Goal: Task Accomplishment & Management: Manage account settings

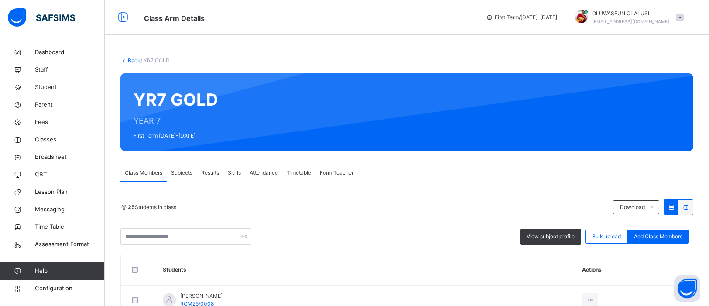
click at [178, 169] on span "Subjects" at bounding box center [181, 173] width 21 height 8
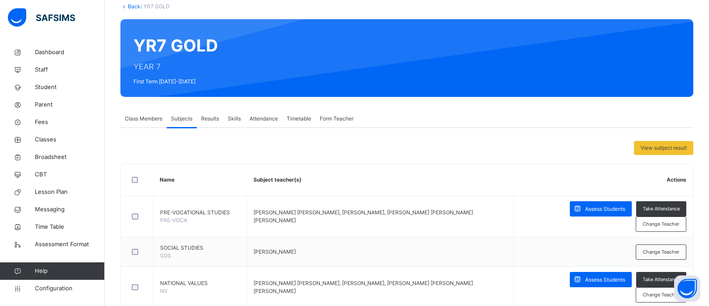
scroll to position [40, 0]
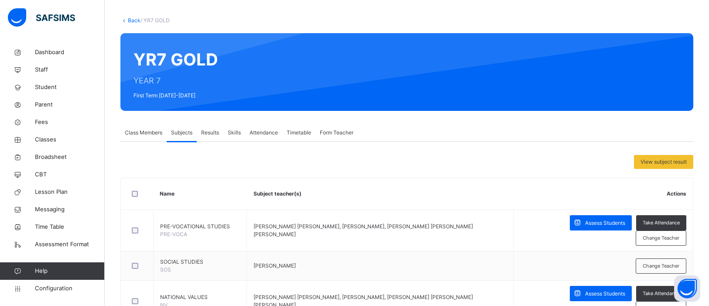
click at [209, 130] on span "Results" at bounding box center [210, 133] width 18 height 8
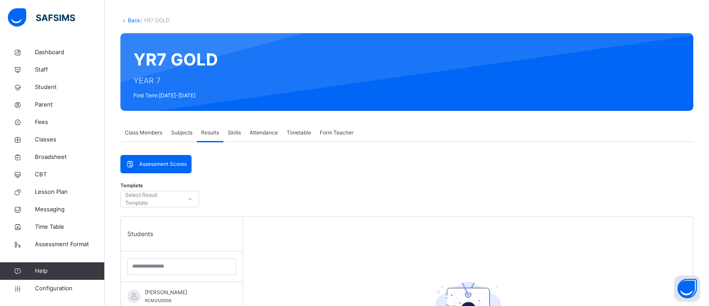
click at [180, 156] on div "Assessment Scores" at bounding box center [156, 163] width 70 height 17
click at [181, 131] on span "Subjects" at bounding box center [181, 133] width 21 height 8
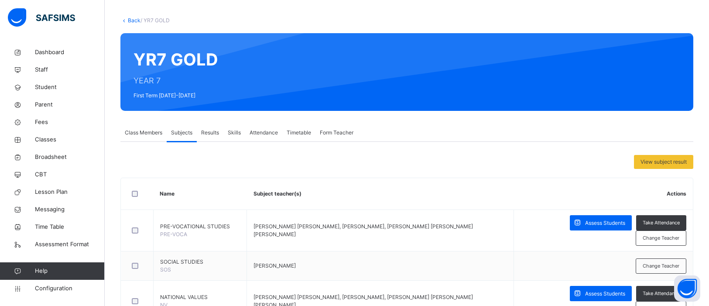
click at [272, 139] on div "Attendance" at bounding box center [263, 132] width 37 height 17
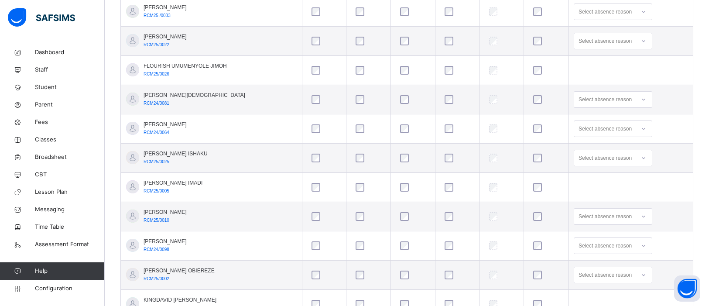
scroll to position [738, 0]
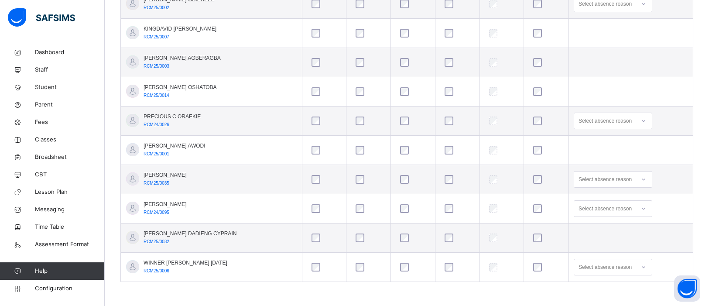
click at [636, 208] on div at bounding box center [643, 208] width 15 height 14
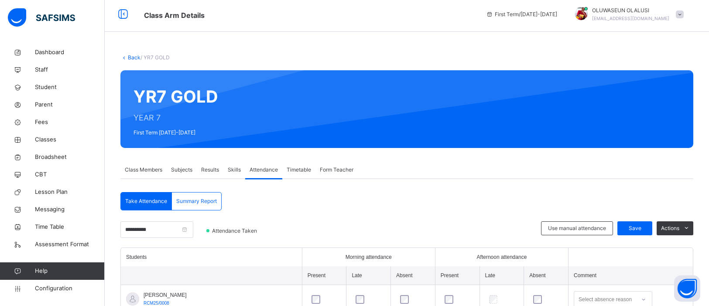
scroll to position [0, 0]
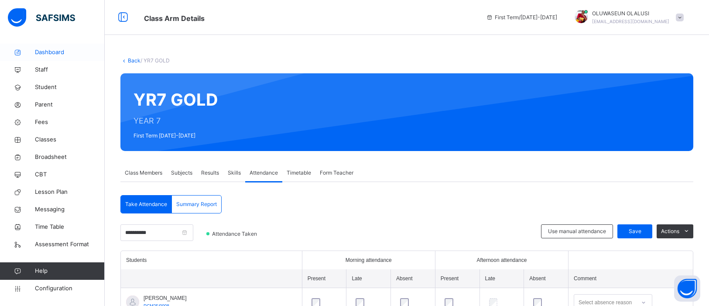
click at [50, 51] on span "Dashboard" at bounding box center [70, 52] width 70 height 9
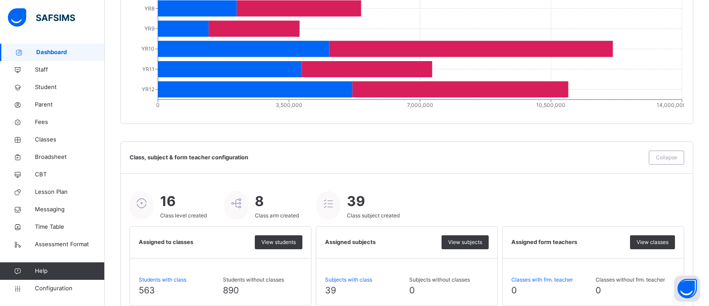
scroll to position [985, 0]
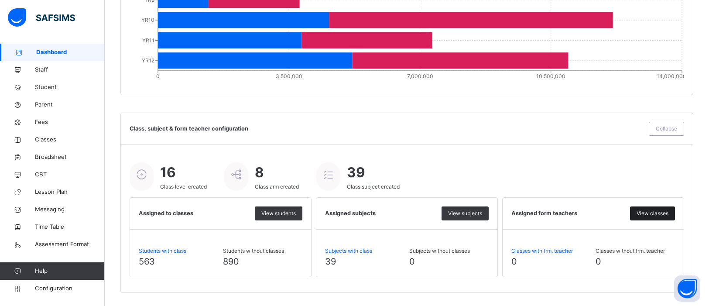
click at [660, 217] on span "View classes" at bounding box center [652, 213] width 32 height 8
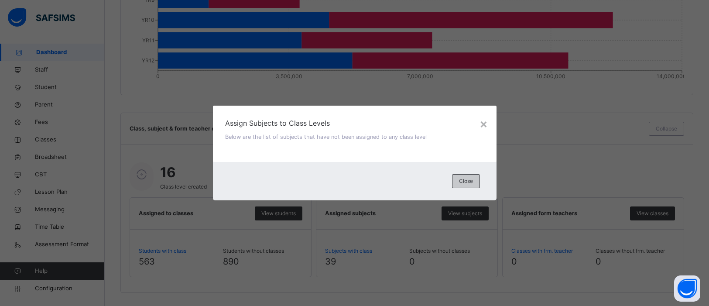
click at [476, 180] on div "Close" at bounding box center [466, 181] width 28 height 14
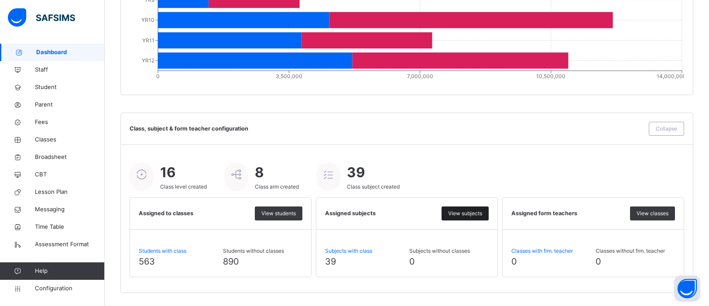
click at [463, 211] on span "View subjects" at bounding box center [465, 213] width 34 height 8
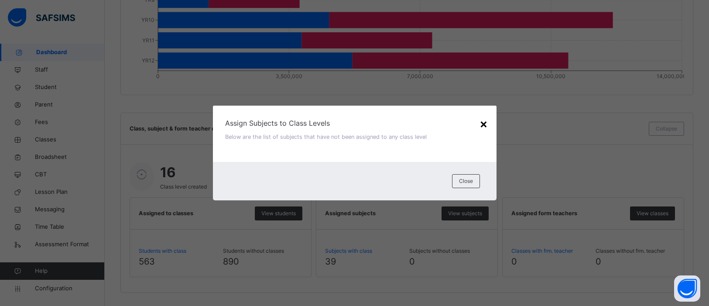
click at [484, 125] on div "×" at bounding box center [483, 123] width 8 height 18
click at [480, 125] on span "Class, subject & form teacher configuration" at bounding box center [387, 128] width 515 height 8
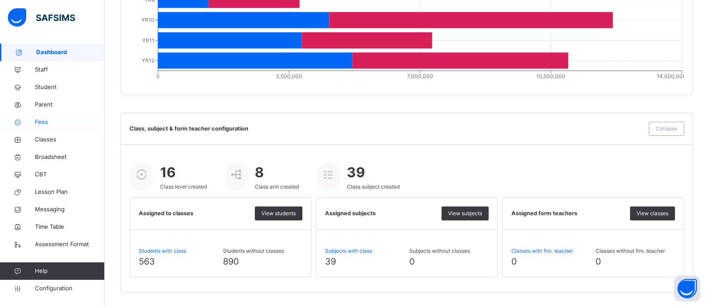
click at [42, 113] on link "Fees" at bounding box center [52, 121] width 105 height 17
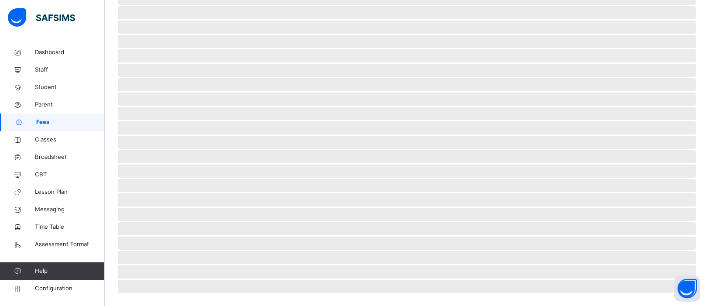
scroll to position [174, 0]
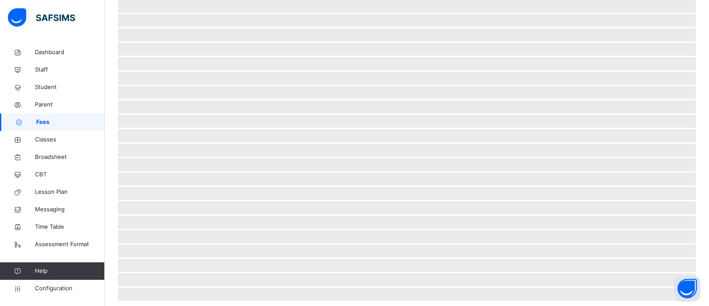
click at [42, 121] on span "Fees" at bounding box center [70, 122] width 68 height 9
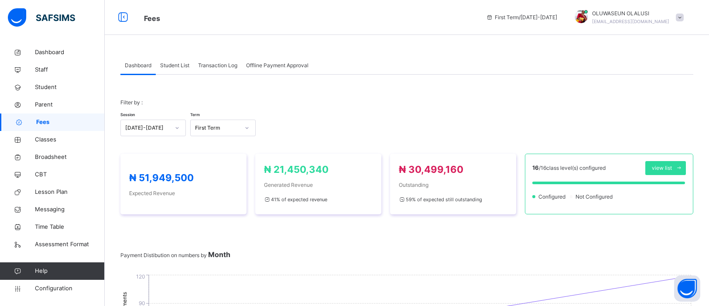
scroll to position [431, 0]
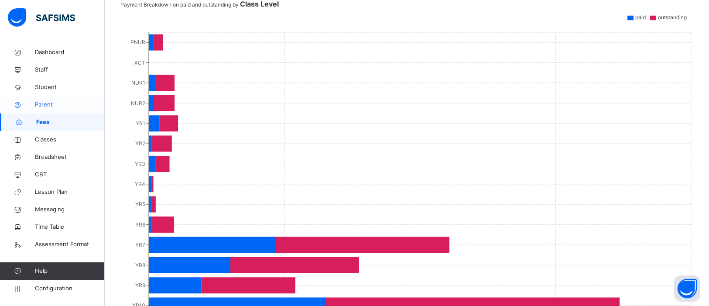
click at [48, 102] on span "Parent" at bounding box center [70, 104] width 70 height 9
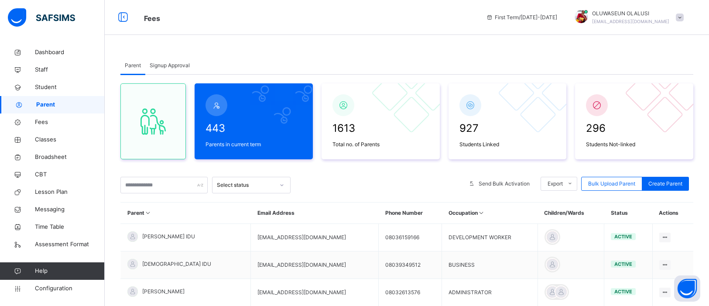
click at [161, 64] on span "Signup Approval" at bounding box center [170, 65] width 40 height 8
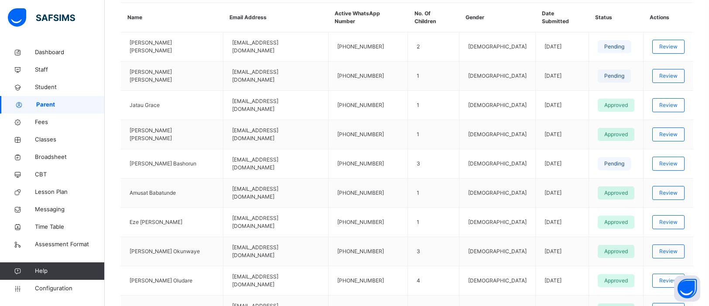
scroll to position [234, 0]
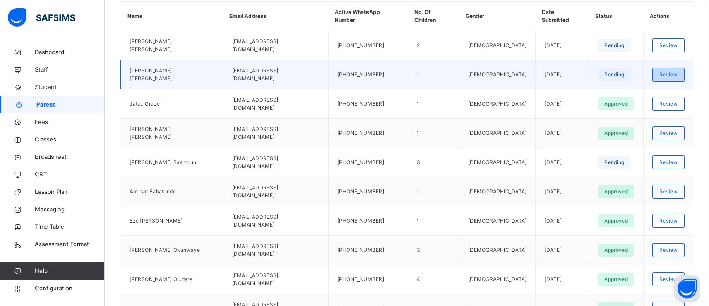
click at [662, 72] on span "Review" at bounding box center [668, 75] width 18 height 8
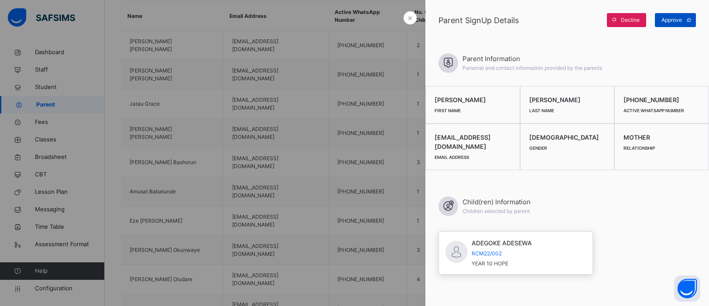
click at [672, 19] on span "Approve" at bounding box center [671, 20] width 20 height 8
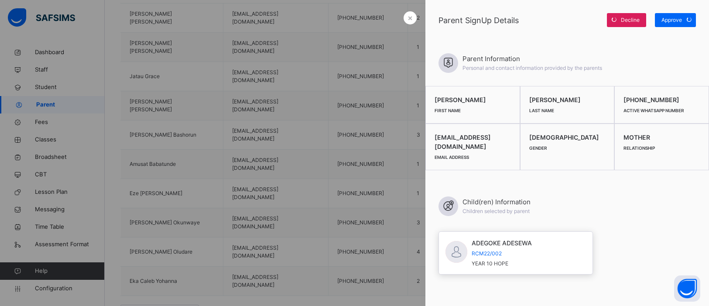
scroll to position [291, 0]
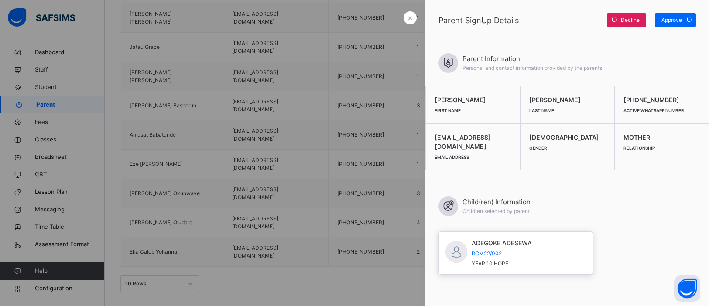
click at [316, 167] on div at bounding box center [354, 153] width 709 height 306
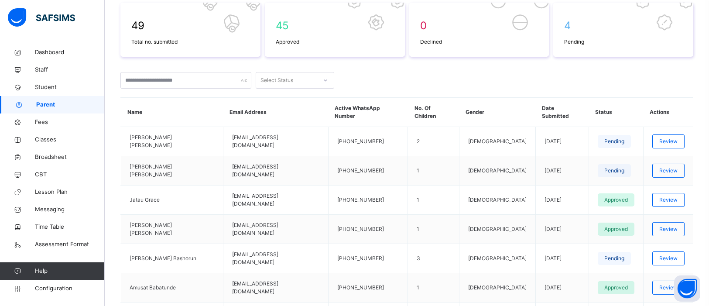
scroll to position [139, 0]
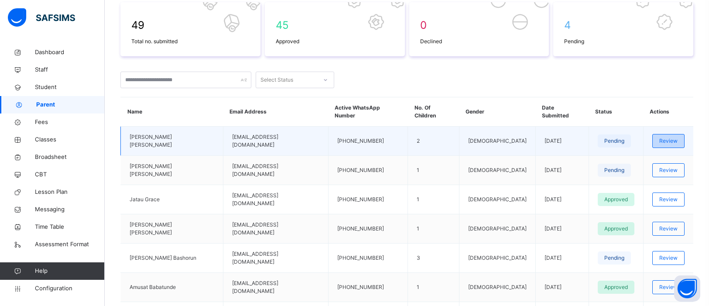
click at [663, 139] on span "Review" at bounding box center [668, 141] width 18 height 8
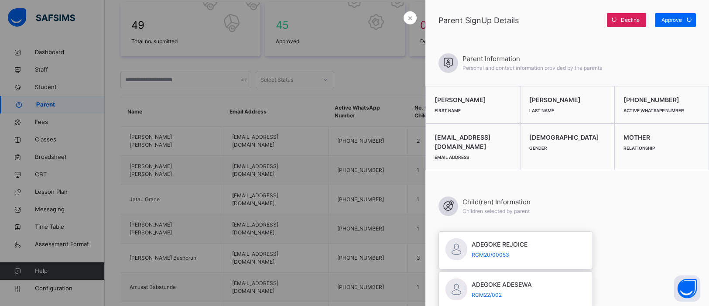
click at [319, 126] on div at bounding box center [354, 153] width 709 height 306
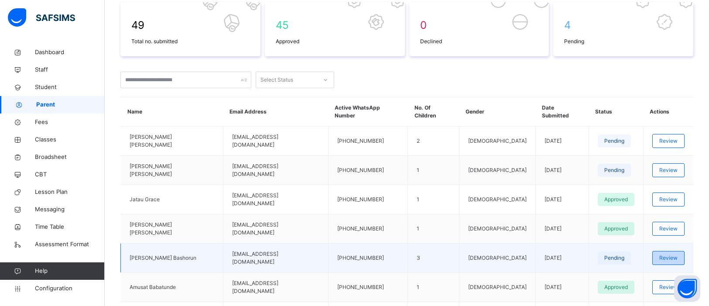
click at [661, 254] on span "Review" at bounding box center [668, 258] width 18 height 8
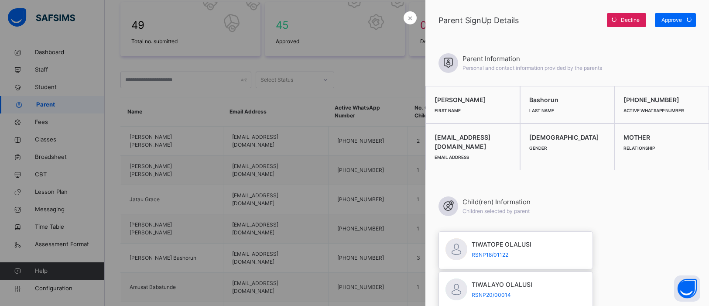
click at [225, 160] on div at bounding box center [354, 153] width 709 height 306
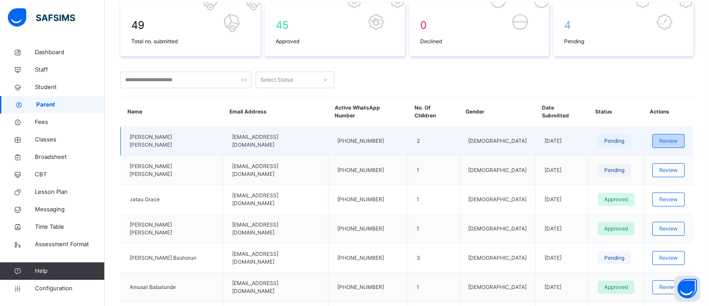
click at [659, 140] on span "Review" at bounding box center [668, 141] width 18 height 8
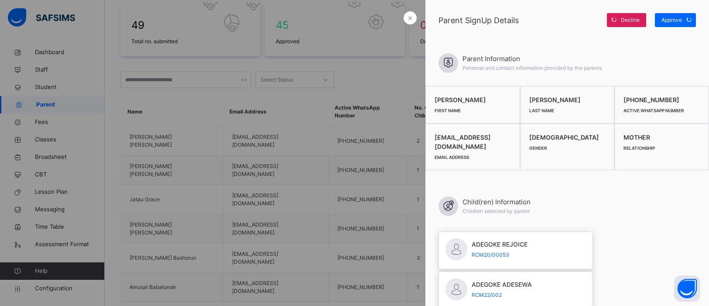
click at [326, 163] on div at bounding box center [354, 153] width 709 height 306
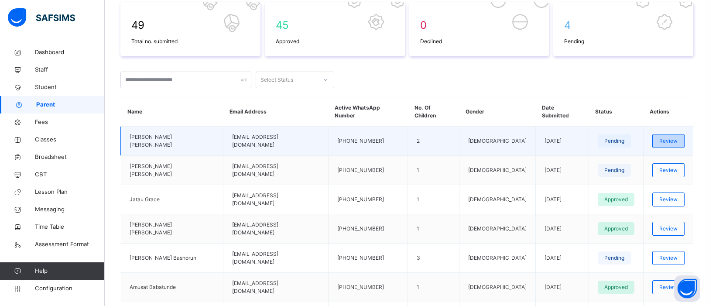
click at [659, 138] on span "Review" at bounding box center [668, 141] width 18 height 8
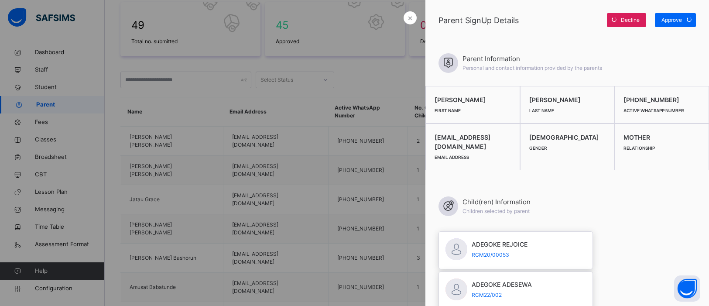
click at [348, 149] on div at bounding box center [354, 153] width 709 height 306
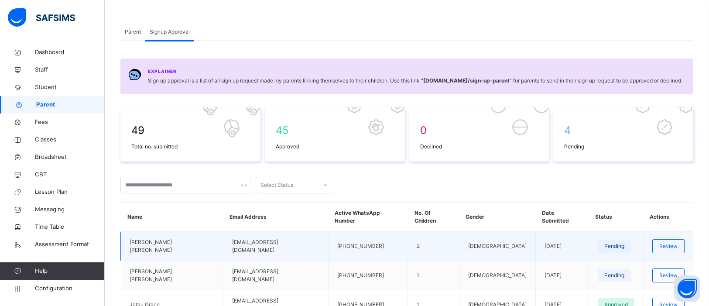
scroll to position [0, 0]
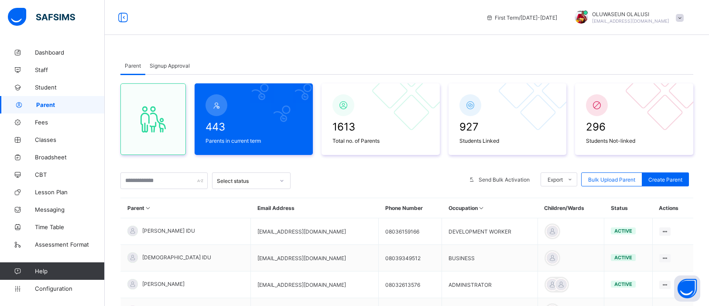
click at [174, 65] on span "Signup Approval" at bounding box center [170, 65] width 40 height 7
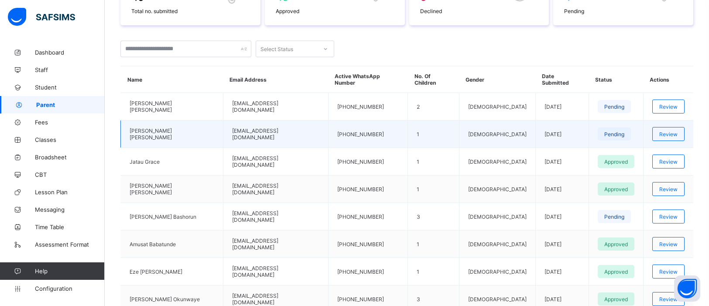
scroll to position [162, 0]
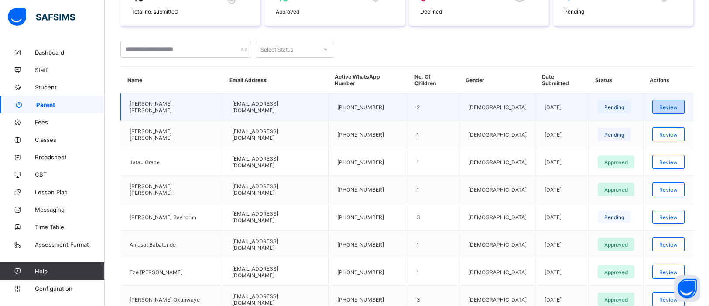
click at [663, 102] on div "Review" at bounding box center [668, 107] width 32 height 14
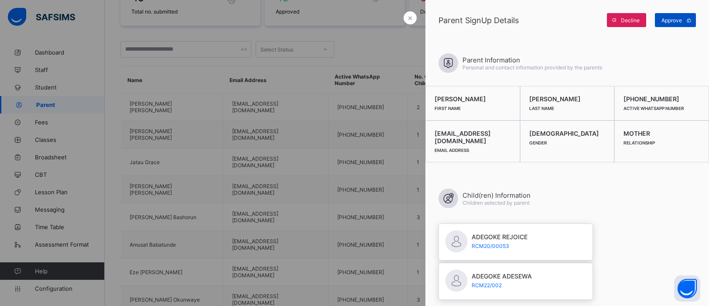
click at [680, 19] on span "Approve" at bounding box center [671, 20] width 20 height 7
click at [322, 141] on div at bounding box center [354, 153] width 709 height 306
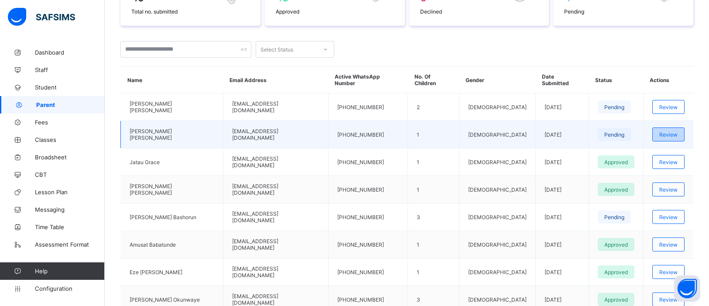
click at [669, 127] on div "Review" at bounding box center [668, 134] width 32 height 14
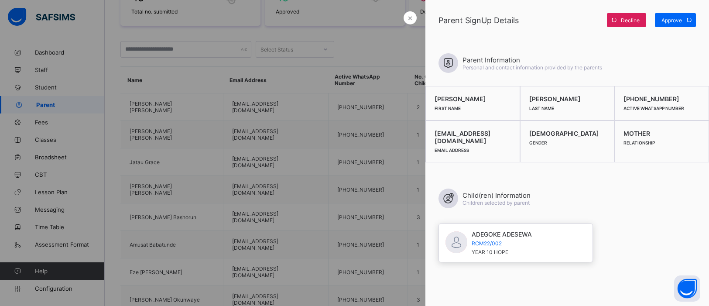
click at [355, 126] on div at bounding box center [354, 153] width 709 height 306
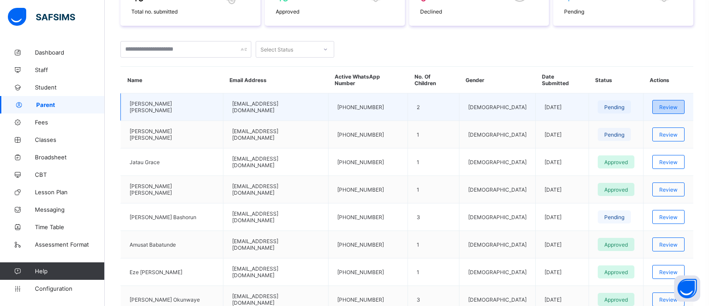
click at [665, 109] on div "Review" at bounding box center [668, 107] width 32 height 14
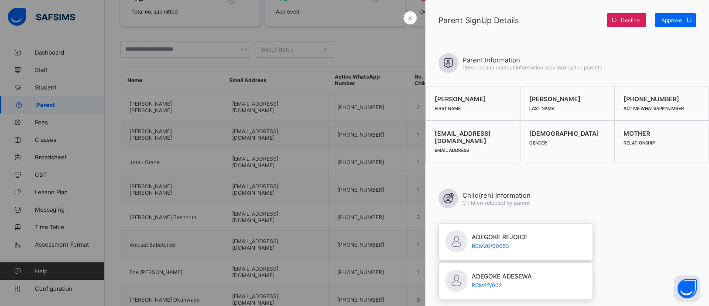
click at [362, 130] on div at bounding box center [354, 153] width 709 height 306
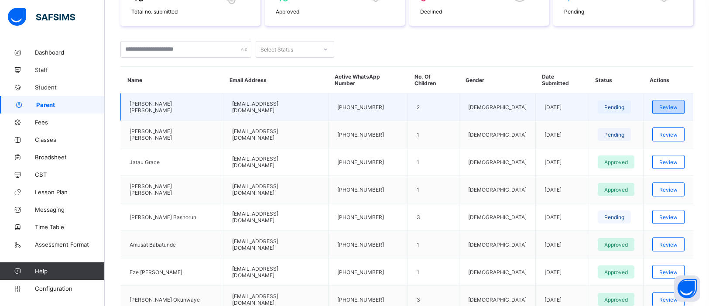
click at [659, 106] on span "Review" at bounding box center [668, 107] width 18 height 7
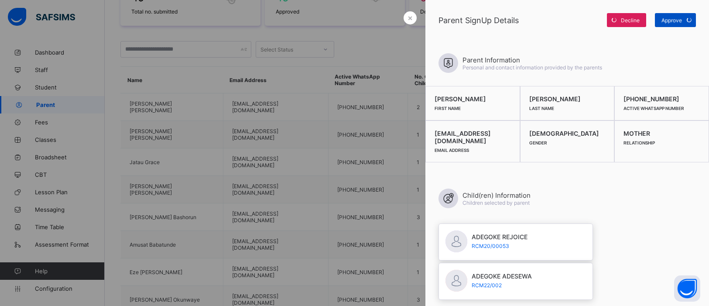
click at [680, 20] on div "Approve" at bounding box center [675, 20] width 41 height 14
click at [377, 200] on div at bounding box center [354, 153] width 709 height 306
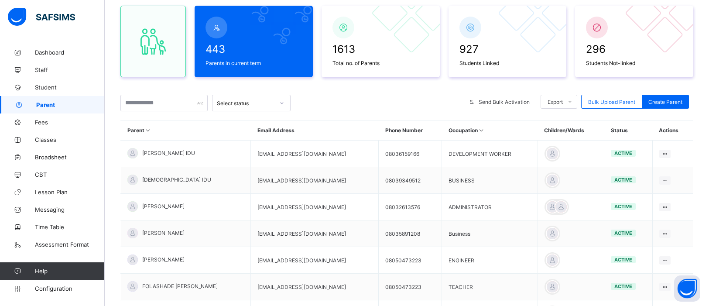
scroll to position [78, 0]
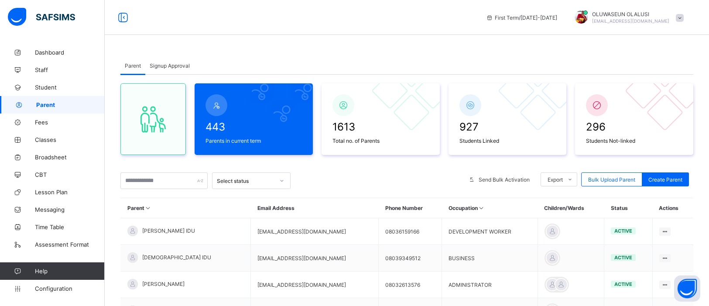
click at [167, 69] on div "Signup Approval" at bounding box center [169, 65] width 49 height 17
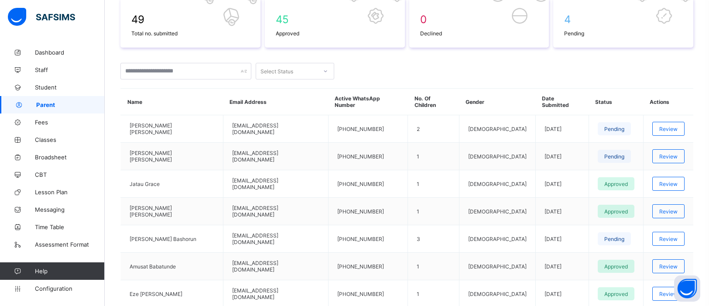
scroll to position [159, 0]
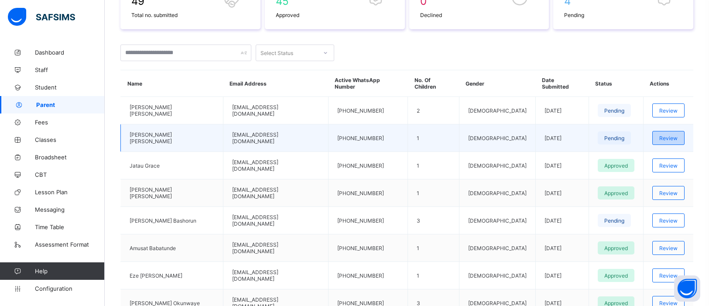
click at [652, 135] on div "Review" at bounding box center [668, 138] width 32 height 14
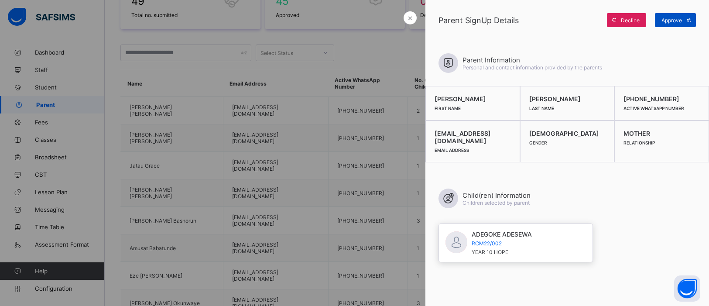
click at [679, 21] on span "Approve" at bounding box center [671, 20] width 20 height 7
click at [362, 69] on div at bounding box center [354, 153] width 709 height 306
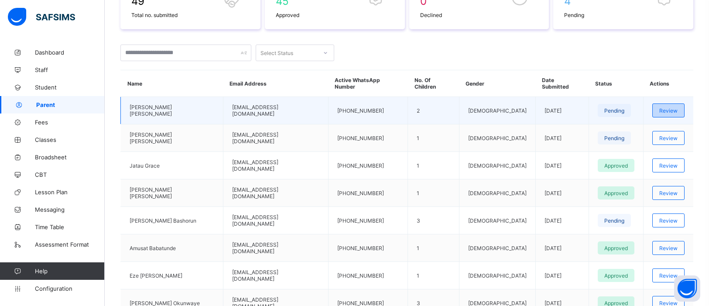
click at [664, 109] on span "Review" at bounding box center [668, 110] width 18 height 7
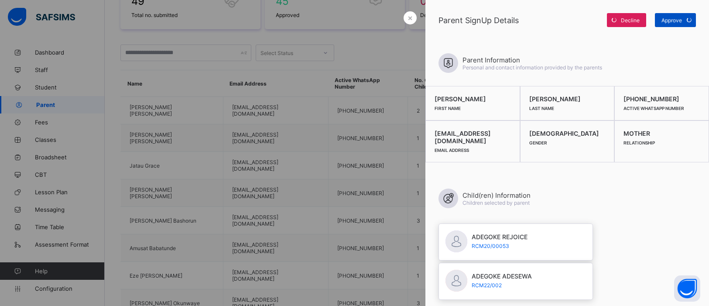
click at [685, 24] on span at bounding box center [689, 20] width 14 height 14
click at [230, 61] on div at bounding box center [354, 153] width 709 height 306
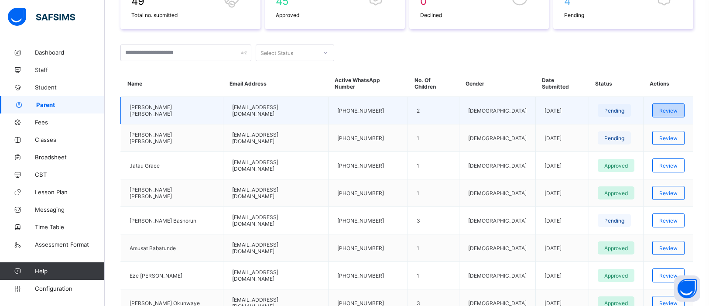
click at [655, 113] on div "Review" at bounding box center [668, 110] width 32 height 14
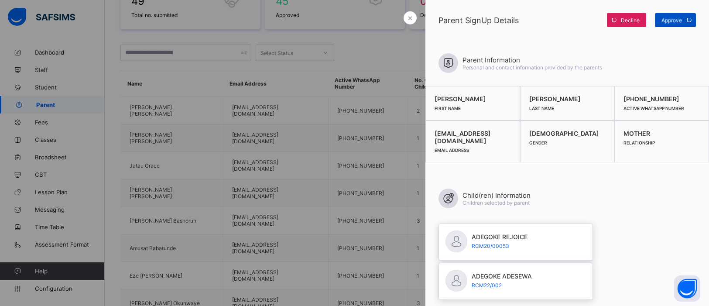
click at [662, 24] on div "Approve" at bounding box center [675, 20] width 41 height 14
click at [371, 51] on div at bounding box center [354, 153] width 709 height 306
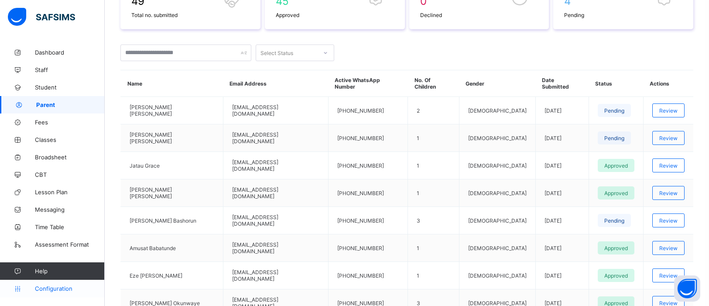
click at [53, 286] on span "Configuration" at bounding box center [69, 288] width 69 height 7
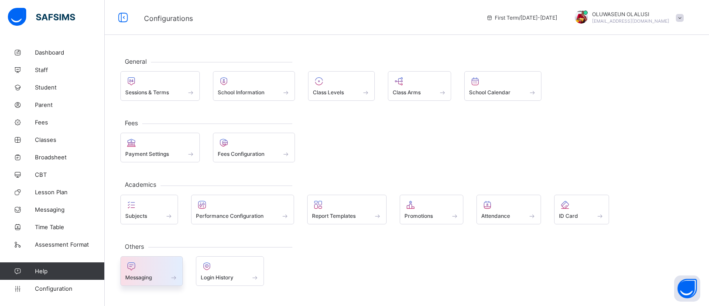
click at [153, 268] on div at bounding box center [151, 266] width 53 height 10
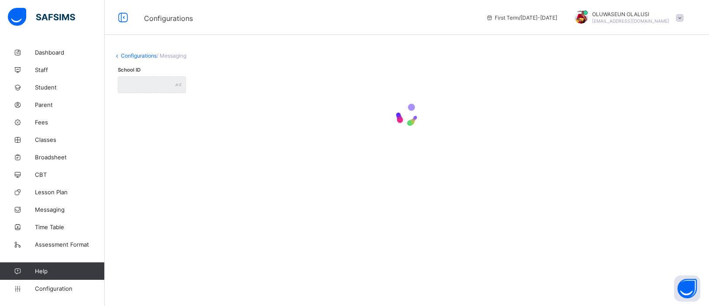
type input "**********"
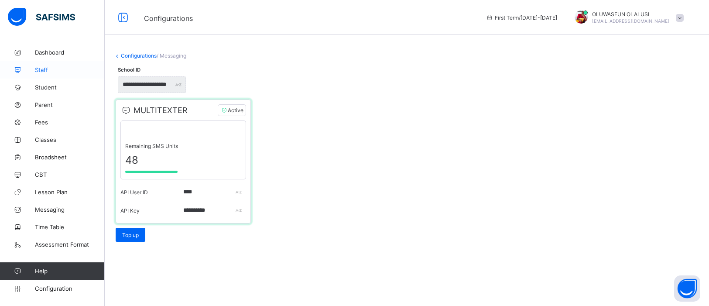
click at [48, 67] on span "Staff" at bounding box center [70, 69] width 70 height 7
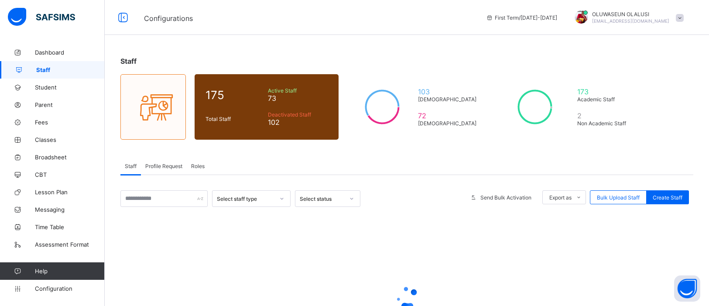
click at [162, 167] on span "Profile Request" at bounding box center [163, 166] width 37 height 7
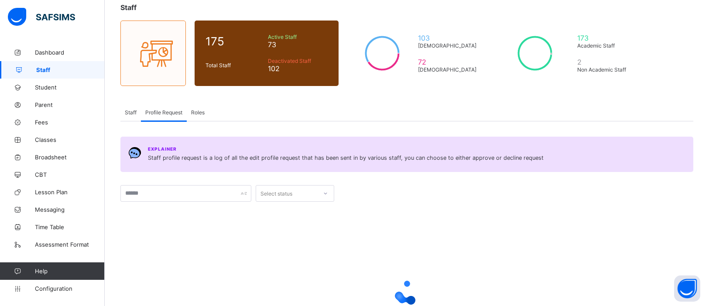
scroll to position [135, 0]
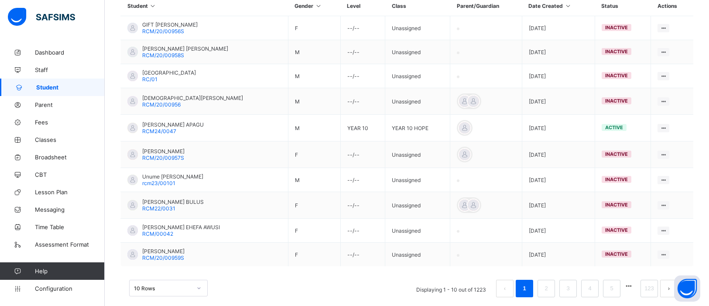
scroll to position [234, 0]
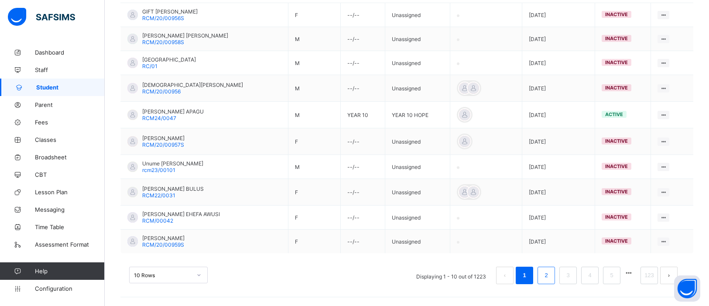
click at [548, 275] on link "2" at bounding box center [546, 274] width 8 height 11
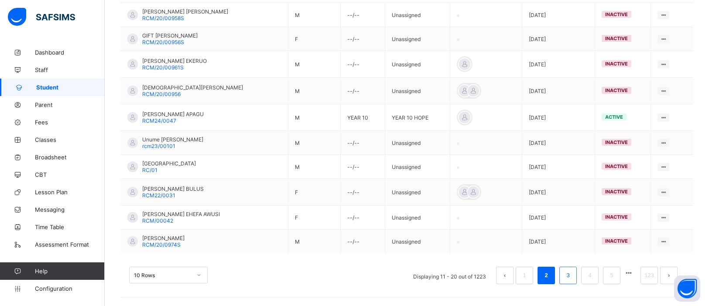
click at [568, 274] on link "3" at bounding box center [567, 274] width 8 height 11
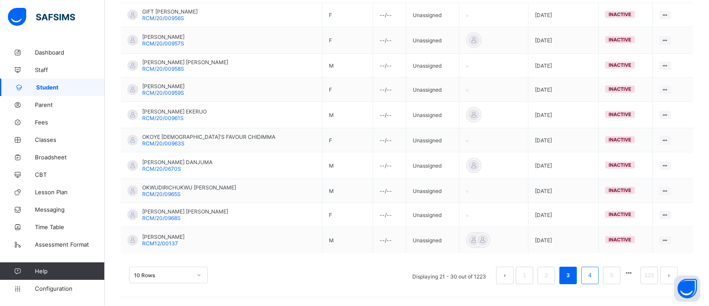
click at [584, 276] on li "4" at bounding box center [589, 274] width 17 height 17
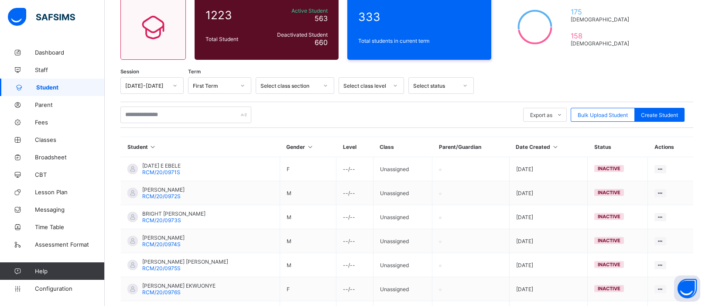
scroll to position [228, 0]
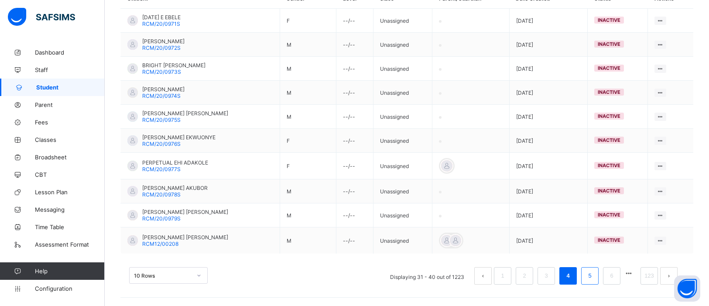
click at [592, 280] on link "5" at bounding box center [589, 275] width 8 height 11
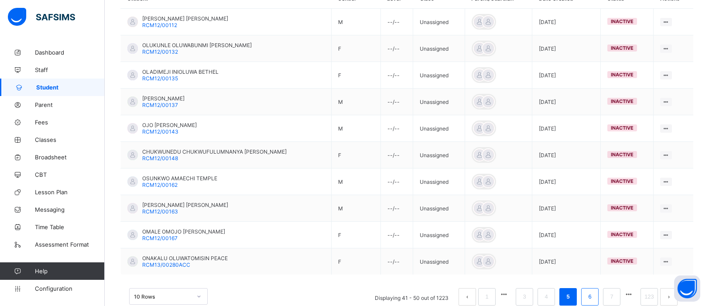
click at [588, 298] on link "6" at bounding box center [589, 296] width 8 height 11
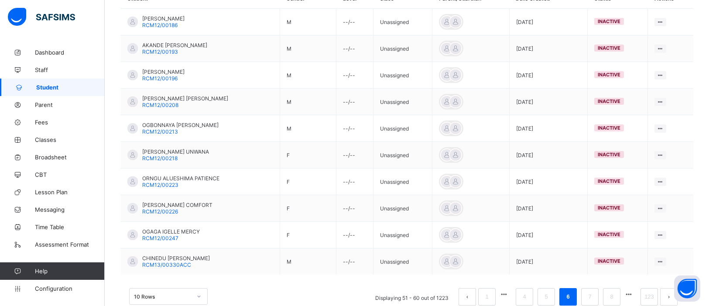
scroll to position [251, 0]
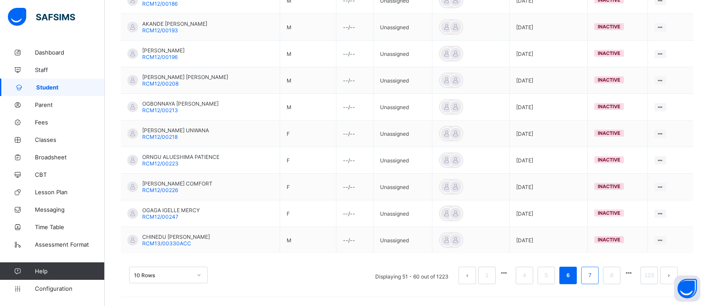
click at [594, 274] on li "7" at bounding box center [589, 274] width 17 height 17
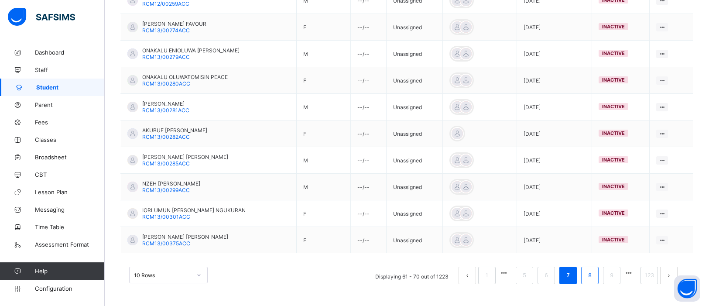
click at [590, 276] on link "8" at bounding box center [589, 274] width 8 height 11
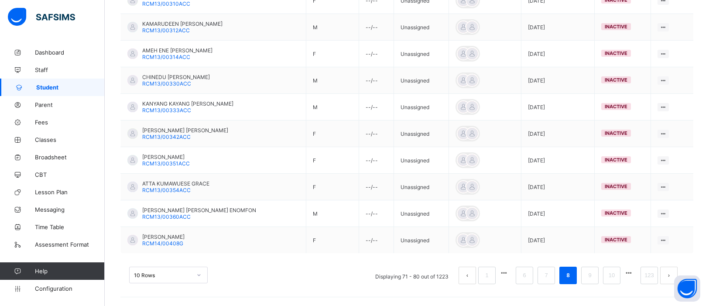
click at [590, 276] on link "9" at bounding box center [589, 274] width 8 height 11
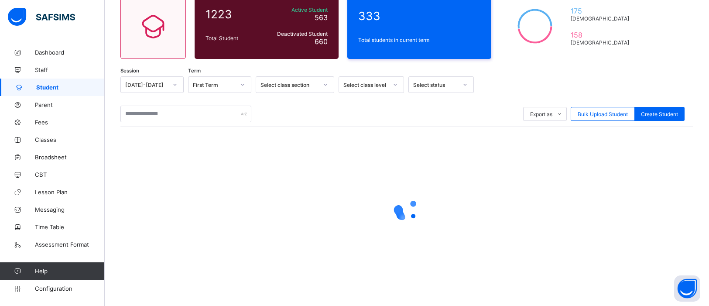
scroll to position [80, 0]
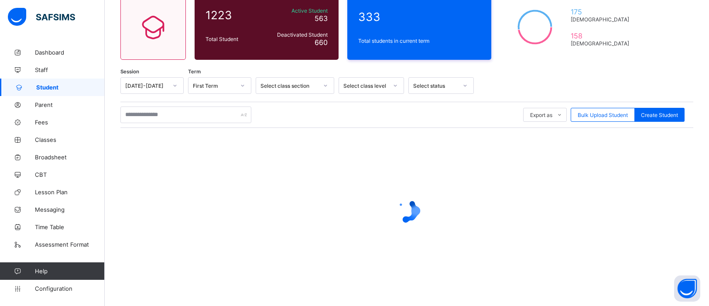
click at [590, 276] on div at bounding box center [406, 211] width 573 height 166
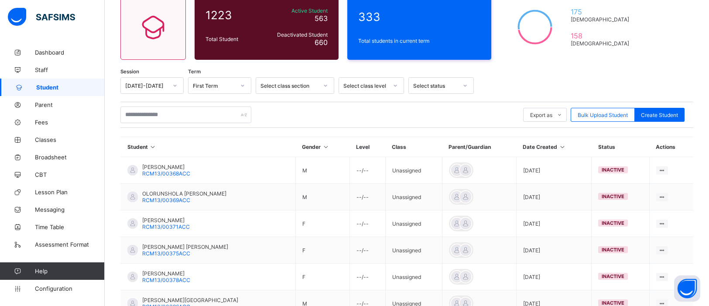
scroll to position [251, 0]
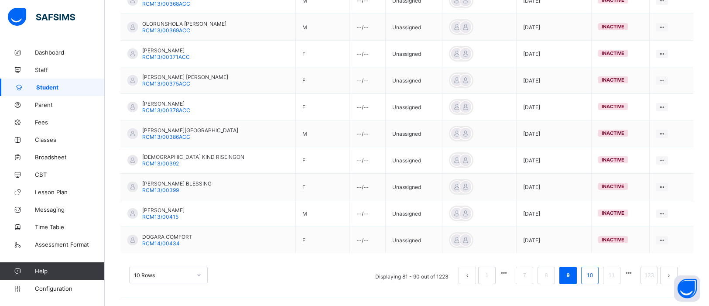
click at [591, 279] on link "10" at bounding box center [589, 274] width 11 height 11
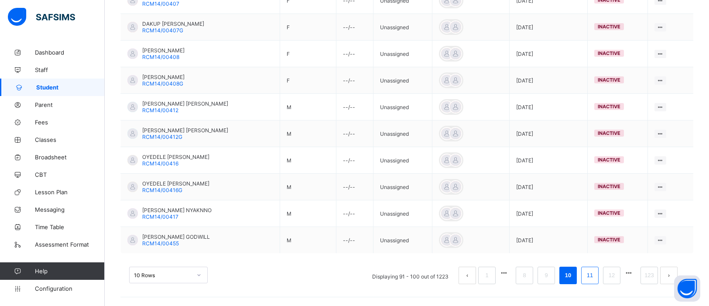
click at [590, 276] on link "11" at bounding box center [589, 274] width 11 height 11
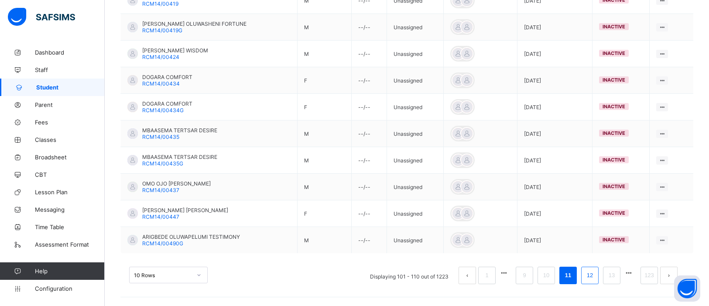
click at [591, 272] on link "12" at bounding box center [589, 274] width 11 height 11
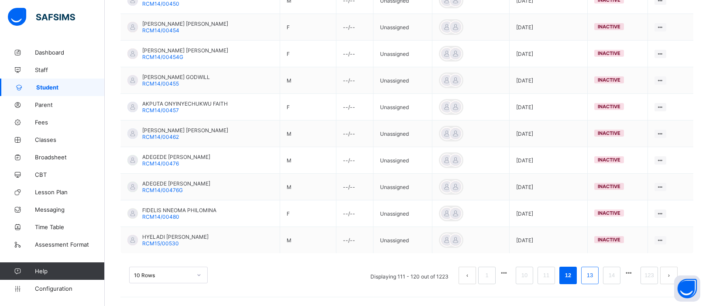
click at [591, 276] on link "13" at bounding box center [589, 274] width 11 height 11
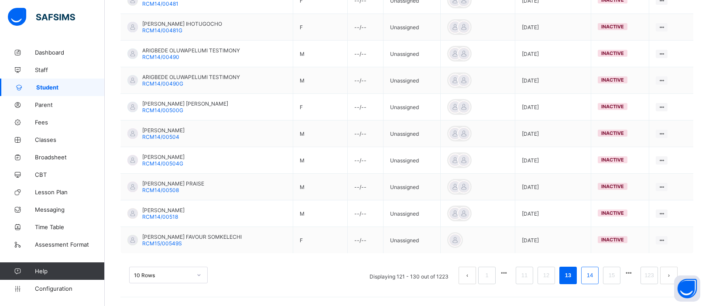
click at [591, 276] on link "14" at bounding box center [589, 274] width 11 height 11
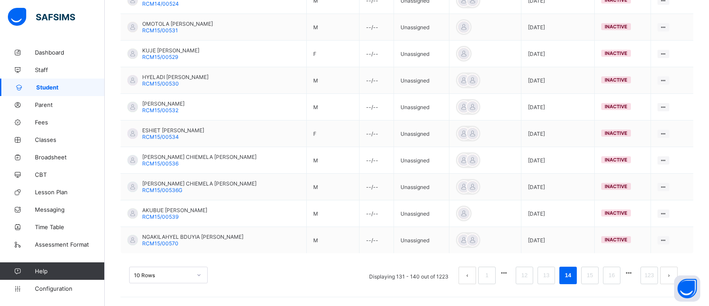
click at [591, 276] on link "15" at bounding box center [589, 274] width 11 height 11
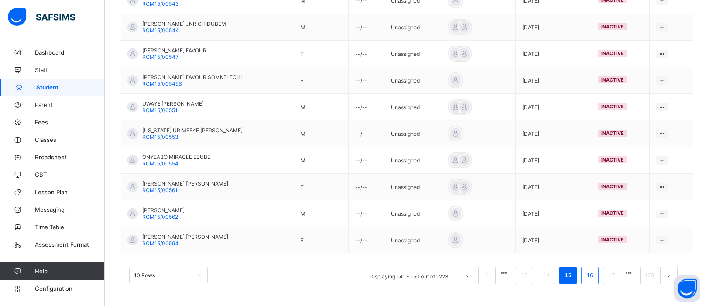
click at [593, 279] on link "16" at bounding box center [589, 274] width 11 height 11
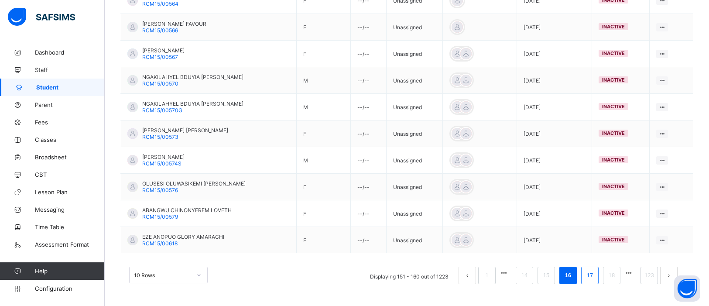
click at [590, 280] on link "17" at bounding box center [589, 274] width 11 height 11
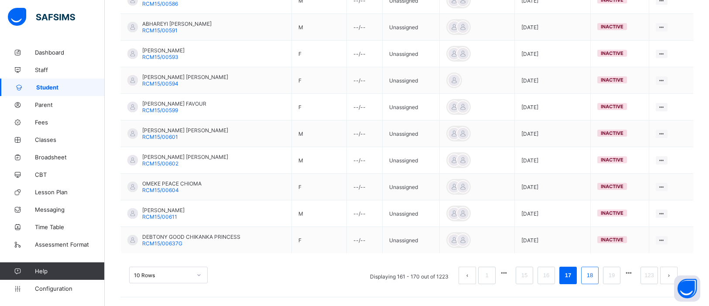
click at [591, 281] on link "18" at bounding box center [589, 274] width 11 height 11
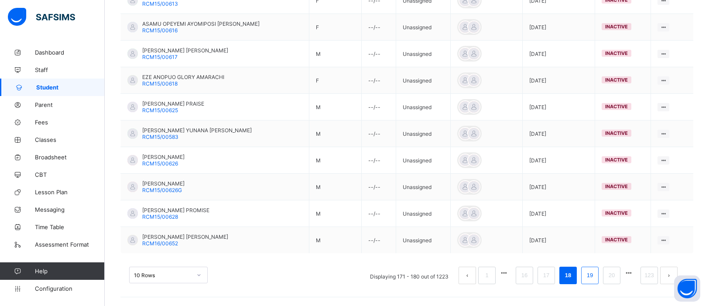
click at [594, 279] on link "19" at bounding box center [589, 274] width 11 height 11
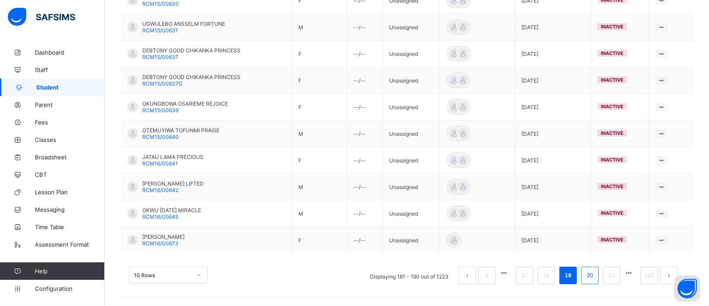
click at [593, 276] on link "20" at bounding box center [589, 274] width 11 height 11
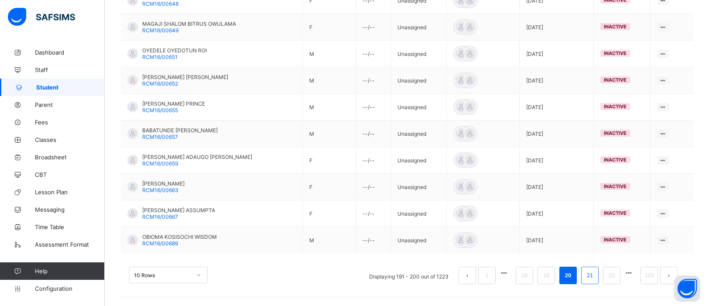
click at [589, 280] on link "21" at bounding box center [589, 274] width 11 height 11
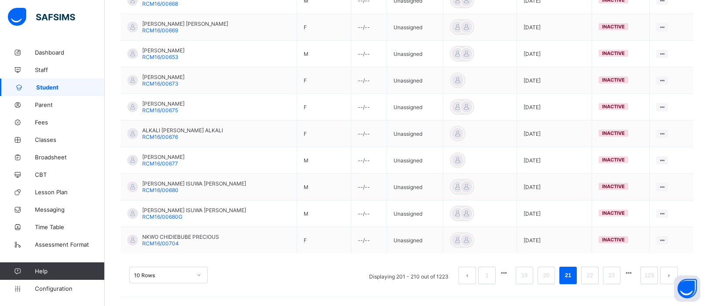
click at [589, 280] on link "22" at bounding box center [589, 274] width 11 height 11
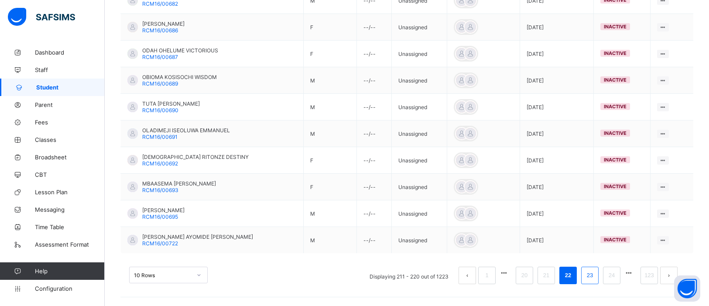
click at [590, 279] on link "23" at bounding box center [589, 274] width 11 height 11
click at [592, 277] on link "24" at bounding box center [589, 274] width 11 height 11
click at [589, 279] on link "25" at bounding box center [589, 274] width 11 height 11
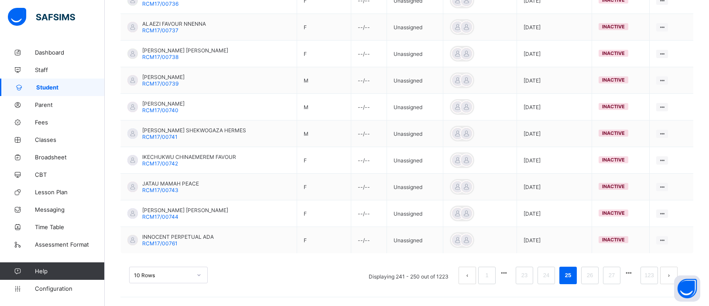
click at [589, 279] on link "26" at bounding box center [589, 274] width 11 height 11
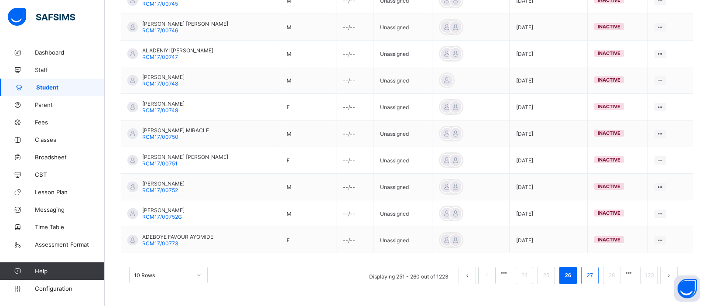
click at [592, 278] on link "27" at bounding box center [589, 274] width 11 height 11
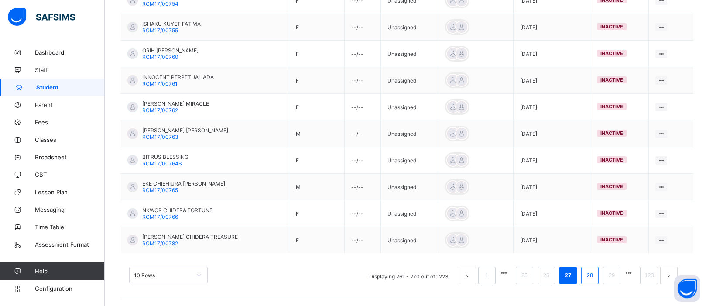
click at [593, 277] on link "28" at bounding box center [589, 274] width 11 height 11
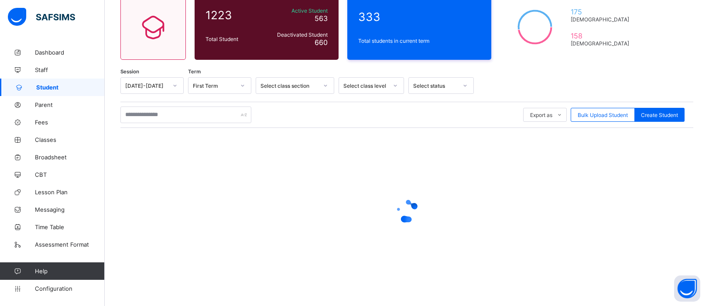
scroll to position [248, 0]
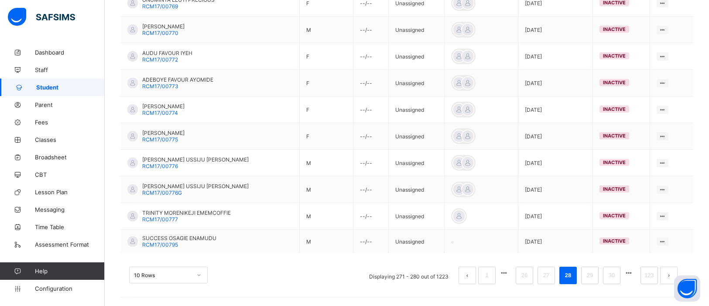
click at [593, 277] on link "29" at bounding box center [589, 274] width 11 height 11
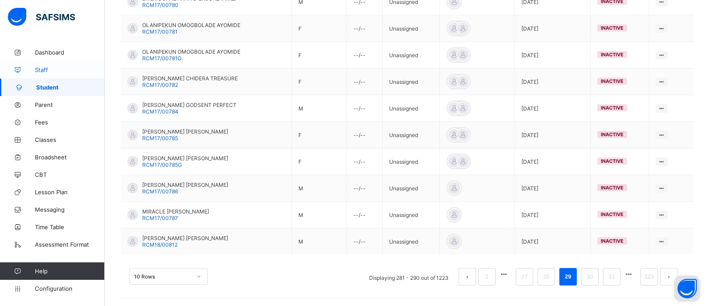
click at [45, 69] on span "Staff" at bounding box center [70, 69] width 70 height 7
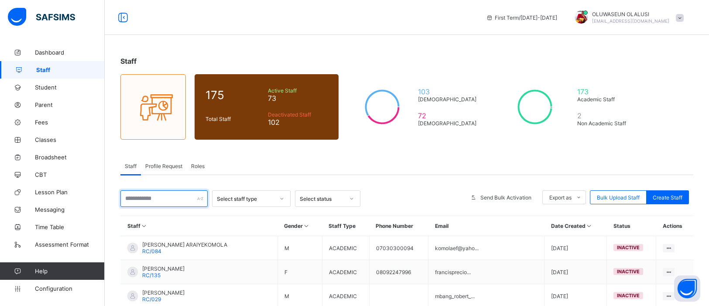
click at [173, 195] on input "text" at bounding box center [163, 198] width 87 height 17
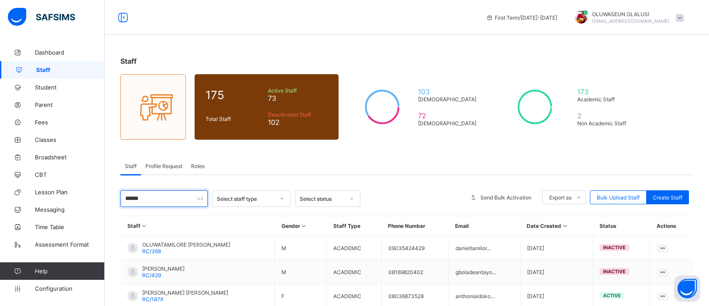
type input "*******"
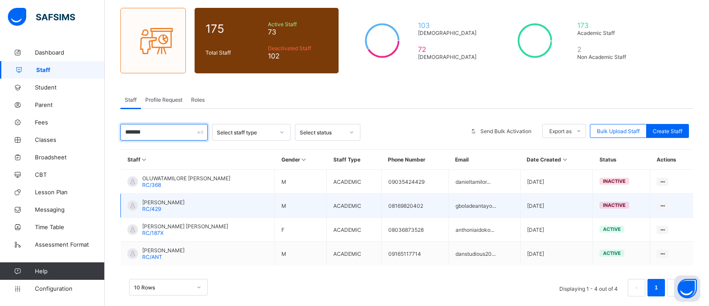
scroll to position [77, 0]
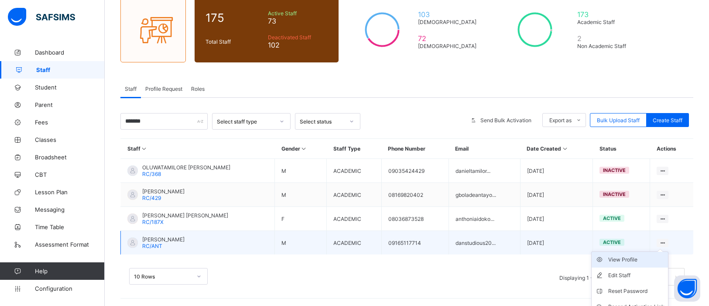
click at [629, 265] on li "View Profile" at bounding box center [629, 260] width 76 height 16
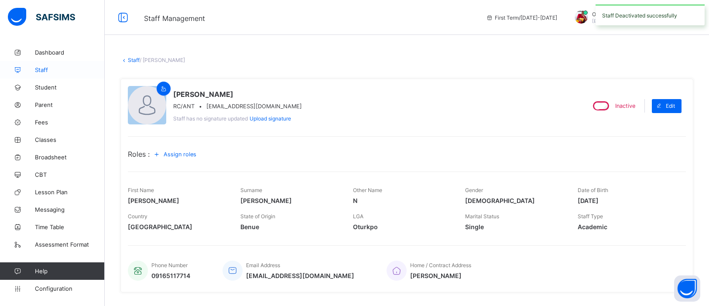
click at [41, 68] on span "Staff" at bounding box center [70, 69] width 70 height 7
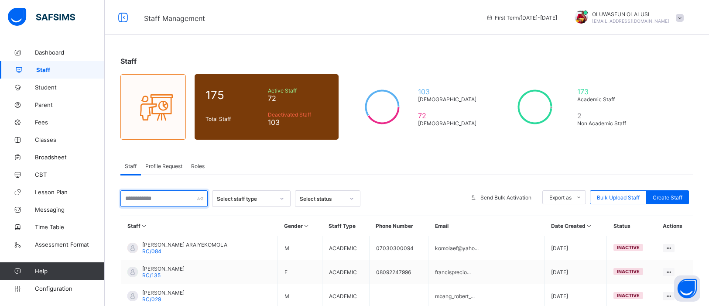
click at [168, 194] on input "text" at bounding box center [163, 198] width 87 height 17
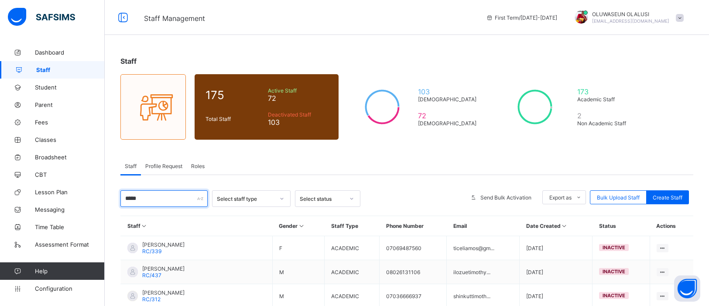
type input "*****"
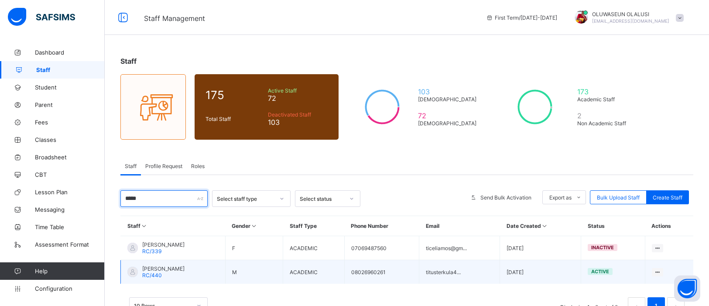
scroll to position [29, 0]
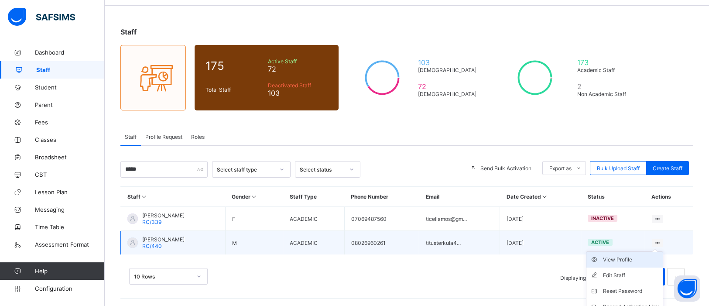
click at [636, 256] on div "View Profile" at bounding box center [631, 259] width 56 height 9
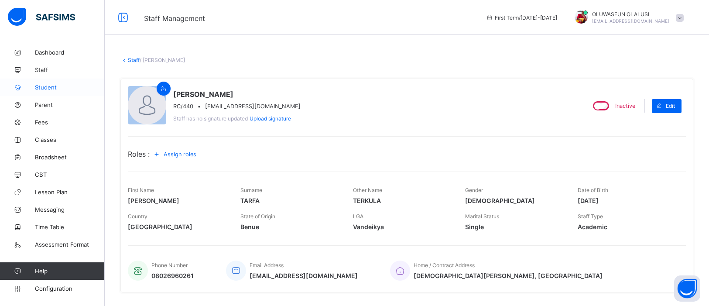
click at [41, 88] on span "Student" at bounding box center [70, 87] width 70 height 7
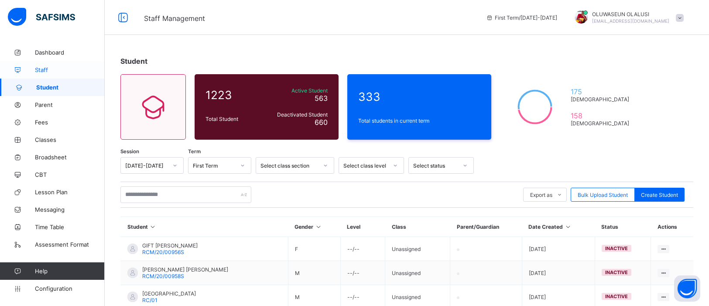
click at [41, 71] on span "Staff" at bounding box center [70, 69] width 70 height 7
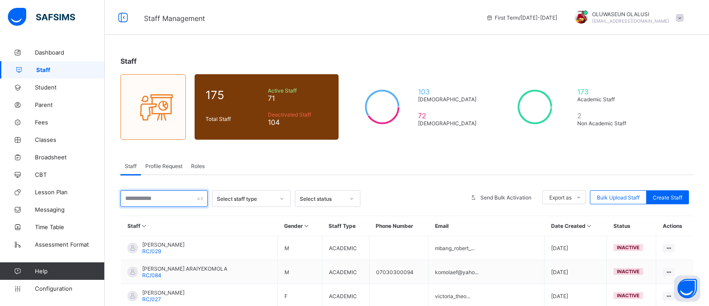
click at [182, 197] on input "text" at bounding box center [163, 198] width 87 height 17
click at [202, 164] on span "Roles" at bounding box center [198, 166] width 14 height 7
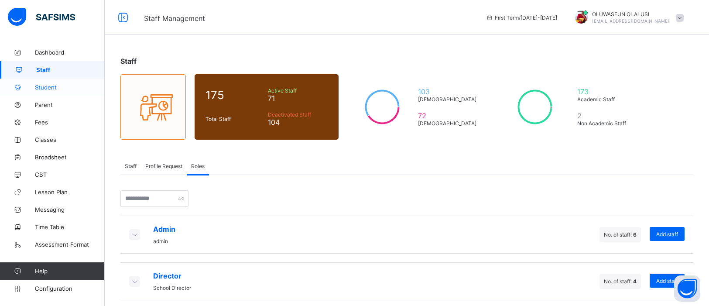
click at [51, 89] on span "Student" at bounding box center [70, 87] width 70 height 7
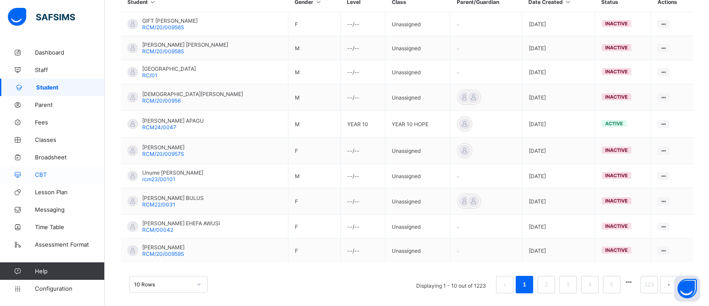
scroll to position [234, 0]
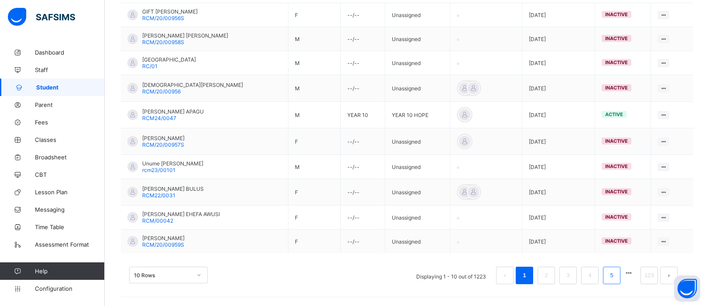
click at [610, 271] on link "5" at bounding box center [611, 274] width 8 height 11
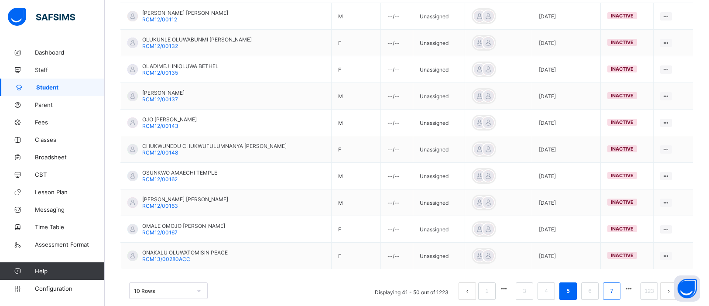
click at [606, 291] on li "7" at bounding box center [611, 290] width 17 height 17
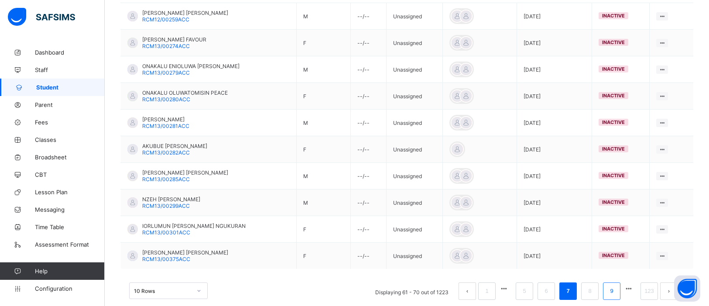
click at [614, 293] on link "9" at bounding box center [611, 290] width 8 height 11
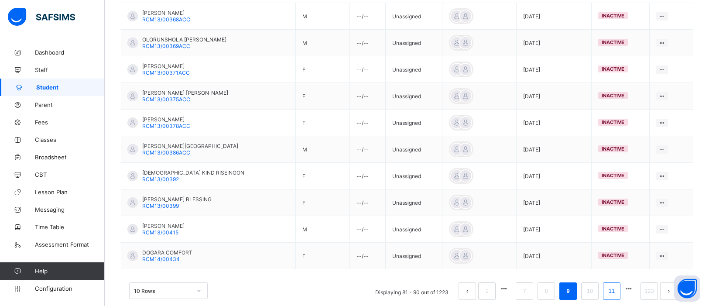
click at [612, 293] on link "11" at bounding box center [611, 290] width 11 height 11
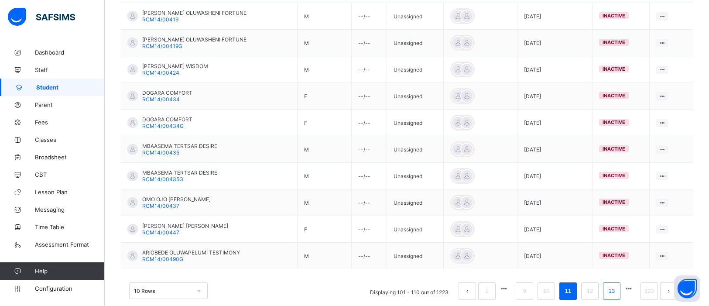
click at [610, 297] on link "13" at bounding box center [611, 290] width 11 height 11
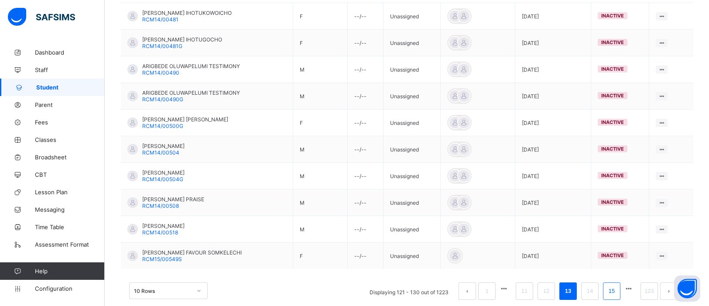
click at [612, 294] on link "15" at bounding box center [611, 290] width 11 height 11
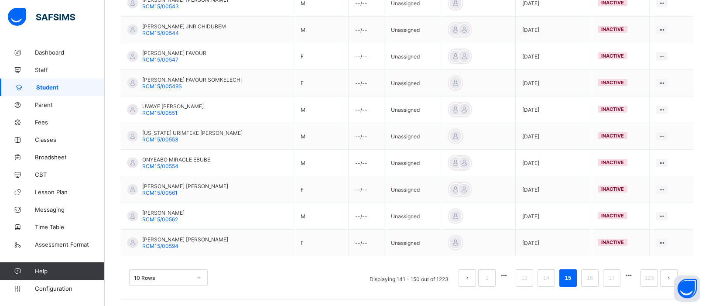
scroll to position [251, 0]
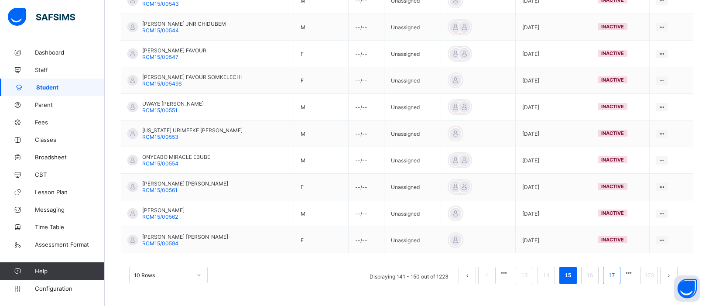
click at [609, 274] on link "17" at bounding box center [611, 274] width 11 height 11
click at [613, 275] on link "19" at bounding box center [611, 274] width 11 height 11
click at [613, 275] on link "21" at bounding box center [611, 274] width 11 height 11
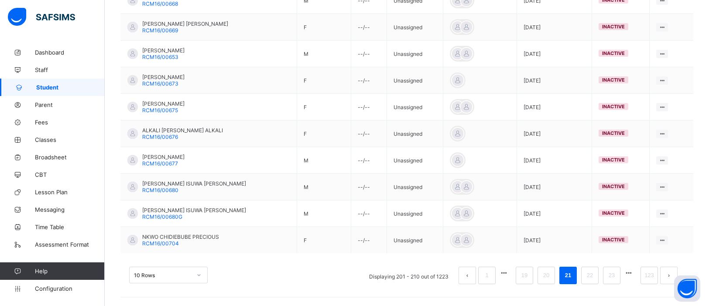
click at [613, 275] on link "23" at bounding box center [611, 274] width 11 height 11
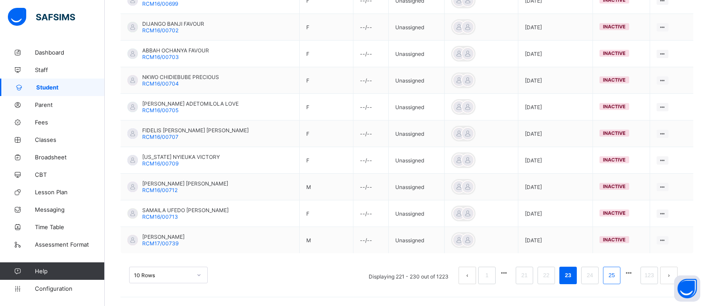
click at [610, 274] on link "25" at bounding box center [611, 274] width 11 height 11
click at [610, 274] on link "27" at bounding box center [611, 274] width 11 height 11
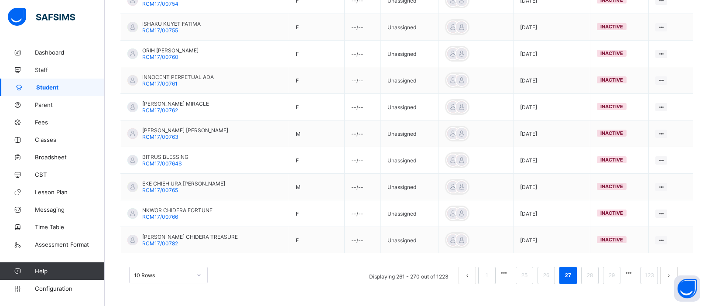
click at [610, 274] on link "29" at bounding box center [611, 274] width 11 height 11
click at [614, 279] on link "31" at bounding box center [611, 274] width 11 height 11
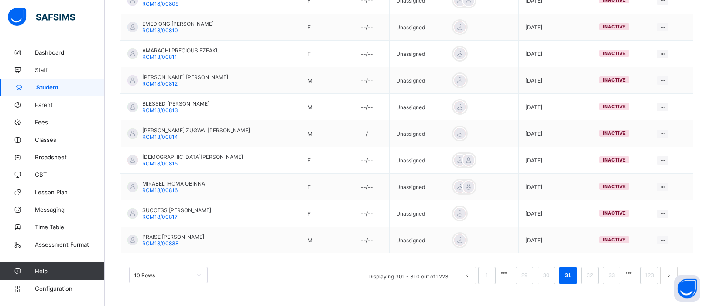
click at [614, 279] on link "33" at bounding box center [611, 274] width 11 height 11
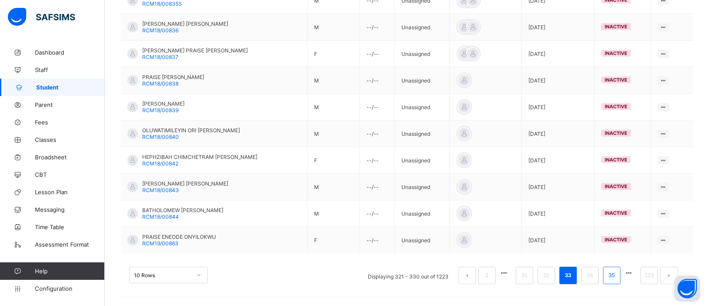
click at [613, 279] on link "35" at bounding box center [611, 274] width 11 height 11
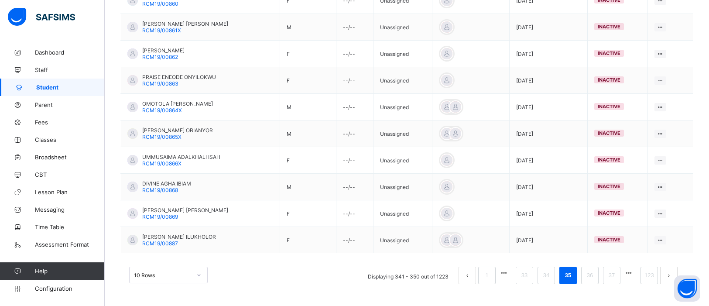
click at [613, 279] on link "37" at bounding box center [611, 274] width 11 height 11
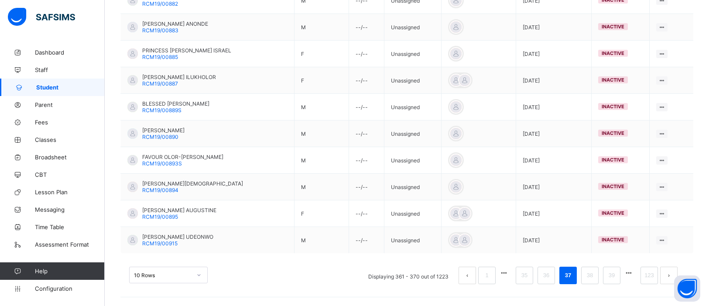
click at [613, 279] on link "39" at bounding box center [611, 274] width 11 height 11
click at [613, 279] on link "41" at bounding box center [611, 274] width 11 height 11
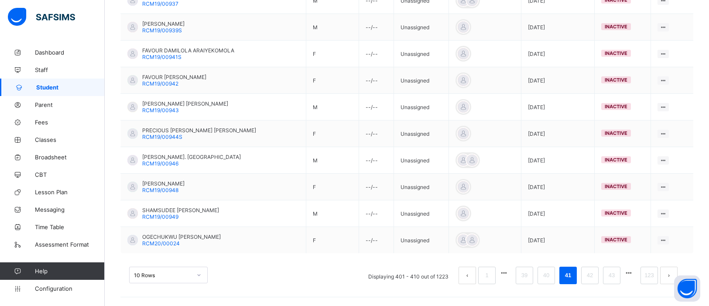
click at [613, 279] on link "43" at bounding box center [611, 274] width 11 height 11
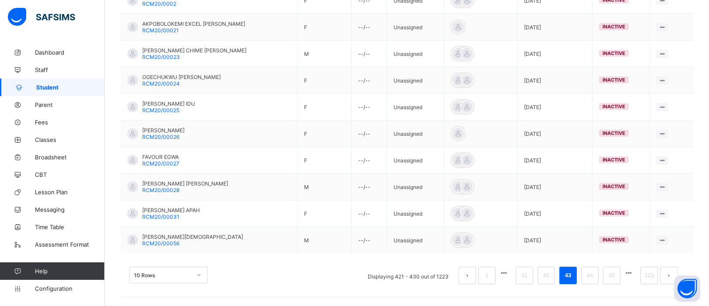
click at [613, 279] on link "45" at bounding box center [611, 274] width 11 height 11
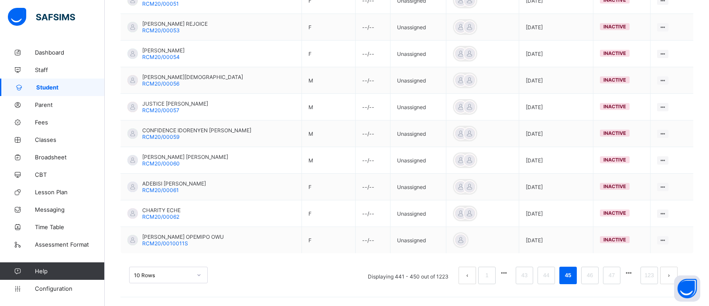
click at [613, 279] on link "47" at bounding box center [611, 274] width 11 height 11
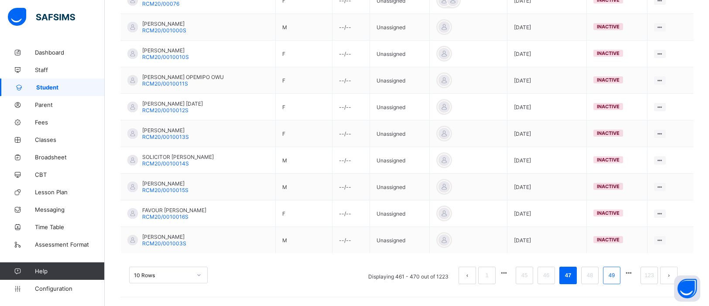
click at [614, 279] on link "49" at bounding box center [611, 274] width 11 height 11
click at [614, 279] on link "51" at bounding box center [611, 274] width 11 height 11
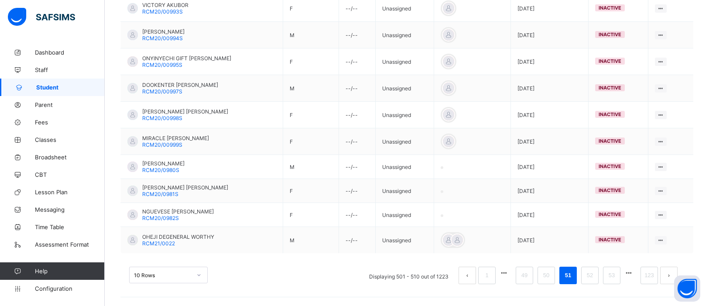
click at [614, 279] on link "53" at bounding box center [611, 274] width 11 height 11
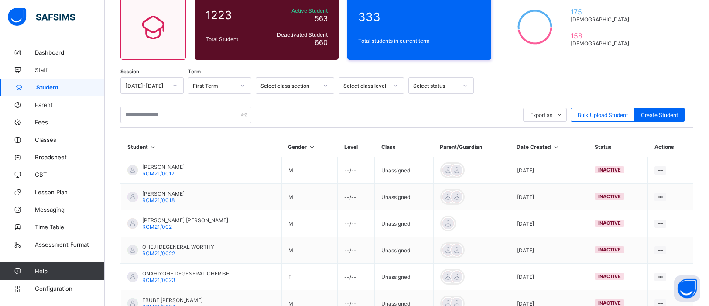
scroll to position [242, 0]
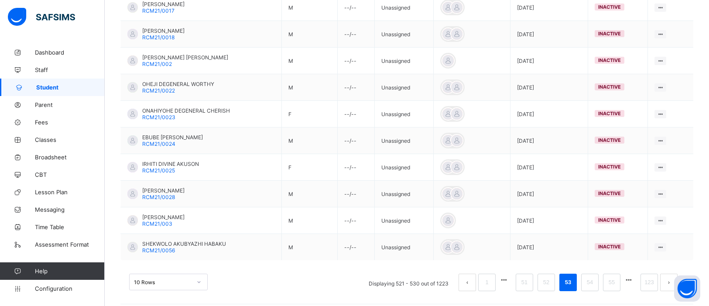
click at [614, 279] on link "55" at bounding box center [611, 281] width 11 height 11
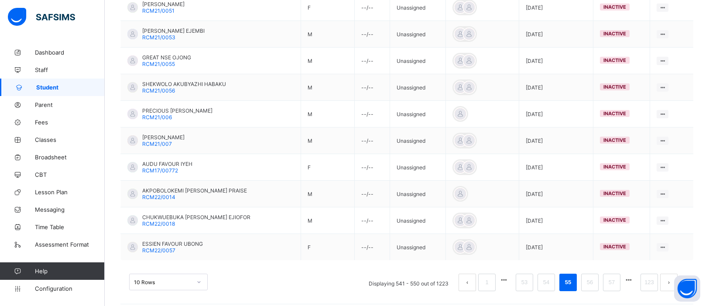
scroll to position [251, 0]
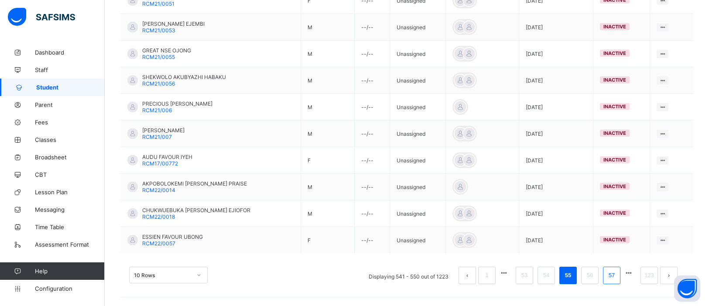
click at [615, 276] on link "57" at bounding box center [611, 274] width 11 height 11
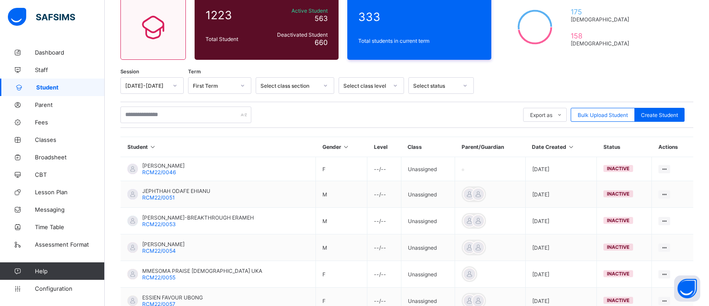
scroll to position [248, 0]
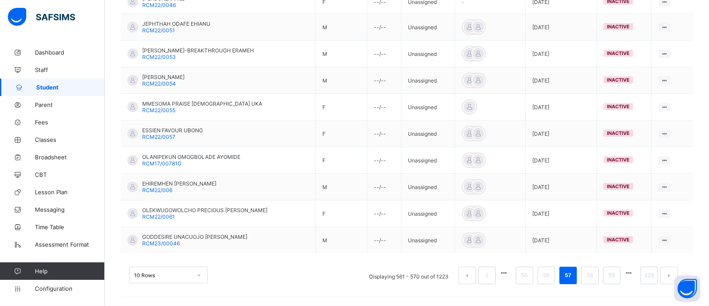
click at [615, 276] on link "59" at bounding box center [611, 274] width 11 height 11
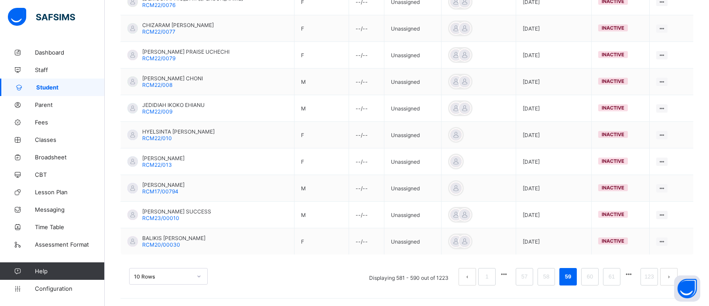
click at [615, 276] on link "61" at bounding box center [611, 276] width 11 height 11
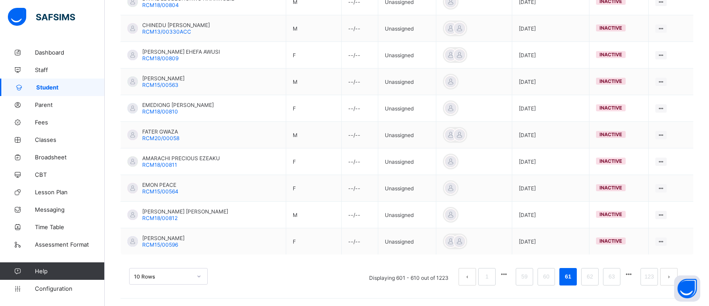
click at [615, 276] on link "63" at bounding box center [611, 276] width 11 height 11
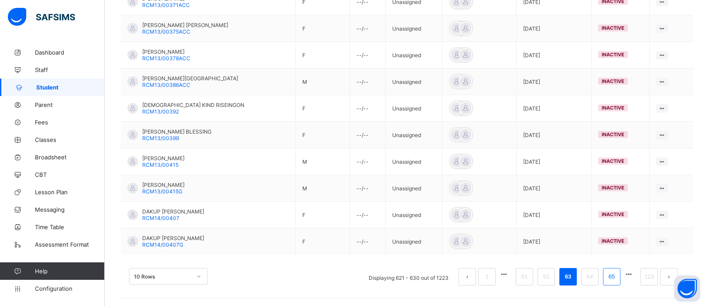
click at [607, 279] on link "65" at bounding box center [611, 276] width 11 height 11
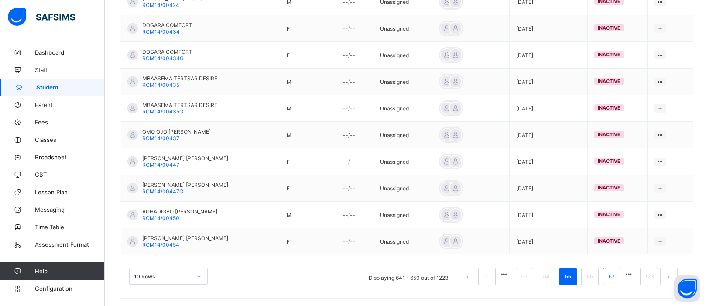
click at [614, 277] on link "67" at bounding box center [611, 276] width 11 height 11
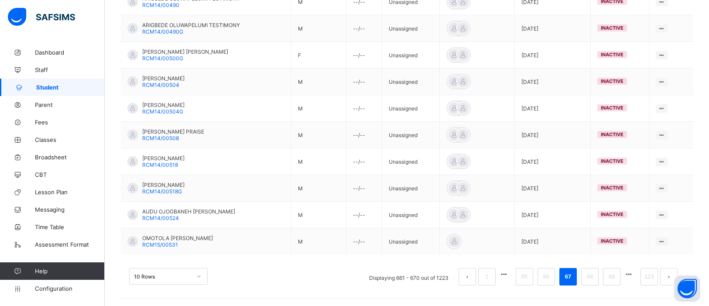
click at [614, 277] on link "69" at bounding box center [611, 276] width 11 height 11
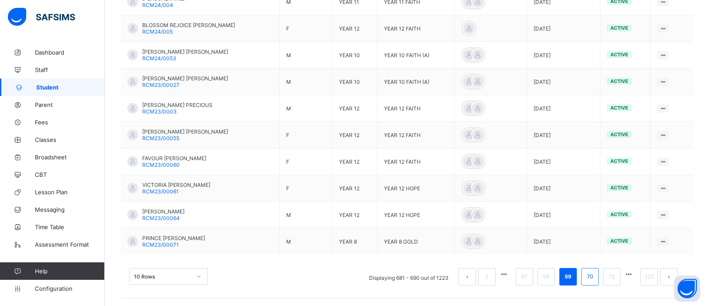
click at [591, 280] on link "70" at bounding box center [589, 276] width 11 height 11
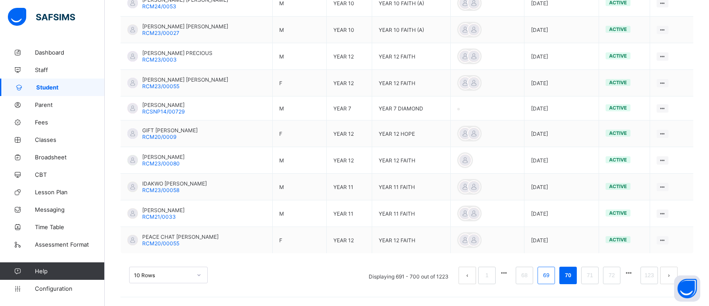
click at [550, 274] on link "69" at bounding box center [545, 274] width 11 height 11
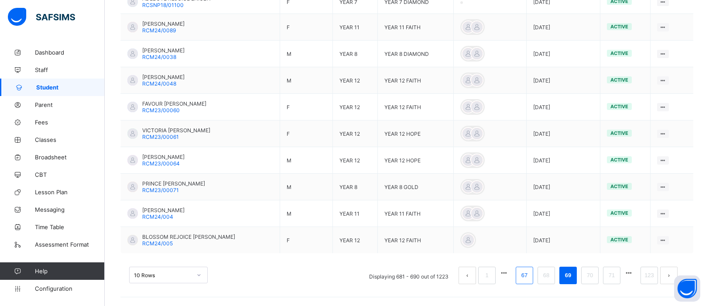
click at [527, 275] on link "67" at bounding box center [523, 274] width 11 height 11
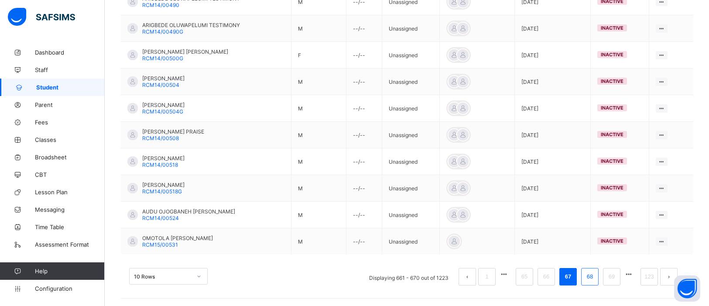
click at [588, 280] on link "68" at bounding box center [589, 276] width 11 height 11
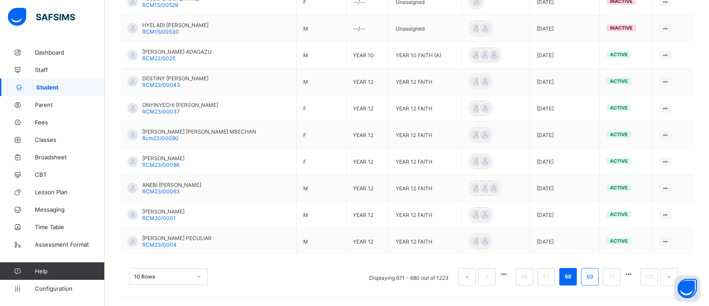
click at [591, 280] on link "69" at bounding box center [589, 276] width 11 height 11
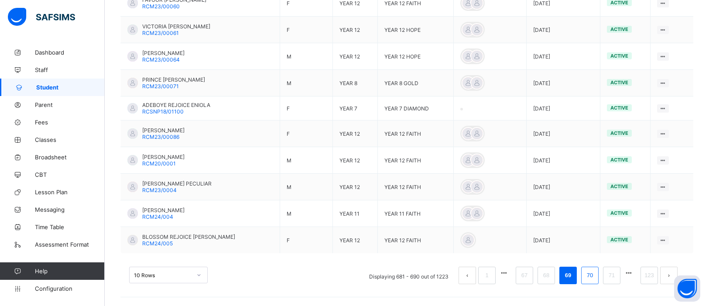
click at [591, 276] on link "70" at bounding box center [589, 274] width 11 height 11
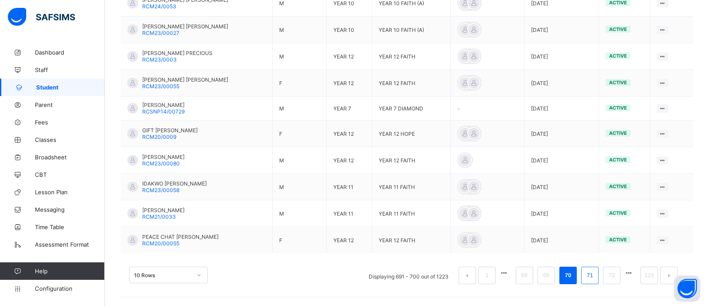
click at [589, 272] on link "71" at bounding box center [589, 274] width 11 height 11
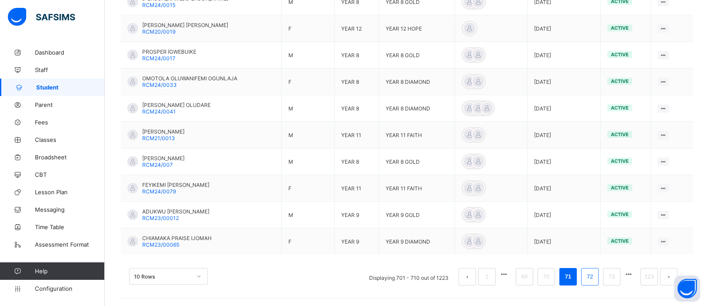
click at [591, 279] on link "72" at bounding box center [589, 276] width 11 height 11
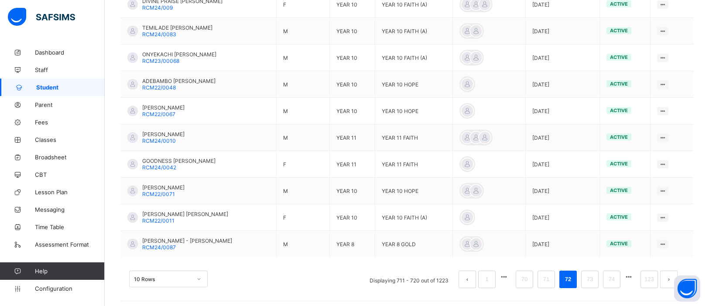
scroll to position [249, 0]
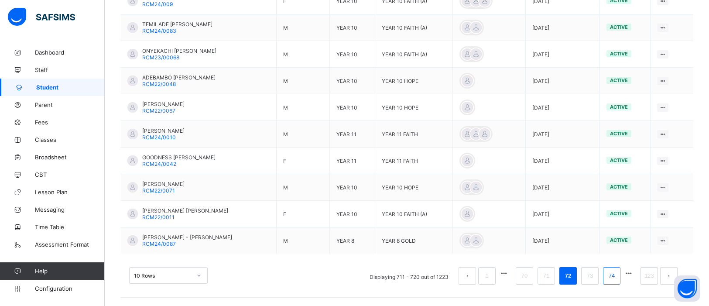
click at [608, 277] on link "74" at bounding box center [611, 275] width 11 height 11
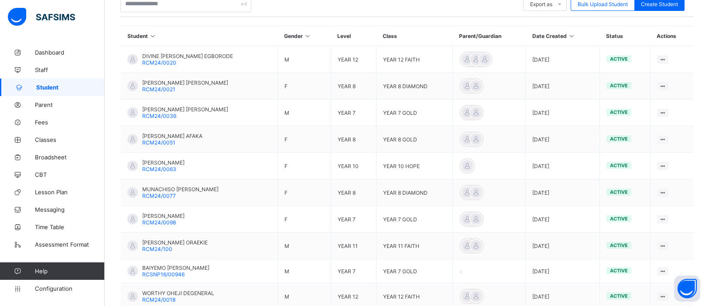
scroll to position [248, 0]
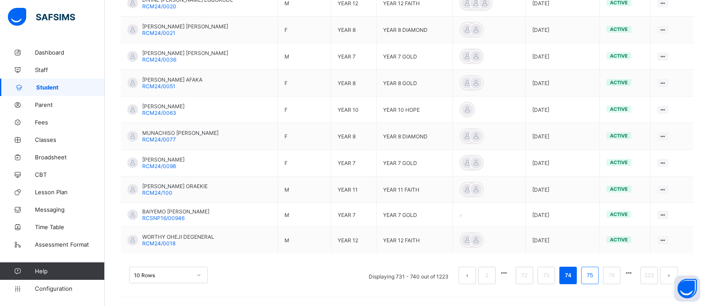
click at [591, 276] on link "75" at bounding box center [589, 274] width 11 height 11
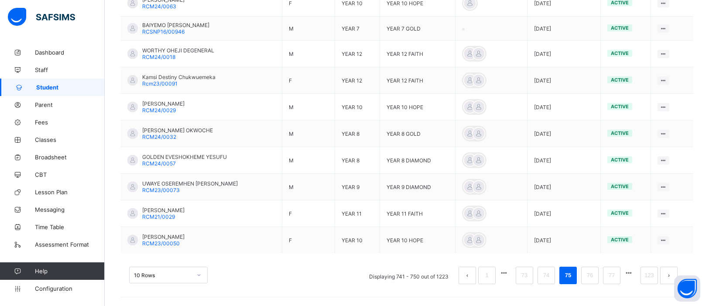
click at [591, 276] on link "76" at bounding box center [589, 274] width 11 height 11
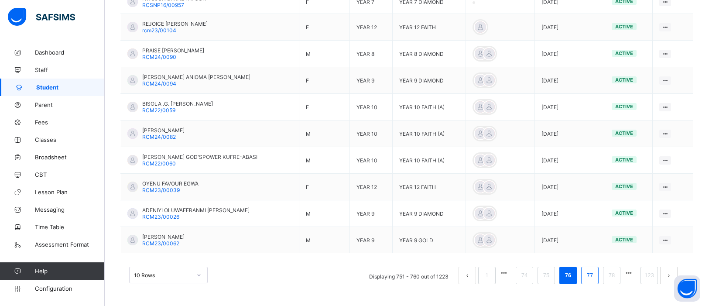
click at [590, 278] on link "77" at bounding box center [589, 274] width 11 height 11
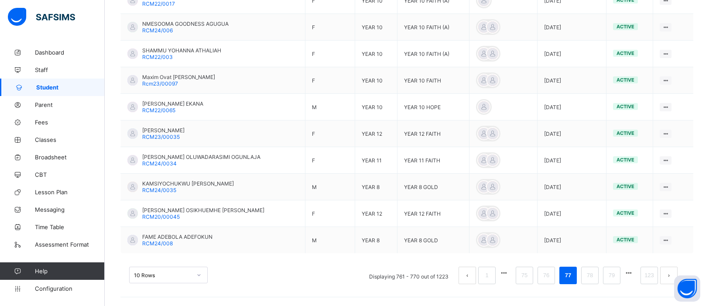
scroll to position [251, 0]
click at [581, 276] on li "78" at bounding box center [589, 274] width 17 height 17
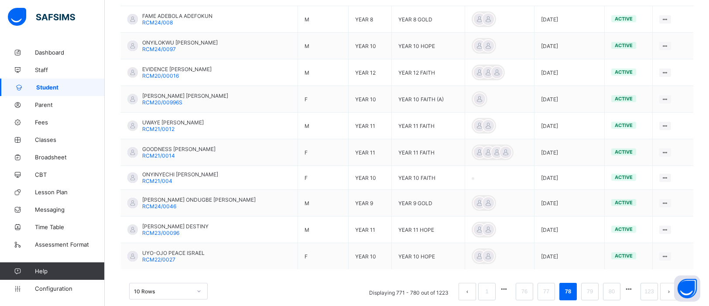
scroll to position [231, 0]
click at [592, 294] on link "79" at bounding box center [589, 290] width 11 height 11
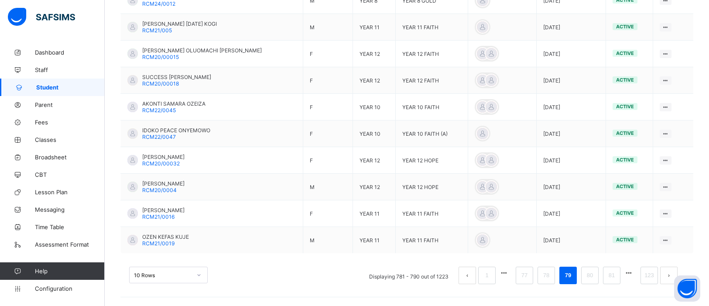
scroll to position [251, 0]
click at [593, 279] on link "80" at bounding box center [589, 274] width 11 height 11
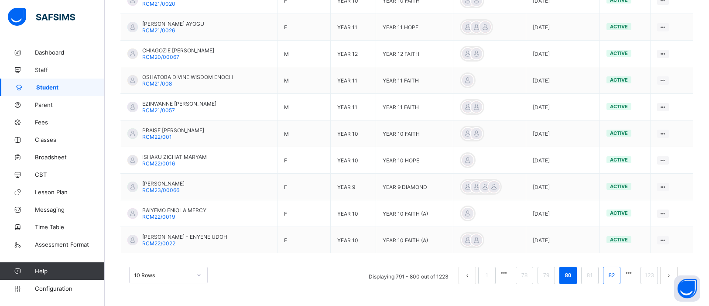
click at [611, 276] on link "82" at bounding box center [611, 274] width 11 height 11
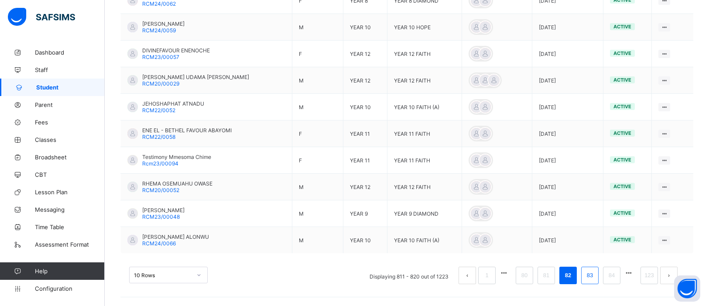
click at [589, 280] on link "83" at bounding box center [589, 274] width 11 height 11
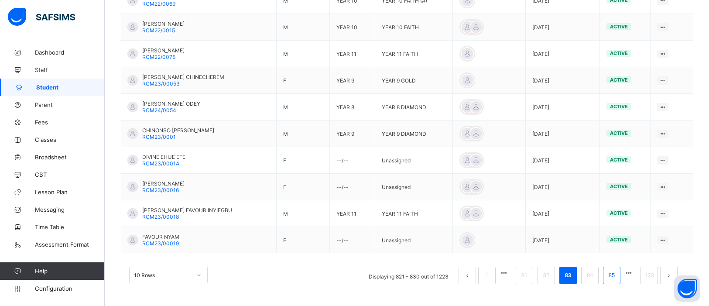
click at [608, 277] on link "85" at bounding box center [611, 274] width 11 height 11
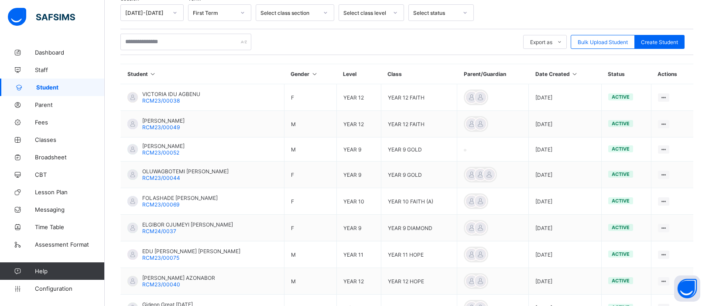
scroll to position [248, 0]
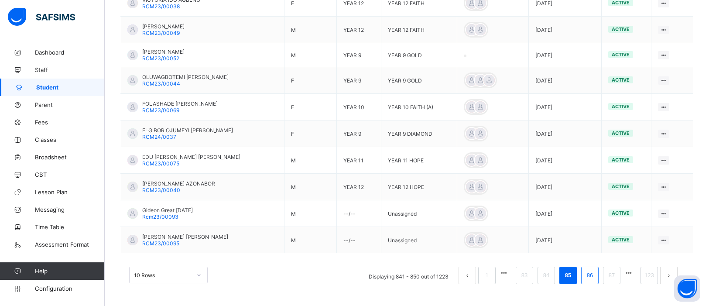
click at [593, 279] on link "86" at bounding box center [589, 274] width 11 height 11
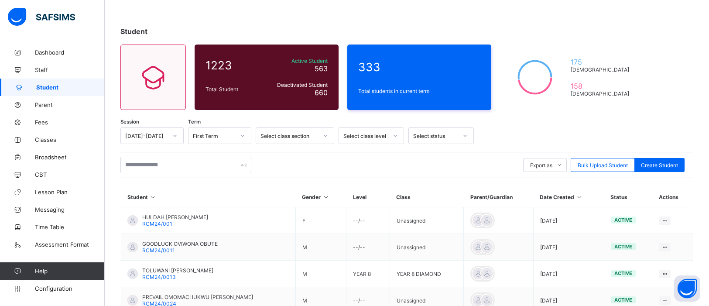
scroll to position [0, 0]
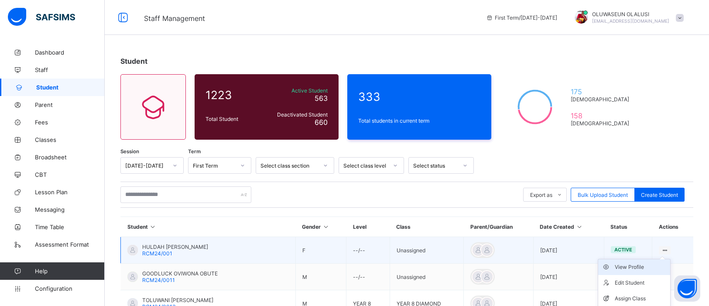
click at [641, 263] on div "View Profile" at bounding box center [640, 267] width 52 height 9
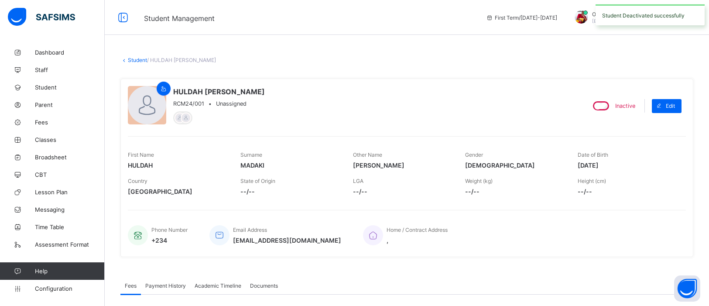
click at [136, 58] on link "Student" at bounding box center [137, 60] width 19 height 7
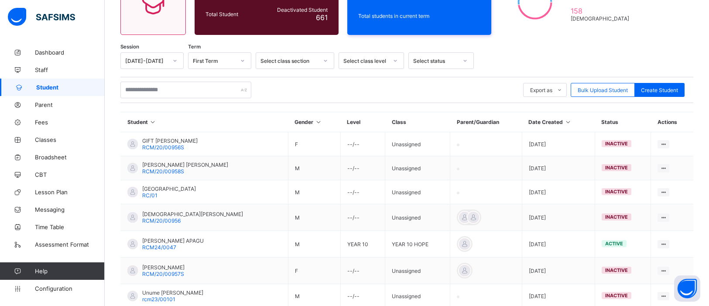
scroll to position [234, 0]
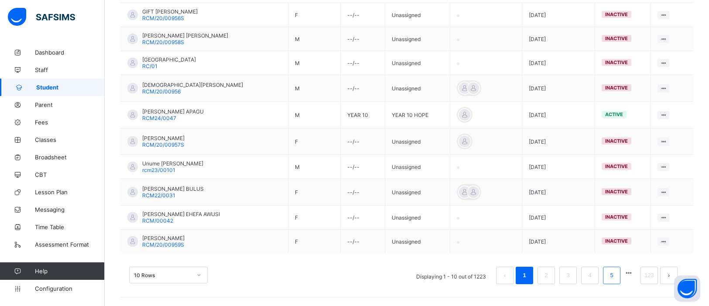
click at [612, 278] on link "5" at bounding box center [611, 274] width 8 height 11
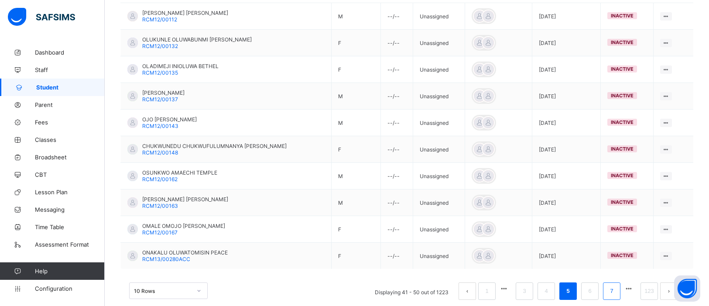
click at [612, 291] on link "7" at bounding box center [611, 290] width 8 height 11
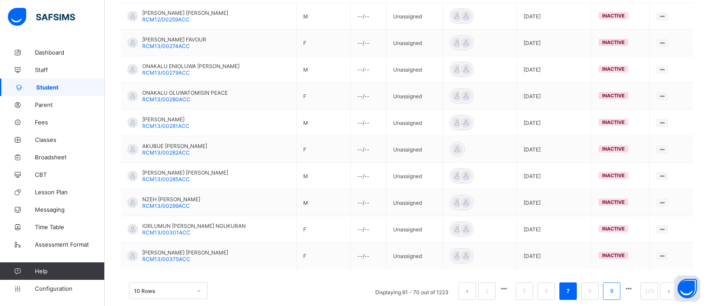
click at [614, 293] on link "9" at bounding box center [611, 290] width 8 height 11
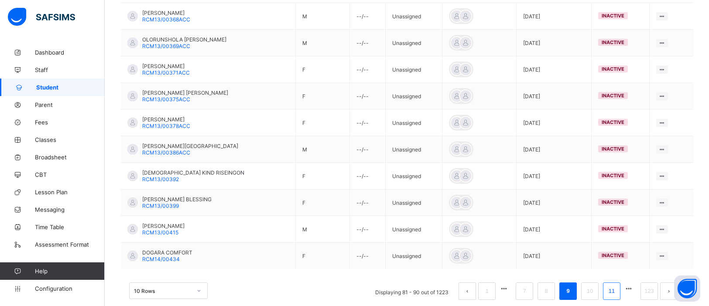
click at [611, 294] on link "11" at bounding box center [611, 290] width 11 height 11
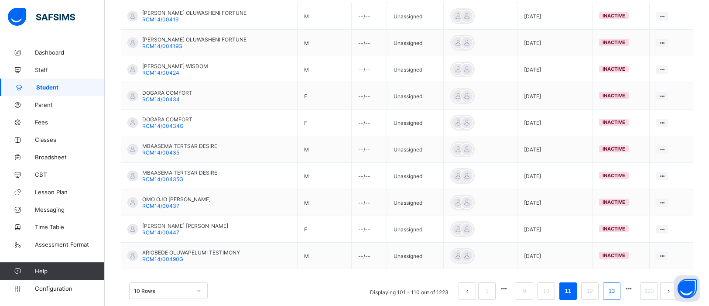
click at [611, 299] on li "13" at bounding box center [611, 290] width 17 height 17
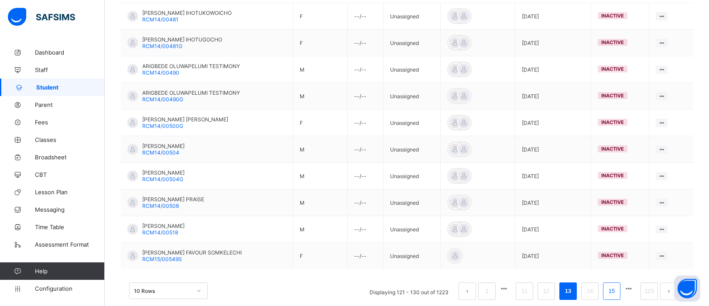
click at [611, 293] on link "15" at bounding box center [611, 290] width 11 height 11
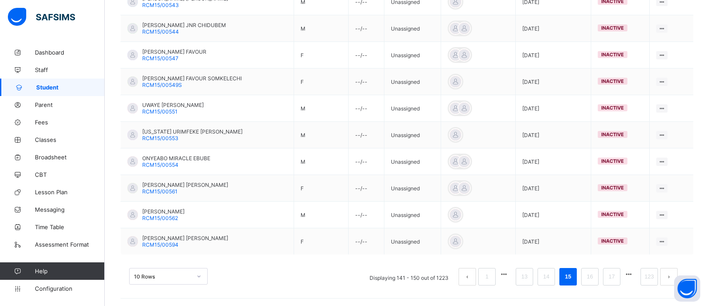
scroll to position [251, 0]
click at [610, 274] on link "17" at bounding box center [611, 274] width 11 height 11
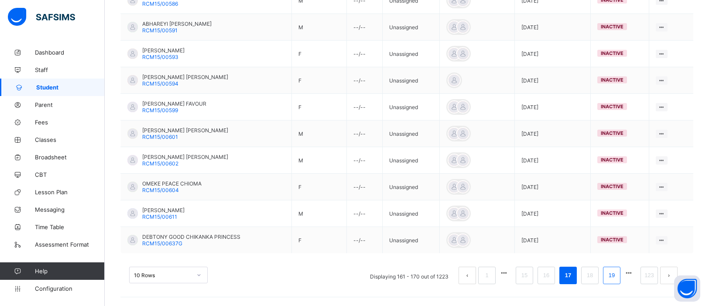
click at [612, 277] on link "19" at bounding box center [611, 274] width 11 height 11
click at [610, 279] on link "21" at bounding box center [611, 274] width 11 height 11
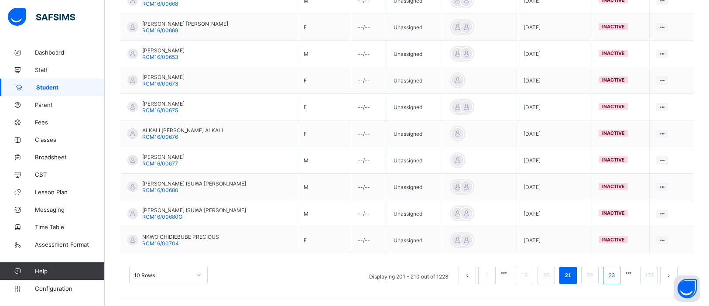
click at [616, 276] on link "23" at bounding box center [611, 274] width 11 height 11
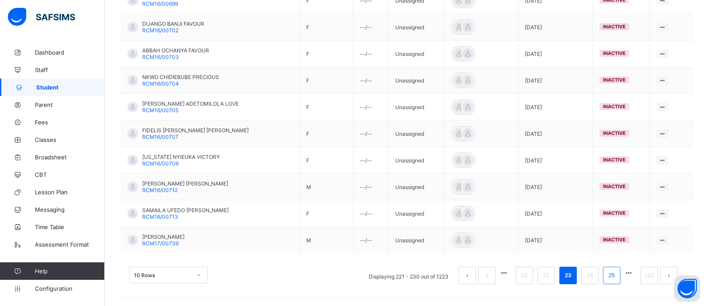
click at [611, 276] on link "25" at bounding box center [611, 274] width 11 height 11
click at [608, 277] on link "27" at bounding box center [611, 274] width 11 height 11
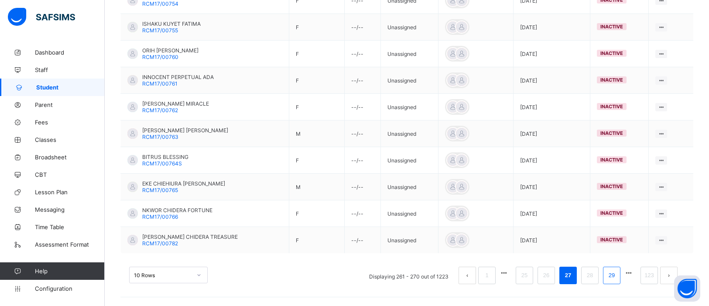
click at [609, 278] on link "29" at bounding box center [611, 274] width 11 height 11
click at [609, 278] on link "31" at bounding box center [611, 274] width 11 height 11
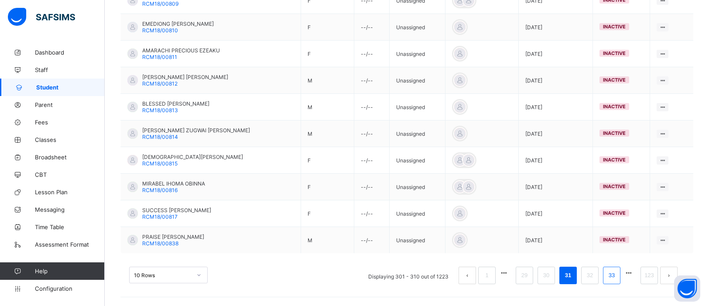
click at [612, 276] on link "33" at bounding box center [611, 274] width 11 height 11
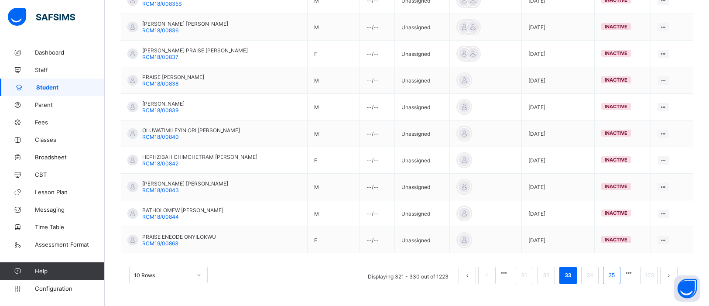
click at [612, 276] on link "35" at bounding box center [611, 274] width 11 height 11
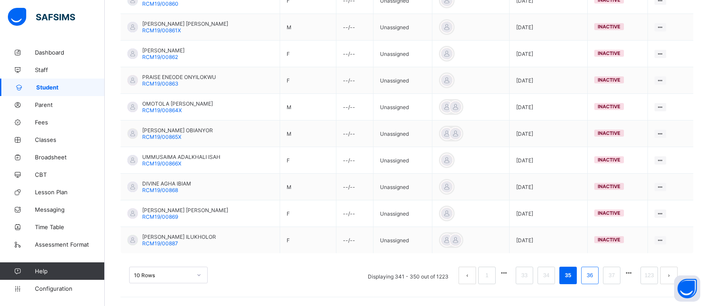
click at [589, 273] on link "36" at bounding box center [589, 274] width 11 height 11
click at [609, 272] on link "38" at bounding box center [611, 274] width 11 height 11
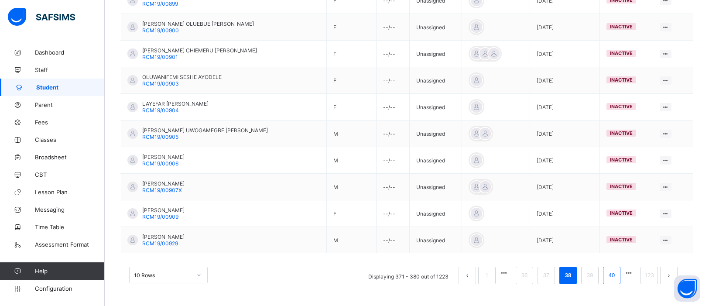
click at [611, 276] on link "40" at bounding box center [611, 274] width 11 height 11
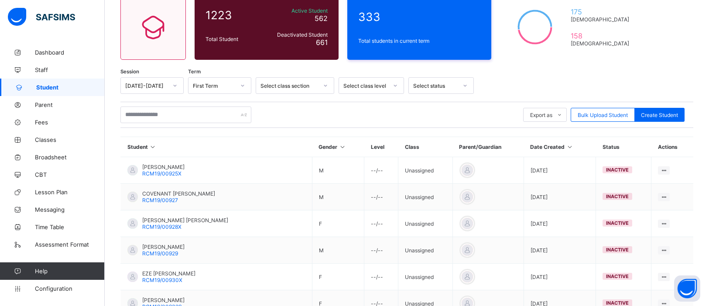
scroll to position [246, 0]
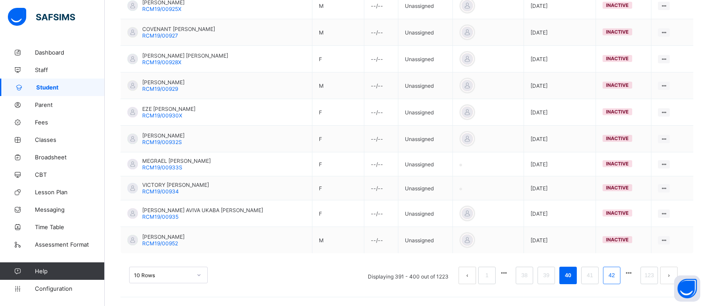
click at [608, 273] on link "42" at bounding box center [611, 274] width 11 height 11
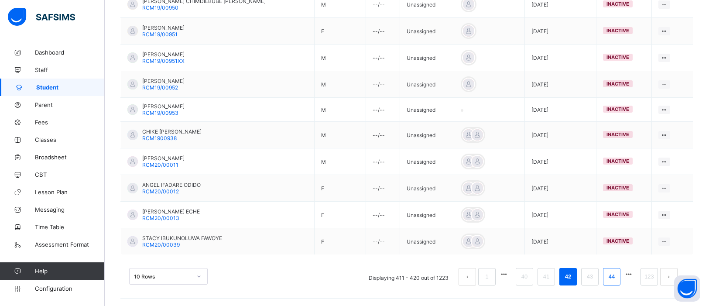
click at [612, 279] on link "44" at bounding box center [611, 276] width 11 height 11
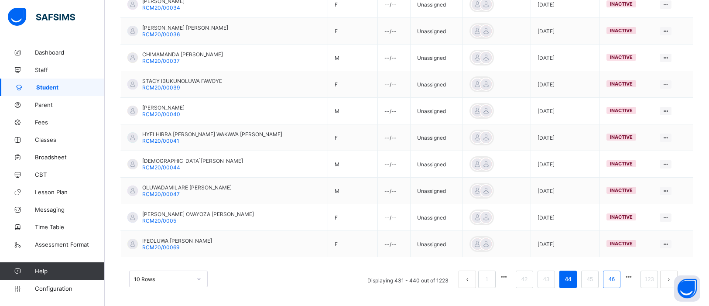
click at [611, 278] on link "46" at bounding box center [611, 278] width 11 height 11
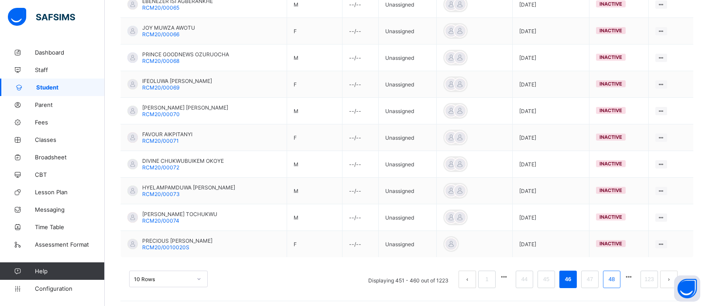
click at [609, 280] on link "48" at bounding box center [611, 278] width 11 height 11
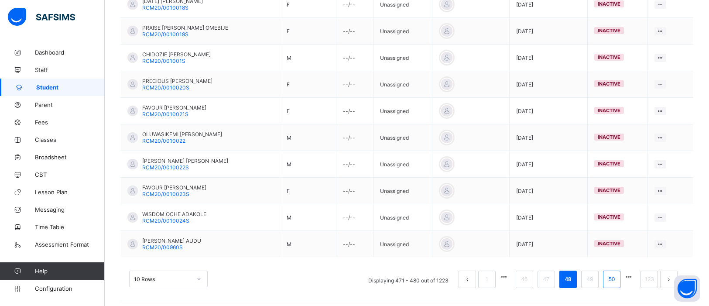
click at [609, 280] on link "50" at bounding box center [611, 278] width 11 height 11
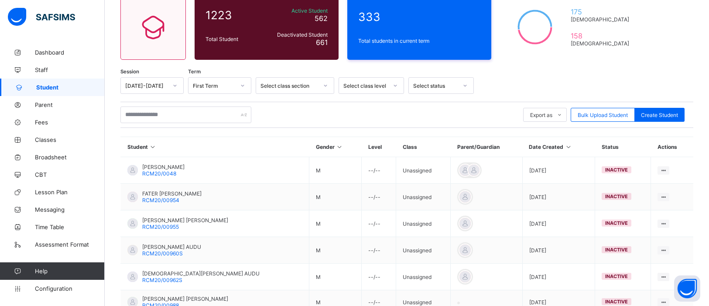
scroll to position [242, 0]
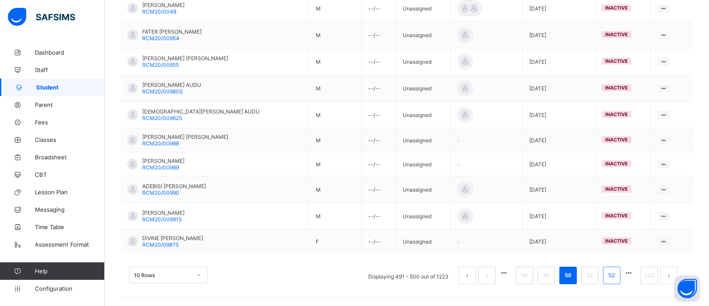
click at [614, 278] on link "52" at bounding box center [611, 274] width 11 height 11
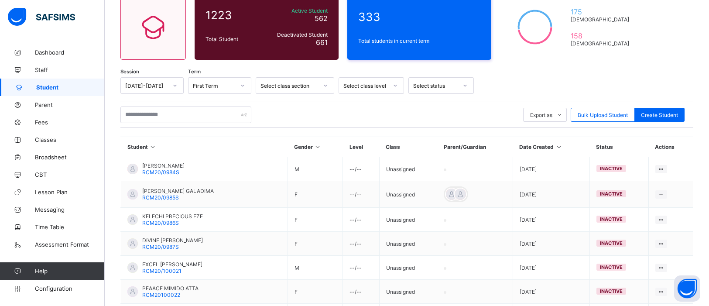
scroll to position [237, 0]
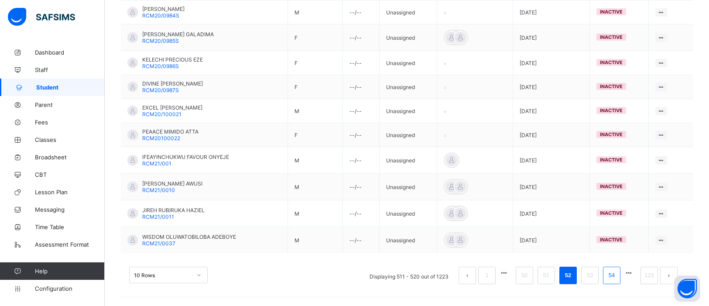
click at [607, 279] on link "54" at bounding box center [611, 274] width 11 height 11
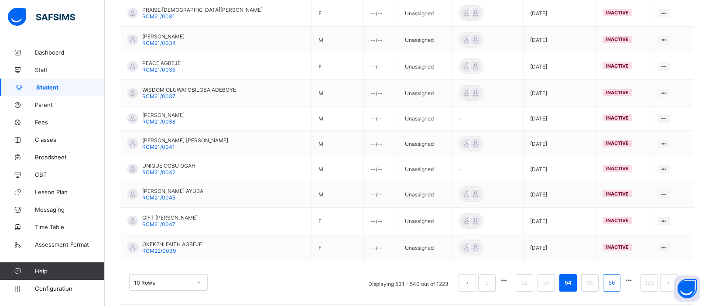
click at [614, 285] on link "56" at bounding box center [611, 282] width 11 height 11
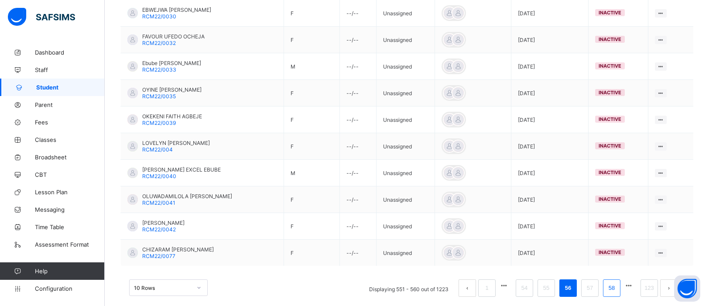
click at [613, 292] on link "58" at bounding box center [611, 287] width 11 height 11
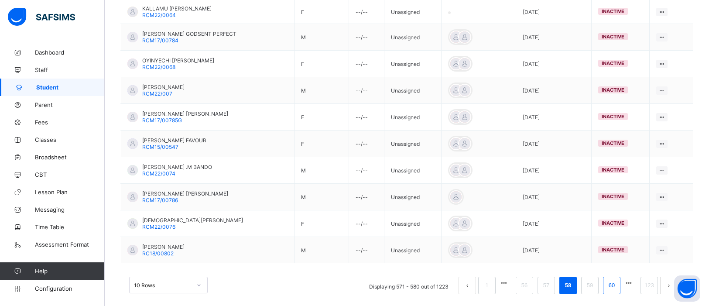
click at [613, 290] on link "60" at bounding box center [611, 285] width 11 height 11
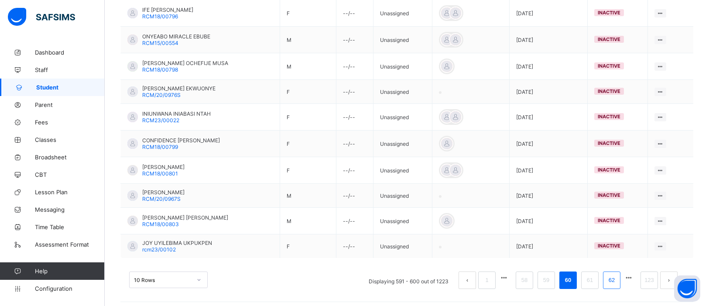
click at [609, 289] on li "62" at bounding box center [611, 279] width 17 height 17
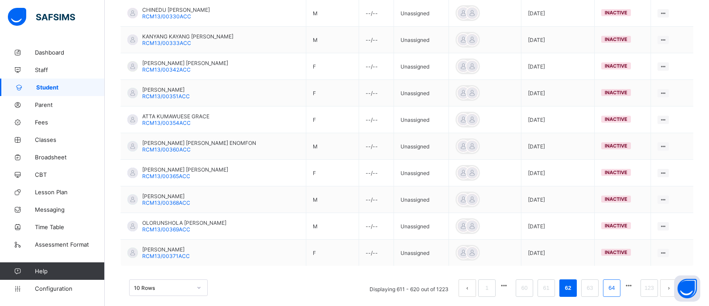
click at [615, 288] on link "64" at bounding box center [611, 287] width 11 height 11
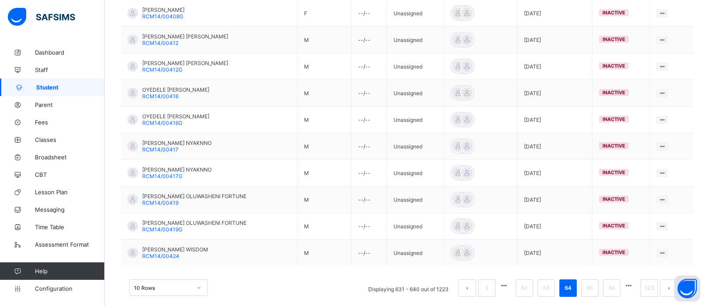
click at [615, 288] on link "66" at bounding box center [611, 287] width 11 height 11
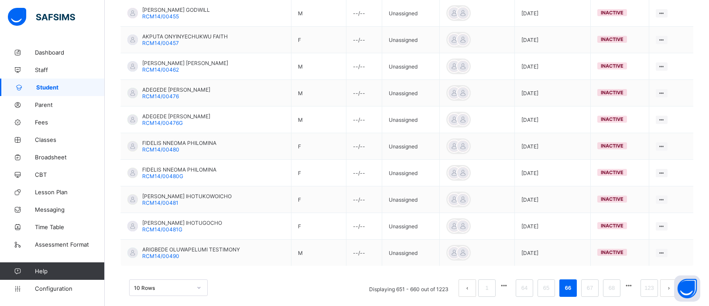
click at [615, 288] on link "68" at bounding box center [611, 287] width 11 height 11
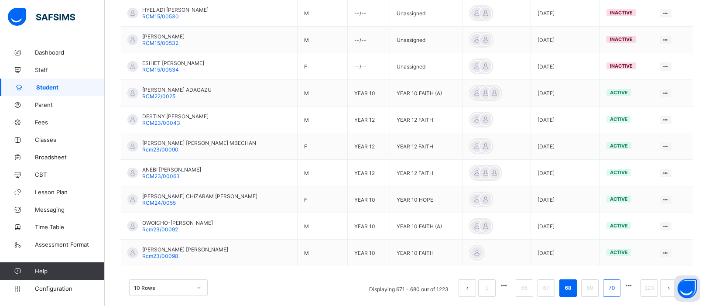
click at [609, 292] on link "70" at bounding box center [611, 287] width 11 height 11
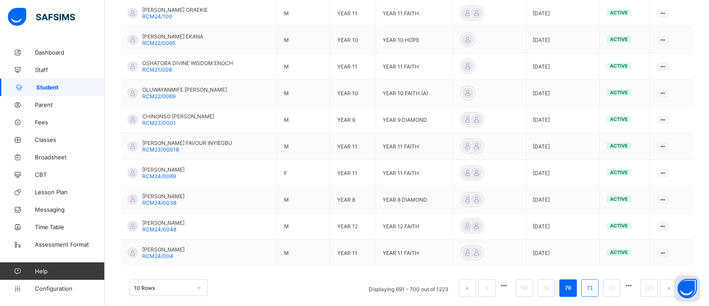
click at [588, 291] on link "71" at bounding box center [589, 287] width 11 height 11
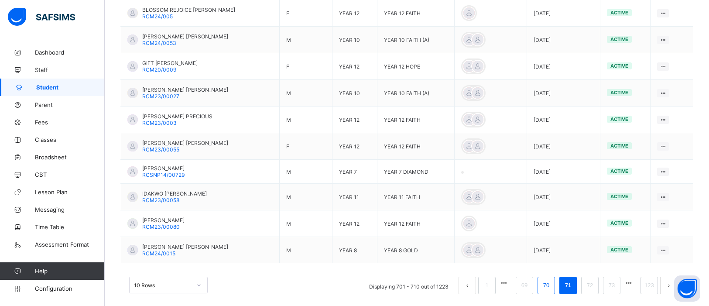
click at [545, 287] on link "70" at bounding box center [545, 285] width 11 height 11
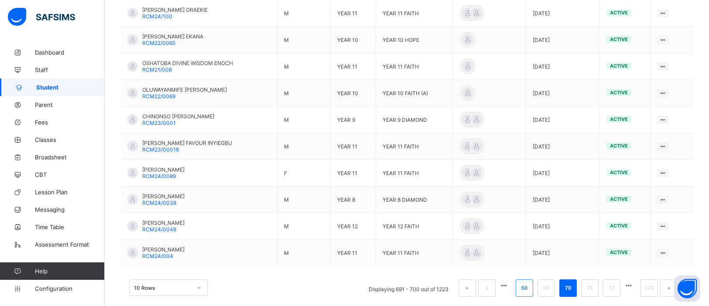
click at [525, 290] on link "68" at bounding box center [523, 287] width 11 height 11
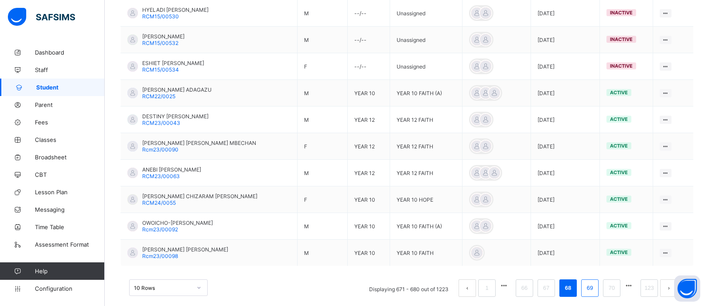
click at [591, 289] on link "69" at bounding box center [589, 287] width 11 height 11
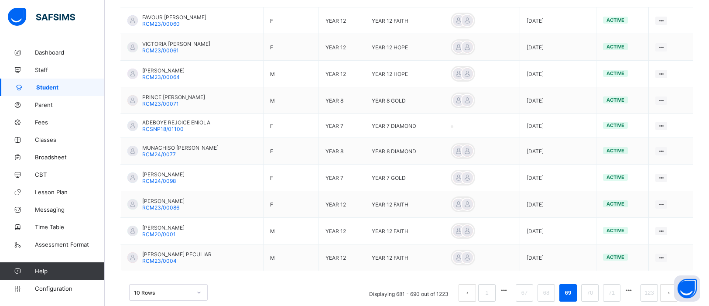
scroll to position [248, 0]
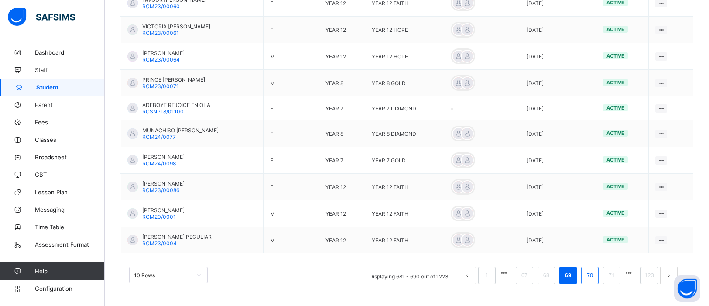
click at [593, 275] on link "70" at bounding box center [589, 274] width 11 height 11
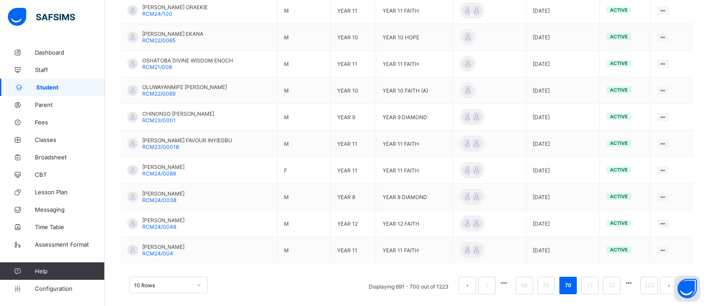
scroll to position [251, 0]
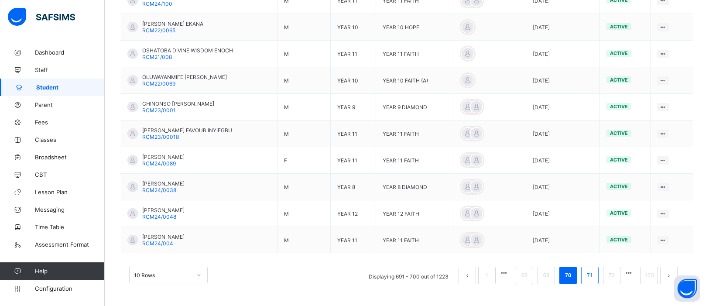
click at [589, 277] on link "71" at bounding box center [589, 274] width 11 height 11
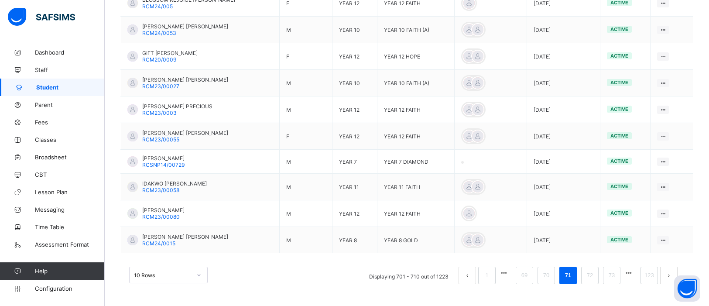
scroll to position [247, 0]
click at [589, 276] on link "72" at bounding box center [589, 274] width 11 height 11
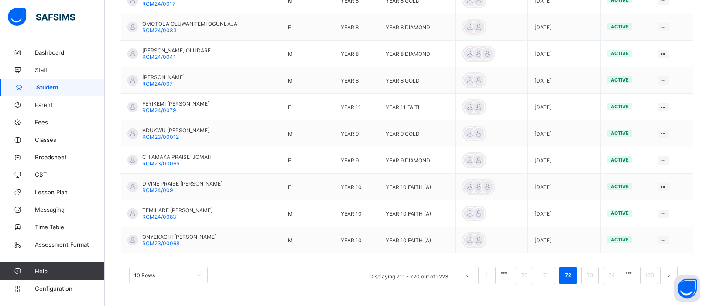
scroll to position [251, 0]
click at [589, 279] on link "73" at bounding box center [589, 274] width 11 height 11
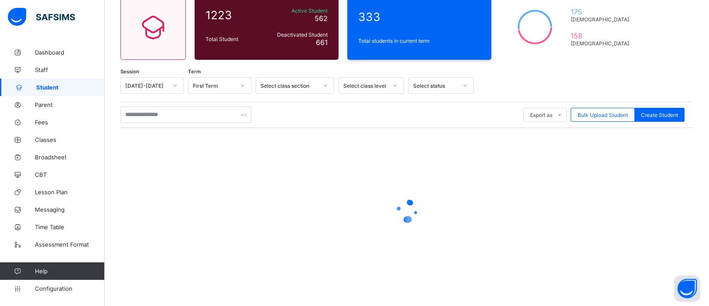
scroll to position [248, 0]
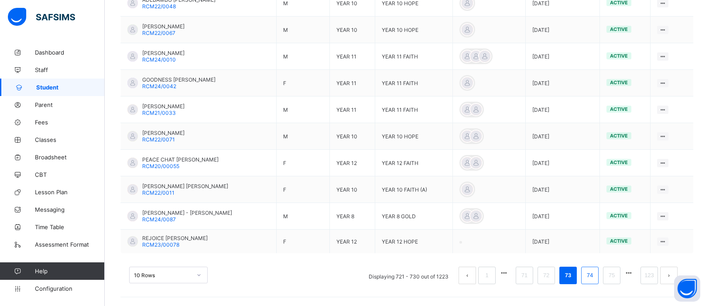
click at [590, 276] on link "74" at bounding box center [589, 274] width 11 height 11
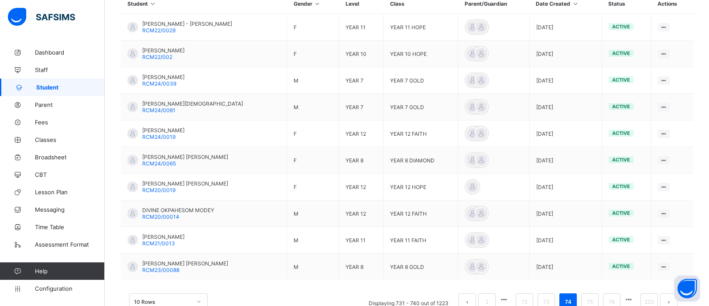
scroll to position [251, 0]
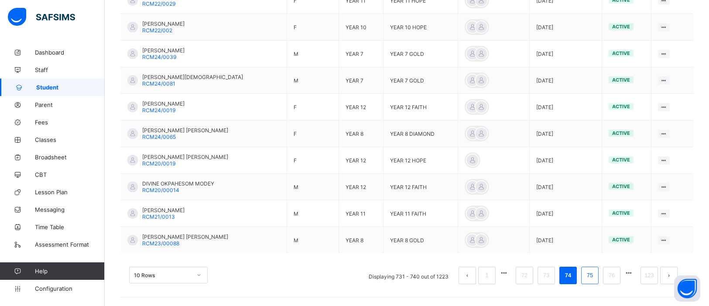
click at [591, 273] on link "75" at bounding box center [589, 274] width 11 height 11
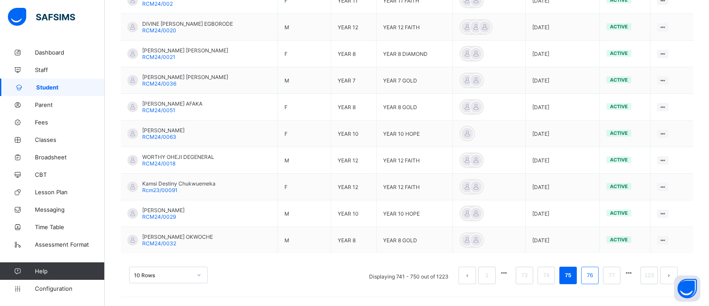
click at [593, 280] on link "76" at bounding box center [589, 274] width 11 height 11
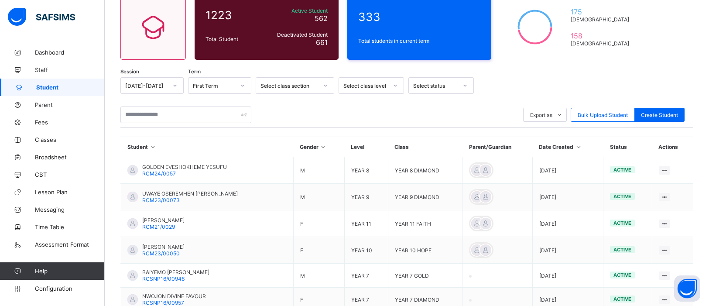
scroll to position [246, 0]
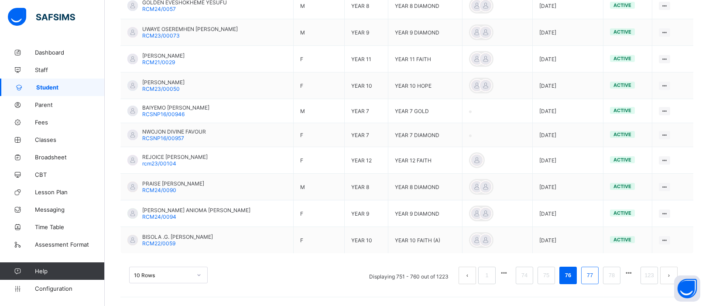
click at [592, 278] on link "77" at bounding box center [589, 274] width 11 height 11
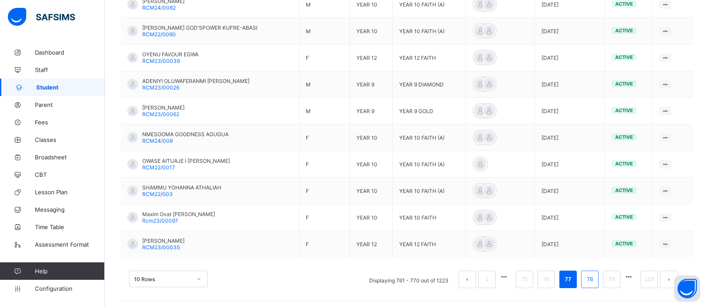
click at [592, 283] on link "78" at bounding box center [589, 278] width 11 height 11
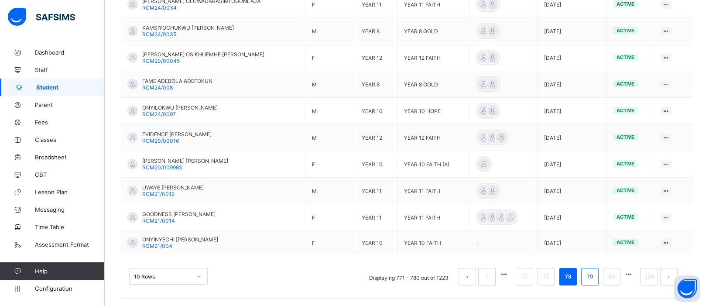
click at [590, 282] on link "79" at bounding box center [589, 276] width 11 height 11
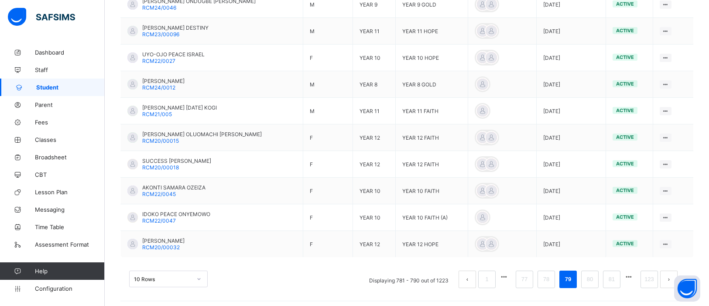
click at [590, 282] on link "80" at bounding box center [589, 278] width 11 height 11
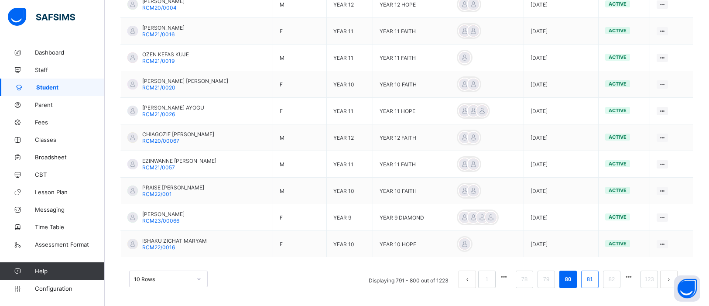
click at [587, 281] on link "81" at bounding box center [589, 278] width 11 height 11
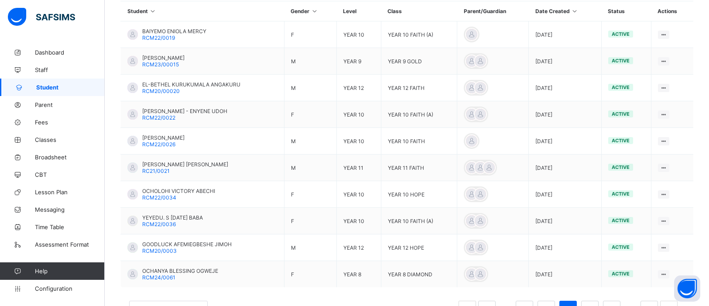
scroll to position [251, 0]
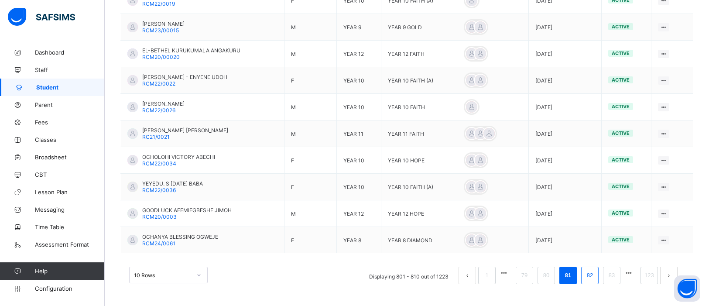
click at [588, 273] on link "82" at bounding box center [589, 274] width 11 height 11
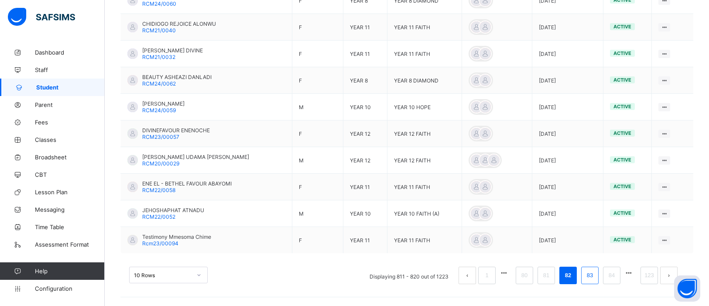
click at [591, 277] on link "83" at bounding box center [589, 274] width 11 height 11
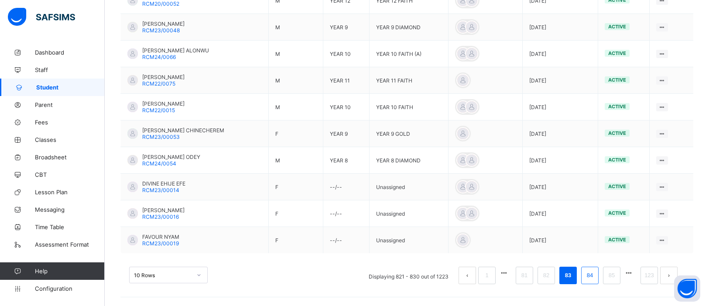
click at [594, 277] on link "84" at bounding box center [589, 274] width 11 height 11
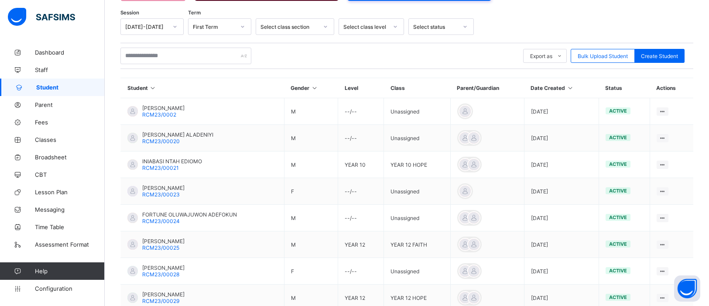
scroll to position [138, 0]
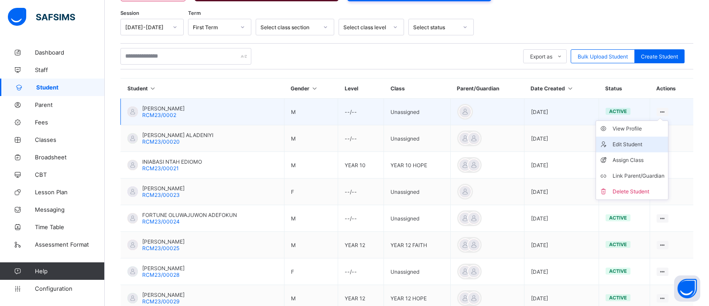
click at [641, 140] on div "Edit Student" at bounding box center [638, 144] width 52 height 9
select select "**"
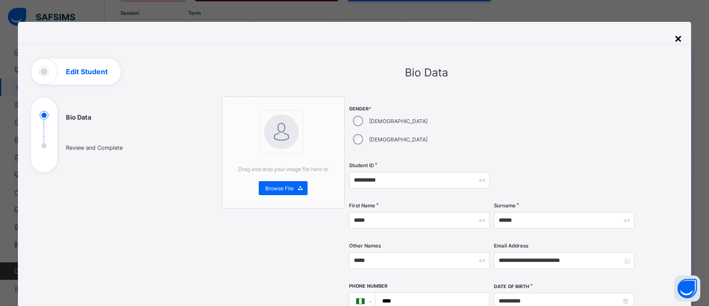
click at [677, 38] on div "×" at bounding box center [678, 38] width 8 height 15
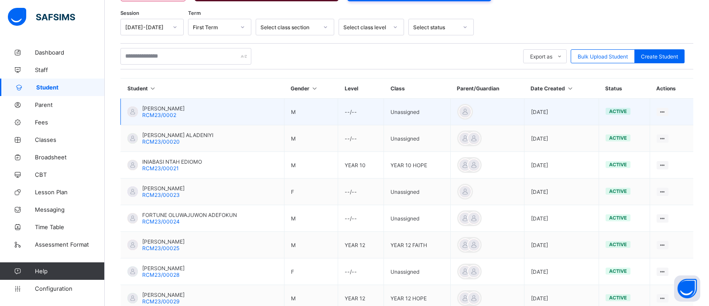
click at [625, 108] on span "active" at bounding box center [618, 111] width 18 height 6
click at [621, 112] on span "active" at bounding box center [618, 111] width 18 height 6
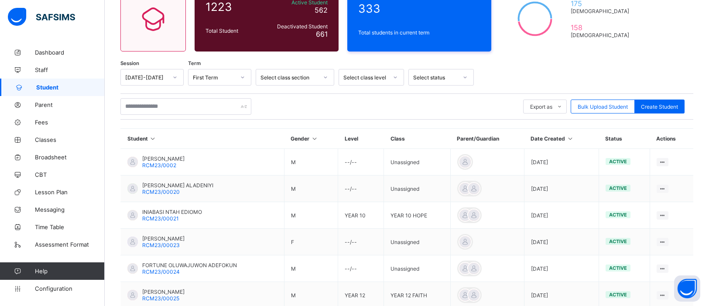
scroll to position [89, 0]
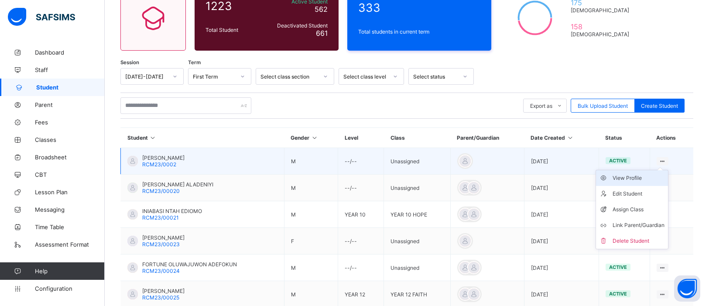
click at [644, 176] on div "View Profile" at bounding box center [638, 178] width 52 height 9
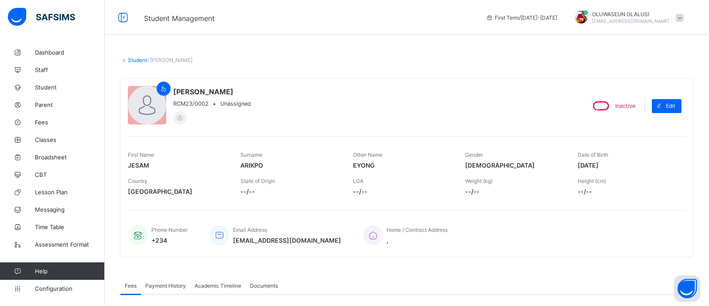
click at [139, 60] on link "Student" at bounding box center [137, 60] width 19 height 7
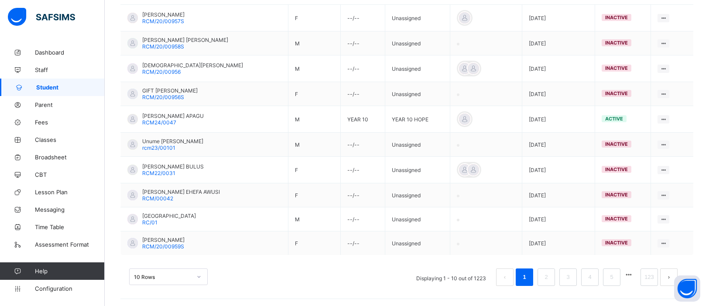
scroll to position [234, 0]
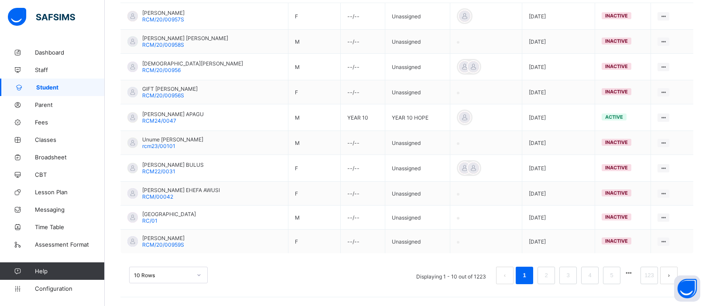
click at [670, 275] on button "next page" at bounding box center [668, 274] width 17 height 17
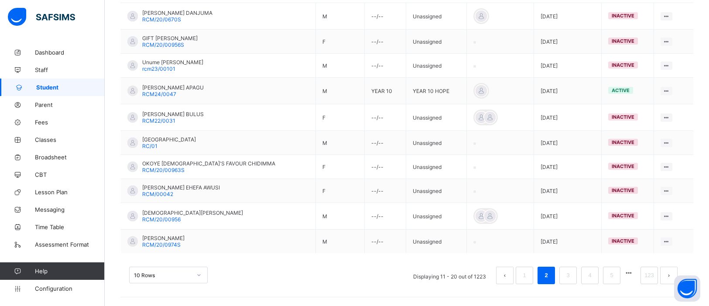
click at [194, 277] on div "10 Rows" at bounding box center [168, 274] width 78 height 17
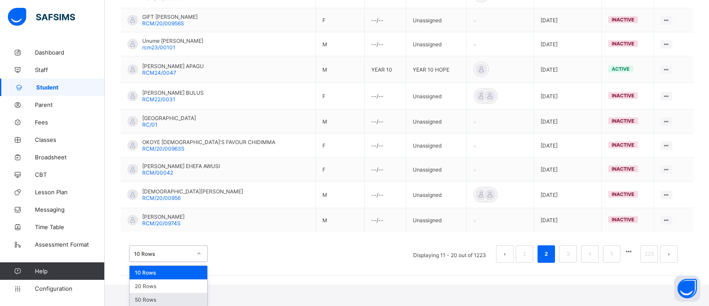
click at [165, 299] on div "50 Rows" at bounding box center [169, 300] width 78 height 14
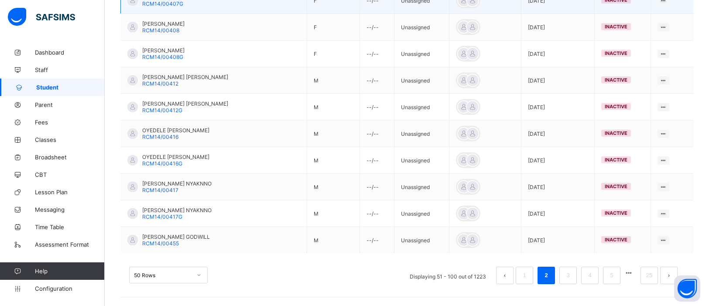
scroll to position [1328, 0]
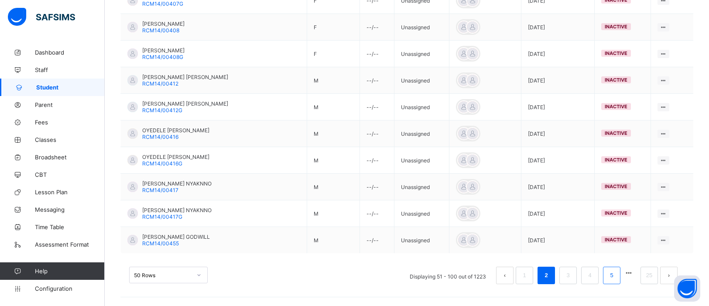
click at [614, 272] on link "5" at bounding box center [611, 274] width 8 height 11
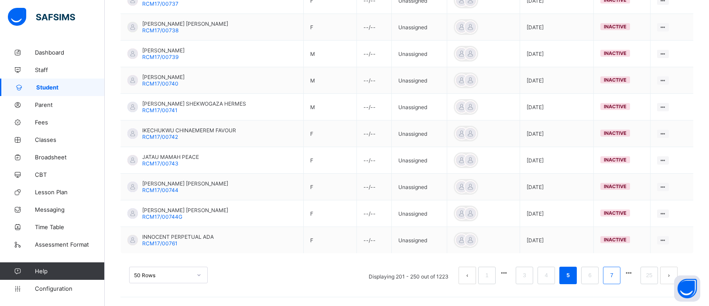
click at [610, 278] on link "7" at bounding box center [611, 274] width 8 height 11
click at [611, 276] on link "9" at bounding box center [611, 274] width 8 height 11
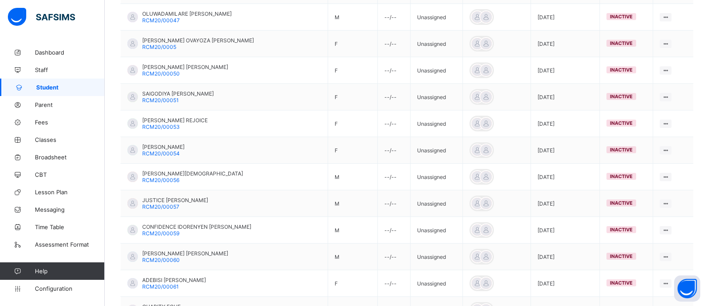
scroll to position [1322, 0]
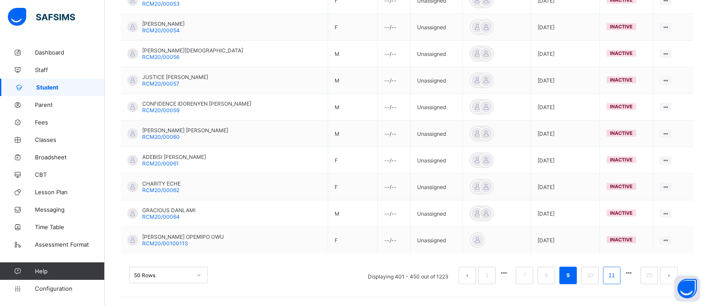
click at [614, 275] on link "11" at bounding box center [611, 274] width 11 height 11
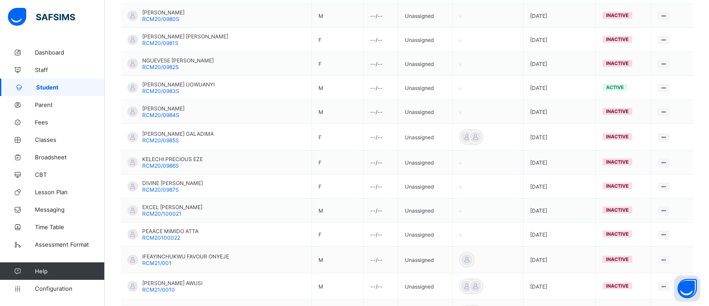
scroll to position [363, 0]
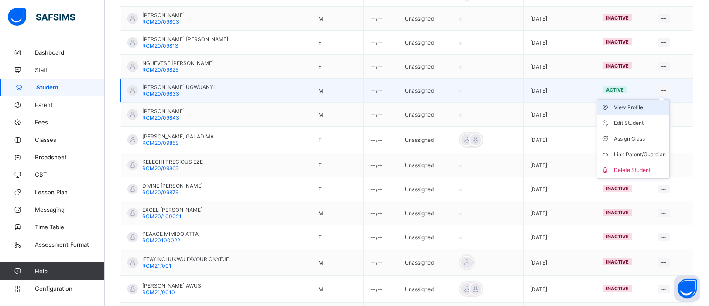
click at [646, 107] on div "View Profile" at bounding box center [640, 107] width 52 height 9
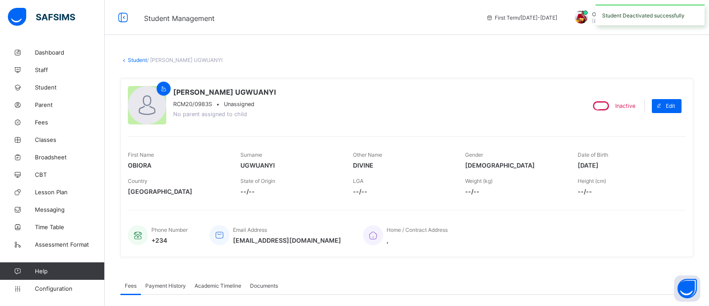
click at [134, 58] on link "Student" at bounding box center [137, 60] width 19 height 7
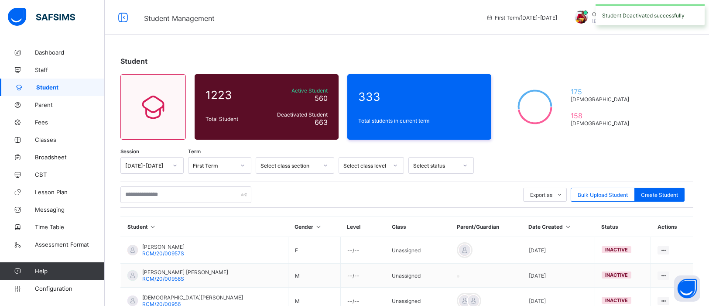
scroll to position [234, 0]
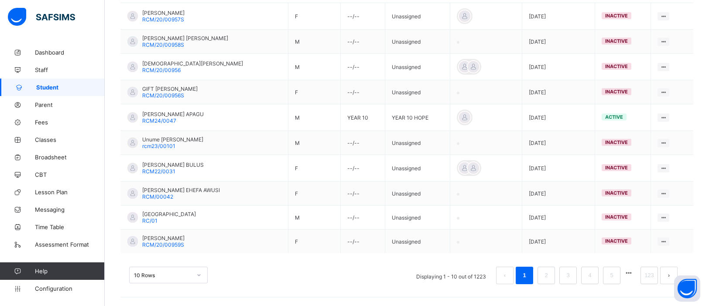
click at [196, 273] on div "10 Rows" at bounding box center [168, 274] width 78 height 17
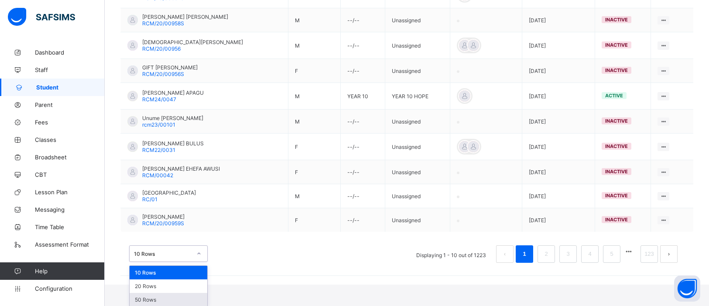
click at [177, 298] on div "50 Rows" at bounding box center [169, 300] width 78 height 14
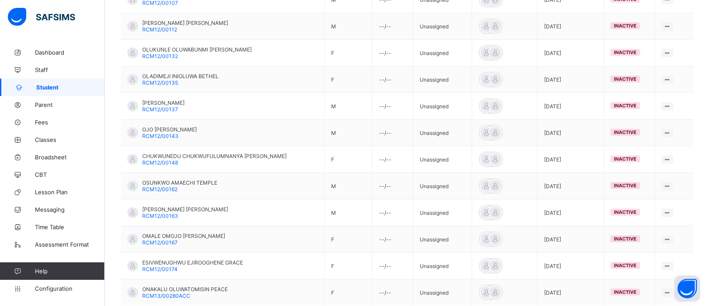
scroll to position [1275, 0]
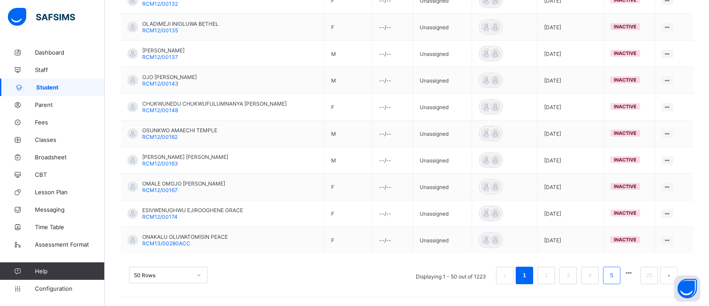
click at [614, 276] on link "5" at bounding box center [611, 274] width 8 height 11
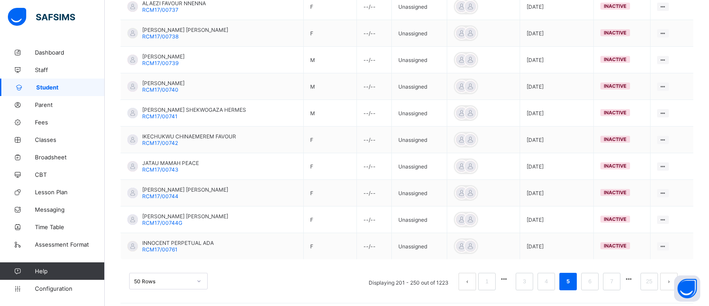
scroll to position [1328, 0]
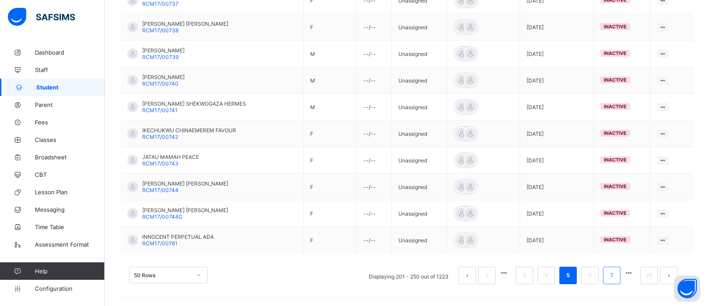
click at [616, 276] on li "7" at bounding box center [611, 274] width 17 height 17
click at [648, 276] on link "25" at bounding box center [648, 274] width 11 height 11
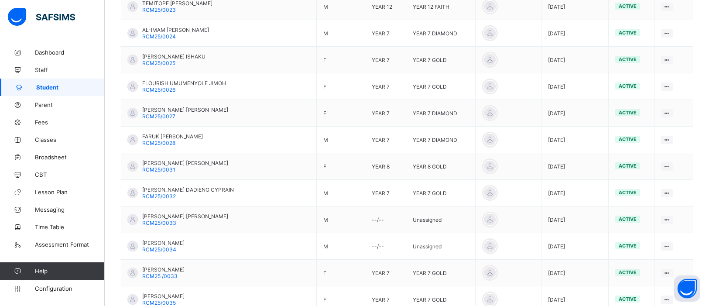
scroll to position [587, 0]
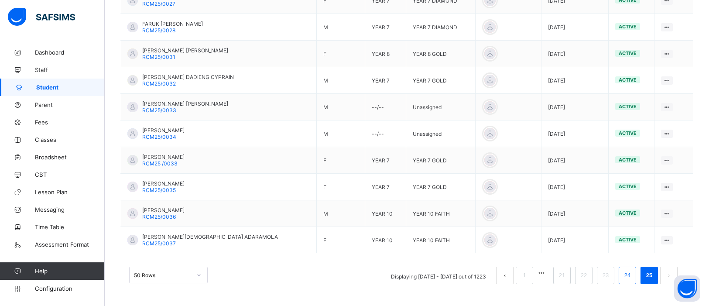
click at [625, 278] on link "24" at bounding box center [626, 274] width 11 height 11
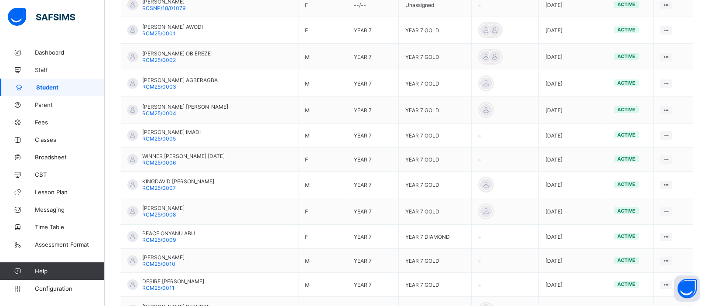
scroll to position [1281, 0]
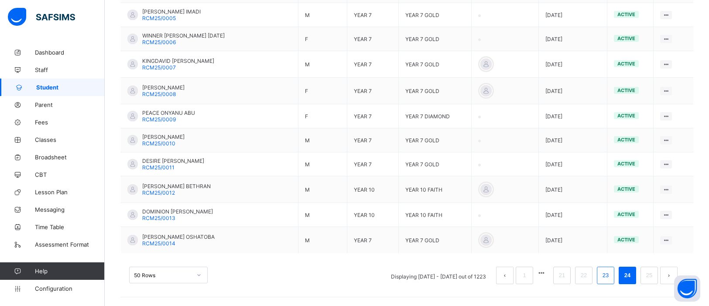
click at [606, 278] on link "23" at bounding box center [605, 274] width 11 height 11
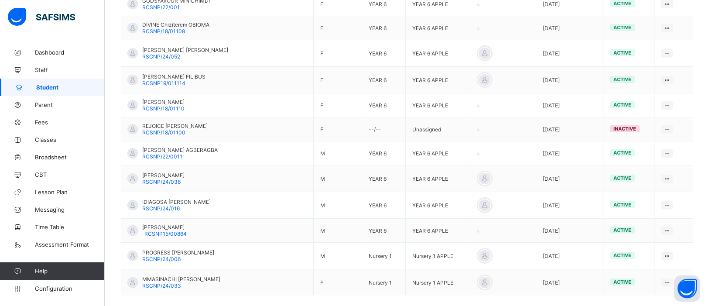
scroll to position [1267, 0]
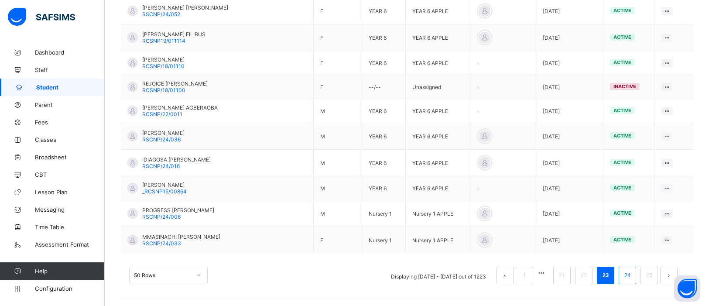
click at [627, 276] on link "24" at bounding box center [626, 274] width 11 height 11
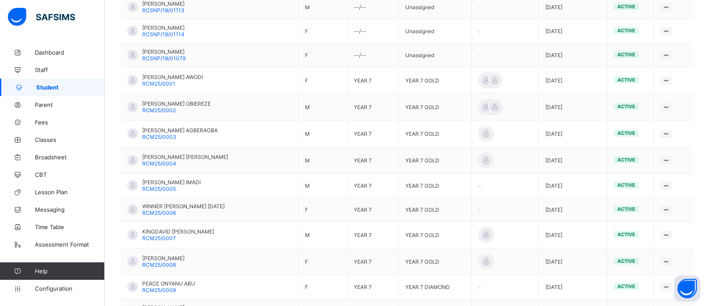
scroll to position [1281, 0]
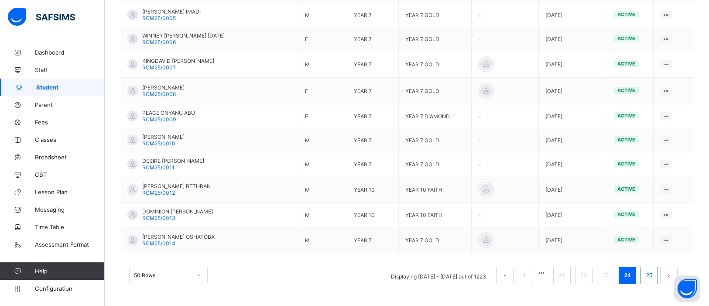
click at [645, 270] on link "25" at bounding box center [648, 274] width 11 height 11
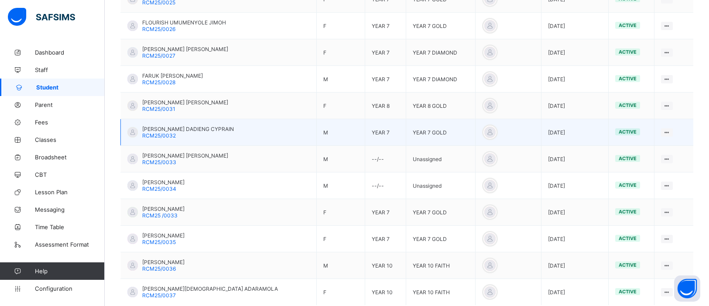
scroll to position [587, 0]
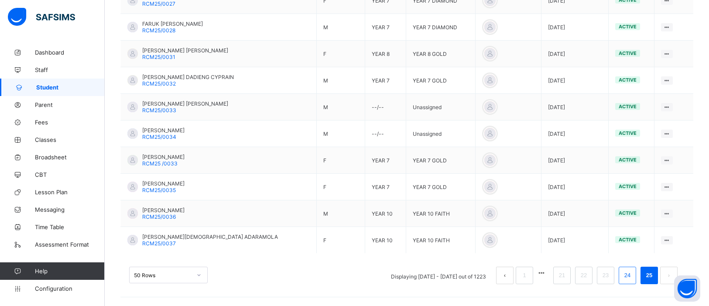
click at [628, 281] on li "24" at bounding box center [626, 274] width 17 height 17
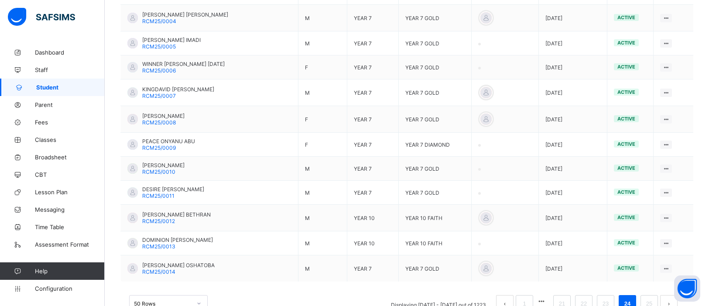
scroll to position [1281, 0]
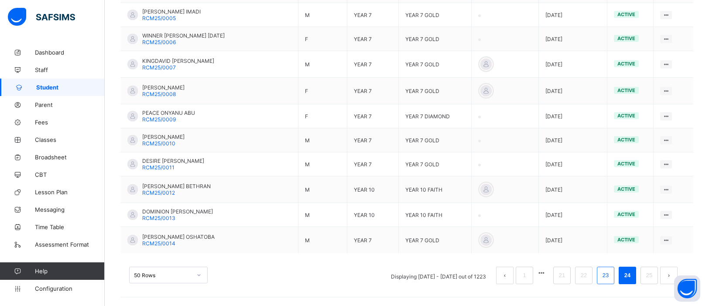
click at [606, 281] on li "23" at bounding box center [605, 274] width 17 height 17
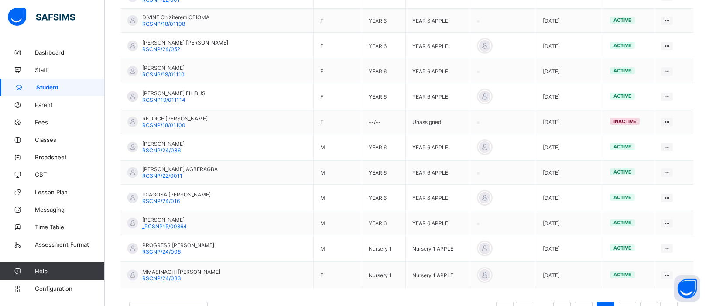
scroll to position [1267, 0]
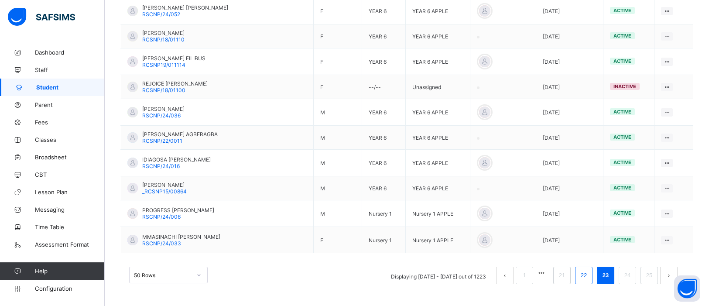
click at [580, 277] on link "22" at bounding box center [583, 274] width 11 height 11
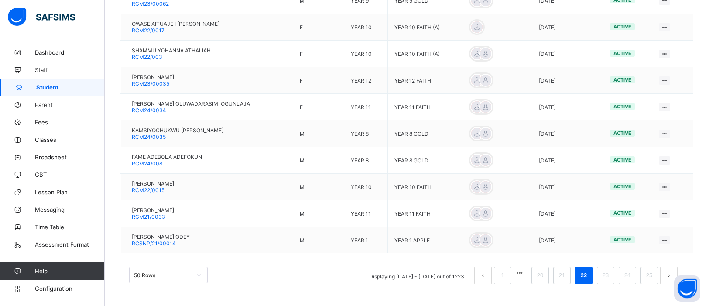
scroll to position [1319, 0]
click at [608, 276] on link "23" at bounding box center [605, 274] width 11 height 11
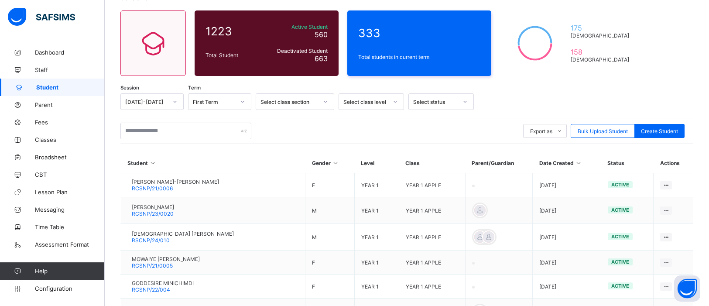
scroll to position [68, 0]
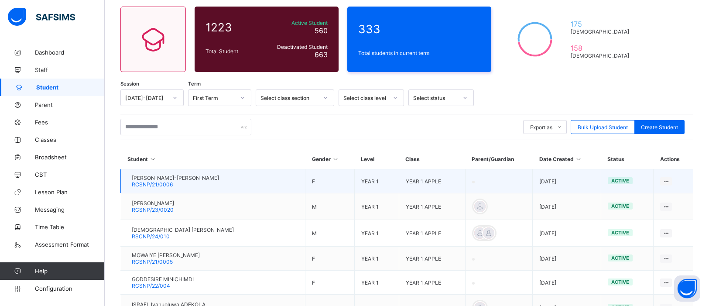
click at [377, 181] on td "YEAR 1" at bounding box center [376, 181] width 44 height 24
click at [662, 179] on icon at bounding box center [665, 181] width 7 height 7
click at [651, 197] on div "View Profile" at bounding box center [642, 198] width 52 height 9
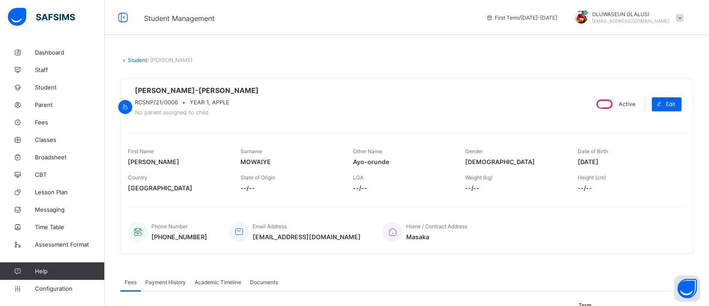
click at [131, 60] on link "Student" at bounding box center [137, 60] width 19 height 7
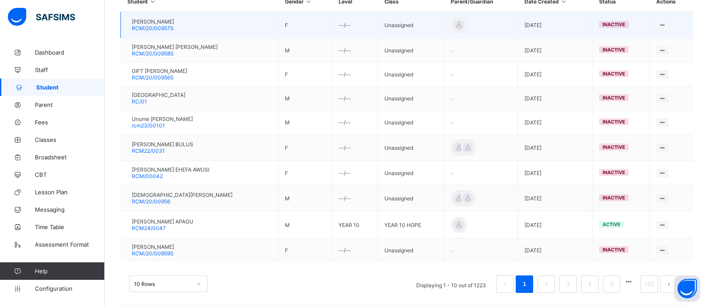
scroll to position [234, 0]
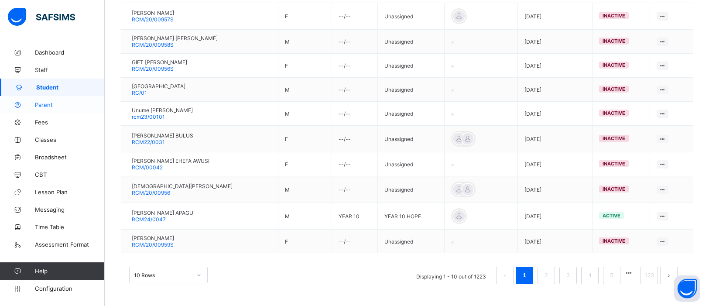
click at [59, 107] on span "Parent" at bounding box center [70, 104] width 70 height 7
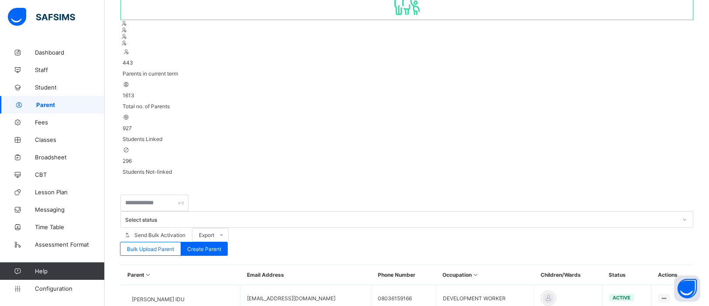
scroll to position [92, 0]
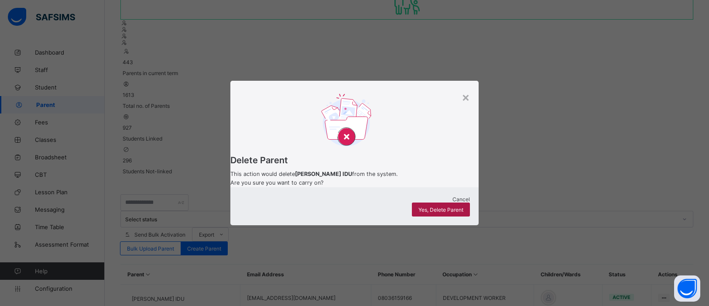
click at [453, 212] on span "Yes, Delete Parent" at bounding box center [440, 209] width 45 height 7
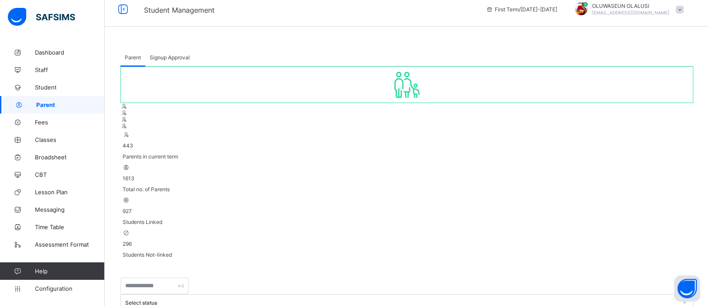
scroll to position [0, 0]
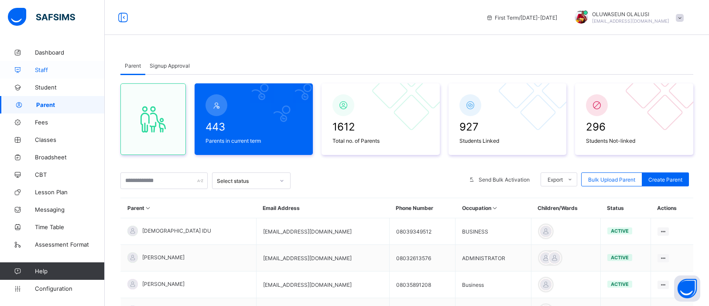
click at [44, 67] on span "Staff" at bounding box center [70, 69] width 70 height 7
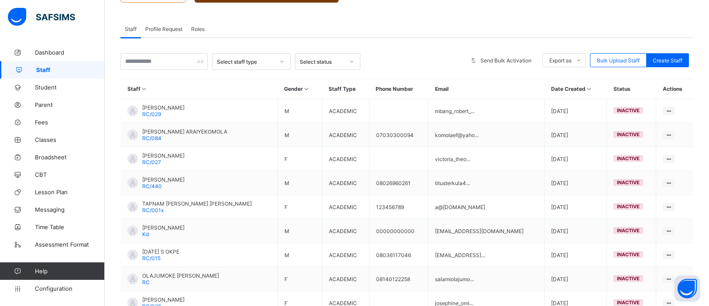
scroll to position [133, 0]
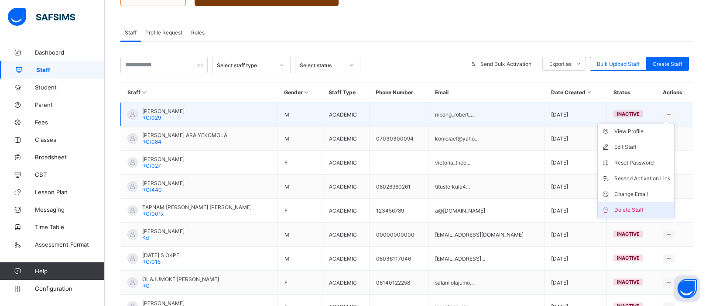
click at [620, 205] on div "Delete Staff" at bounding box center [642, 209] width 56 height 9
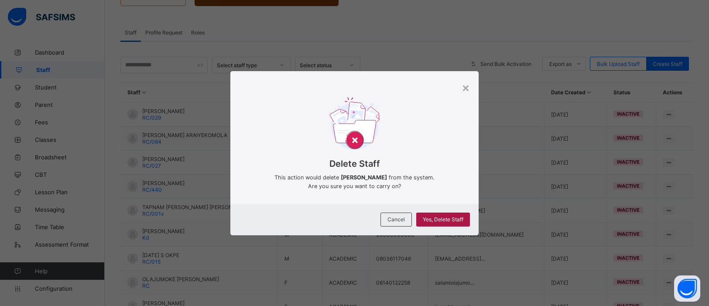
click at [442, 218] on span "Yes, Delete Staff" at bounding box center [443, 219] width 41 height 7
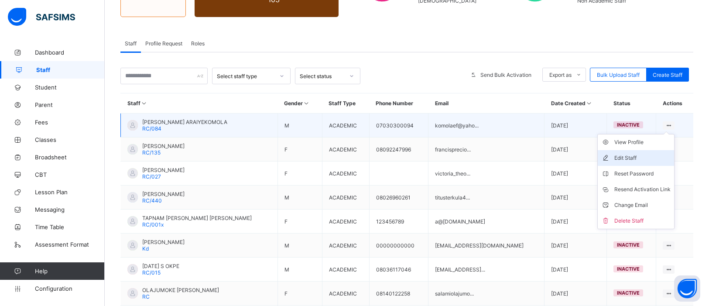
scroll to position [127, 0]
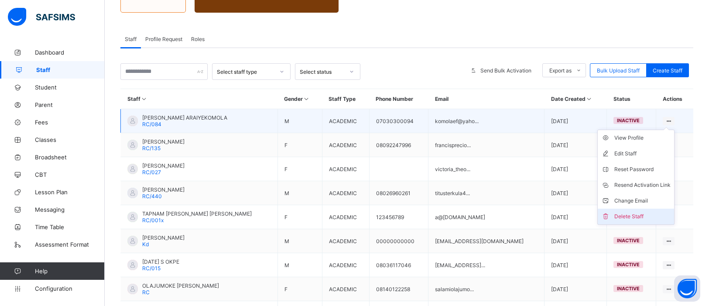
click at [632, 212] on div "Delete Staff" at bounding box center [642, 216] width 56 height 9
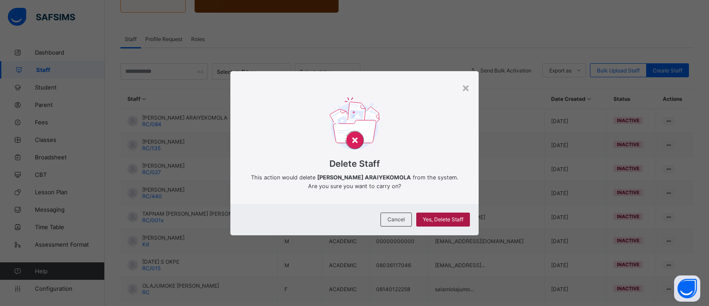
click at [454, 219] on span "Yes, Delete Staff" at bounding box center [443, 219] width 41 height 7
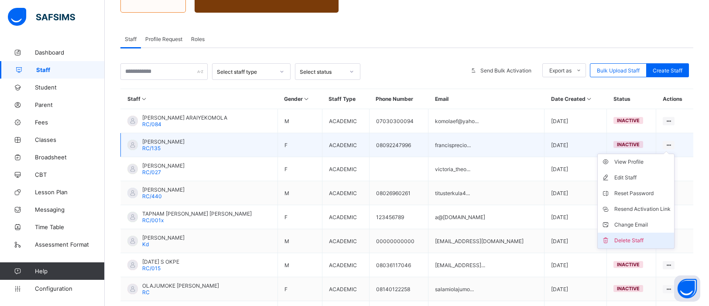
click at [633, 240] on div "Delete Staff" at bounding box center [642, 240] width 56 height 9
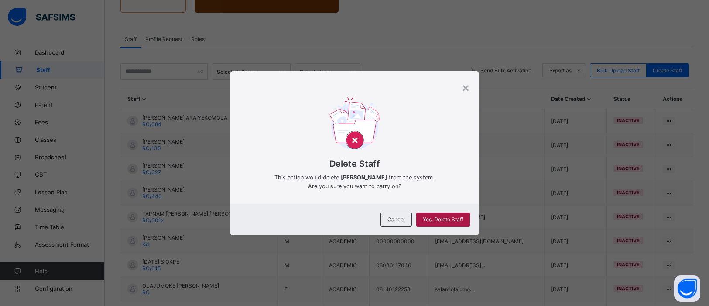
click at [432, 220] on span "Yes, Delete Staff" at bounding box center [443, 219] width 41 height 7
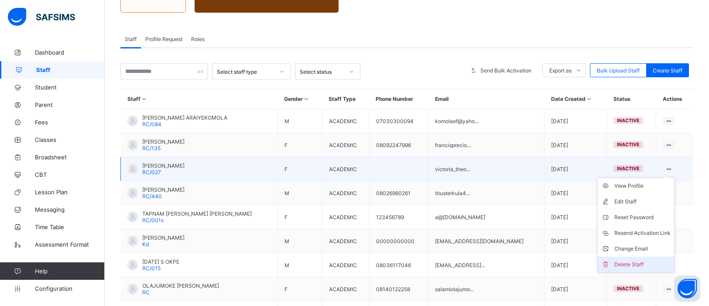
click at [626, 260] on div "Delete Staff" at bounding box center [642, 264] width 56 height 9
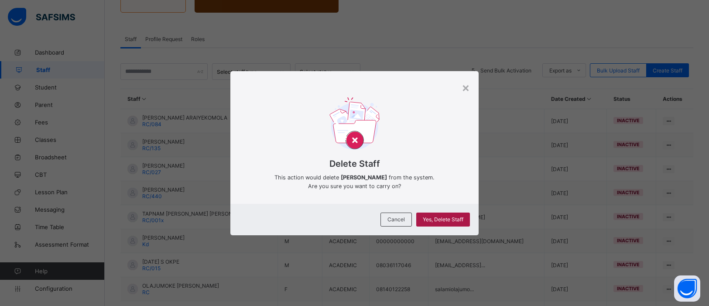
click at [456, 224] on div "Yes, Delete Staff" at bounding box center [443, 219] width 54 height 14
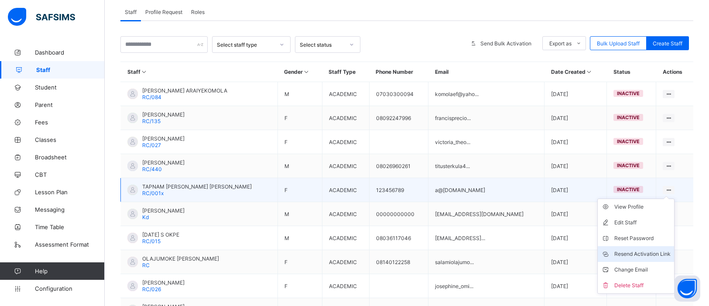
scroll to position [221, 0]
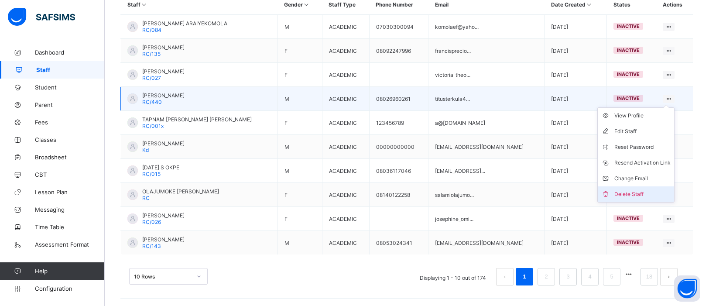
click at [632, 187] on li "Delete Staff" at bounding box center [635, 194] width 76 height 16
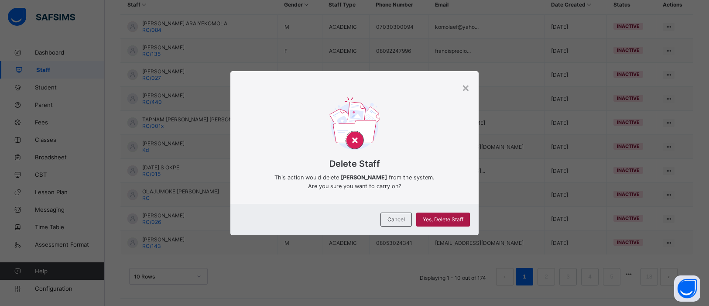
click at [435, 218] on span "Yes, Delete Staff" at bounding box center [443, 219] width 41 height 7
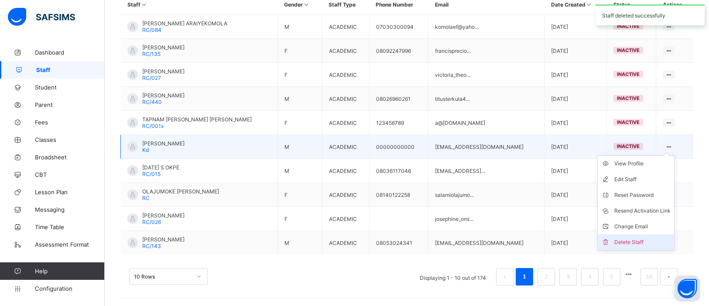
click at [639, 235] on li "Delete Staff" at bounding box center [635, 242] width 76 height 16
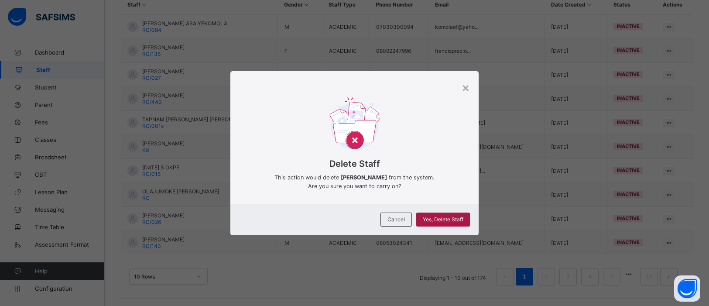
click at [451, 218] on span "Yes, Delete Staff" at bounding box center [443, 219] width 41 height 7
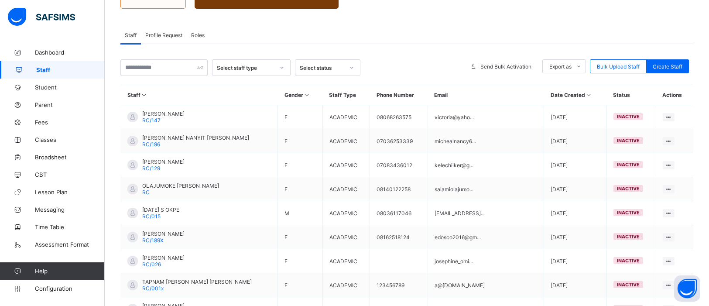
scroll to position [130, 0]
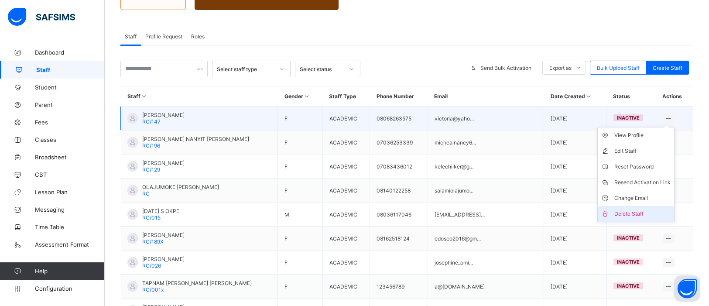
click at [632, 207] on li "Delete Staff" at bounding box center [635, 214] width 76 height 16
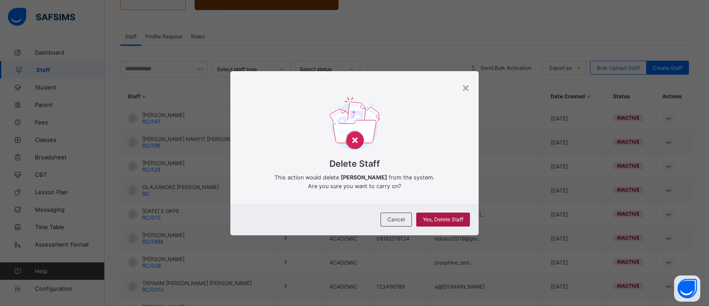
click at [449, 217] on span "Yes, Delete Staff" at bounding box center [443, 219] width 41 height 7
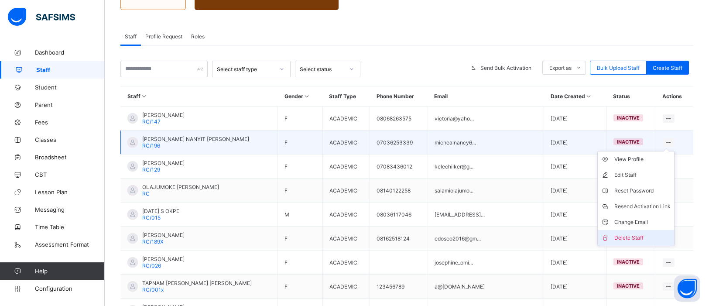
click at [623, 231] on li "Delete Staff" at bounding box center [635, 238] width 76 height 16
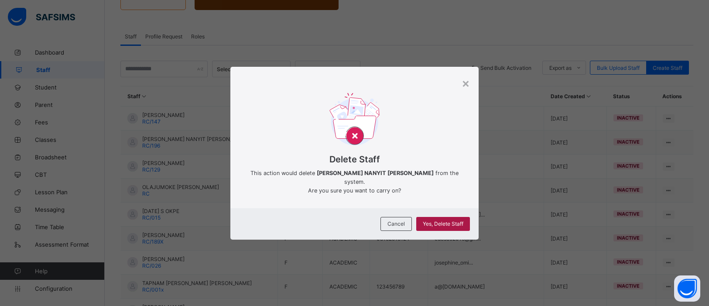
click at [441, 220] on span "Yes, Delete Staff" at bounding box center [443, 223] width 41 height 7
click at [441, 217] on div "Yes, Delete Staff" at bounding box center [443, 224] width 54 height 14
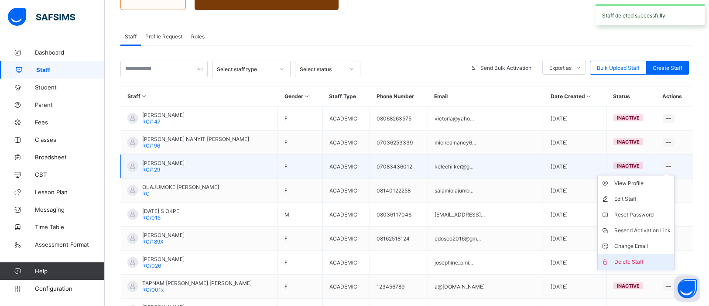
click at [635, 260] on div "Delete Staff" at bounding box center [642, 261] width 56 height 9
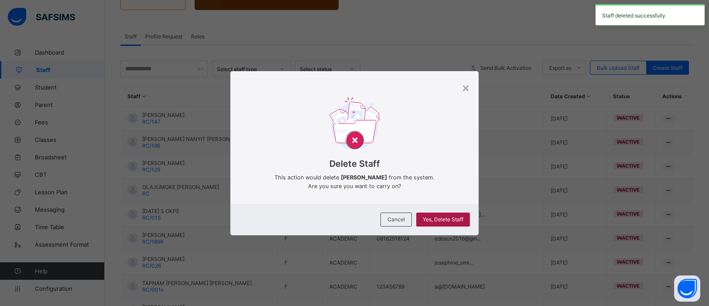
click at [455, 221] on span "Yes, Delete Staff" at bounding box center [443, 219] width 41 height 7
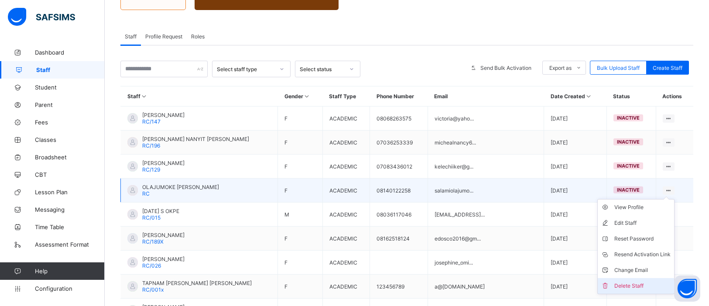
click at [632, 289] on li "Delete Staff" at bounding box center [635, 286] width 76 height 16
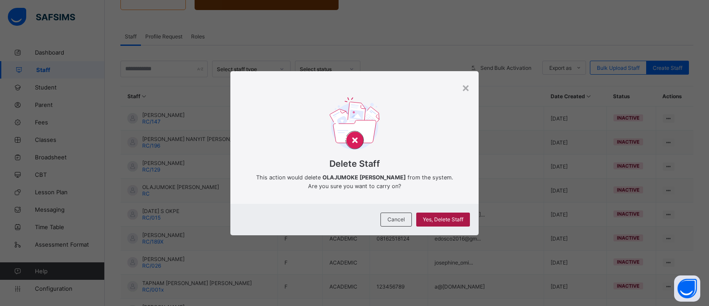
click at [460, 223] on div "Yes, Delete Staff" at bounding box center [443, 219] width 54 height 14
click at [454, 221] on div "Yes, Delete Staff" at bounding box center [443, 219] width 54 height 14
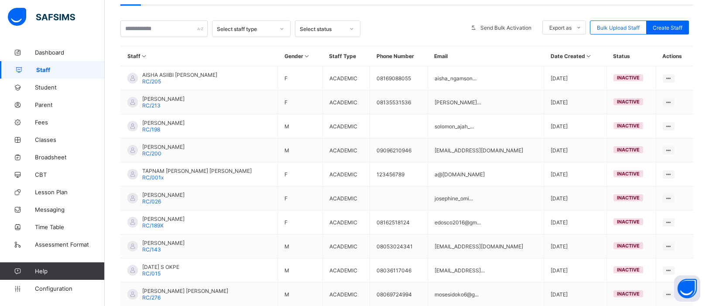
scroll to position [170, 0]
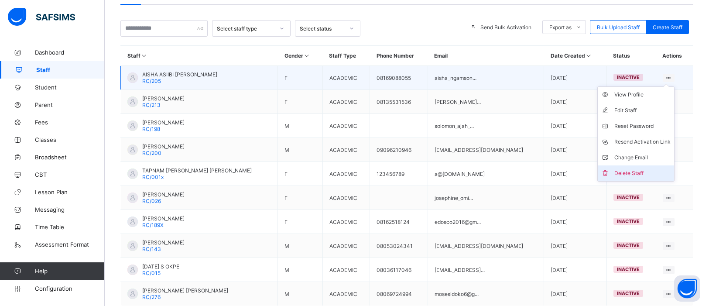
click at [638, 170] on div "Delete Staff" at bounding box center [642, 173] width 56 height 9
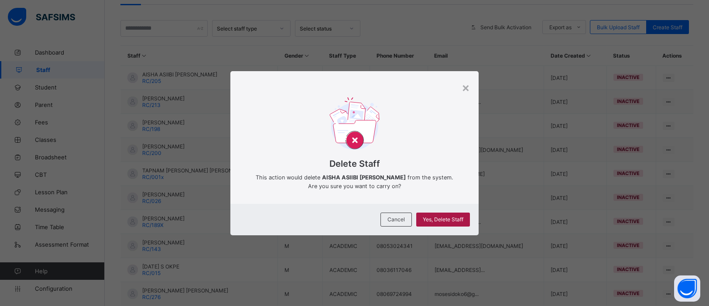
click at [448, 215] on div "Yes, Delete Staff" at bounding box center [443, 219] width 54 height 14
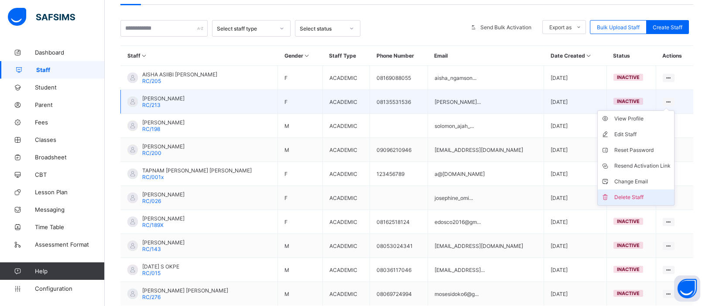
click at [635, 193] on div "Delete Staff" at bounding box center [642, 197] width 56 height 9
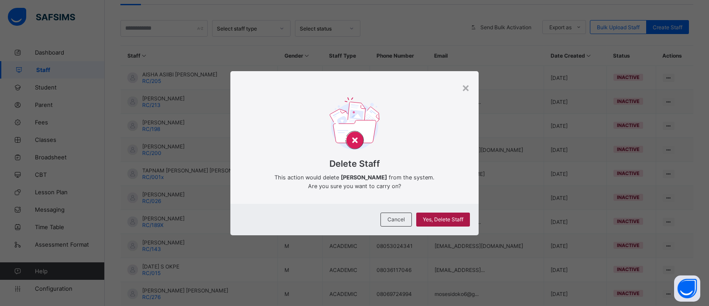
click at [445, 216] on span "Yes, Delete Staff" at bounding box center [443, 219] width 41 height 7
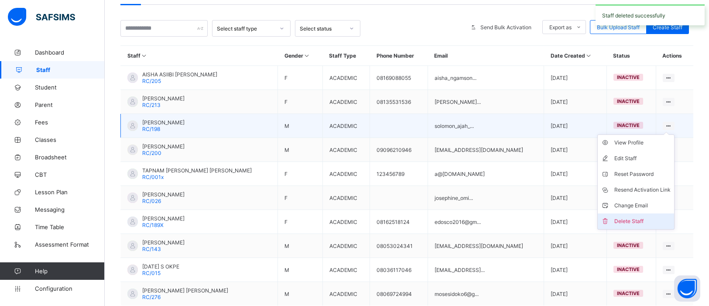
click at [614, 222] on div "Delete Staff" at bounding box center [642, 221] width 56 height 9
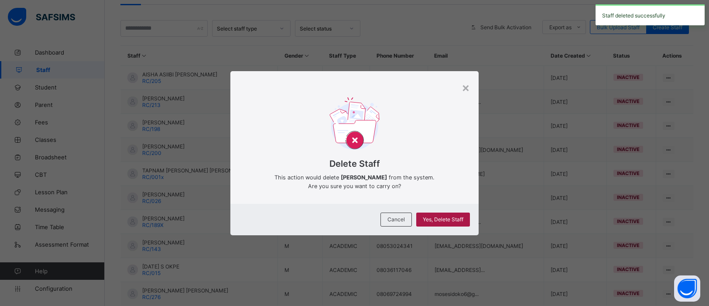
click at [443, 221] on span "Yes, Delete Staff" at bounding box center [443, 219] width 41 height 7
